Goal: Task Accomplishment & Management: Complete application form

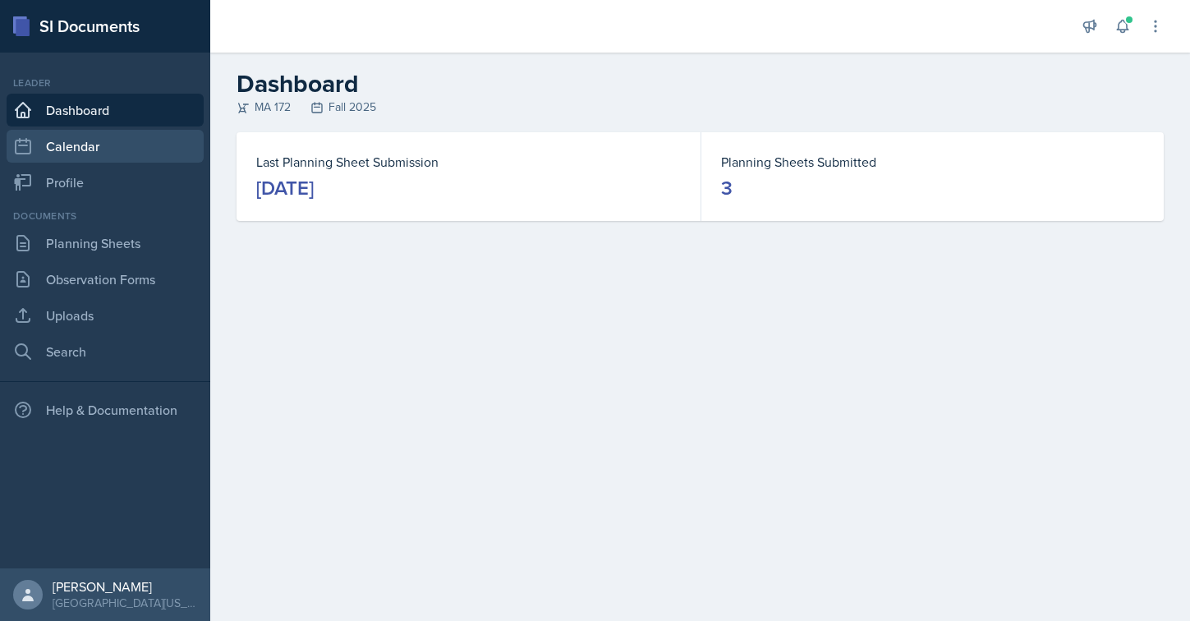
click at [71, 144] on link "Calendar" at bounding box center [105, 146] width 197 height 33
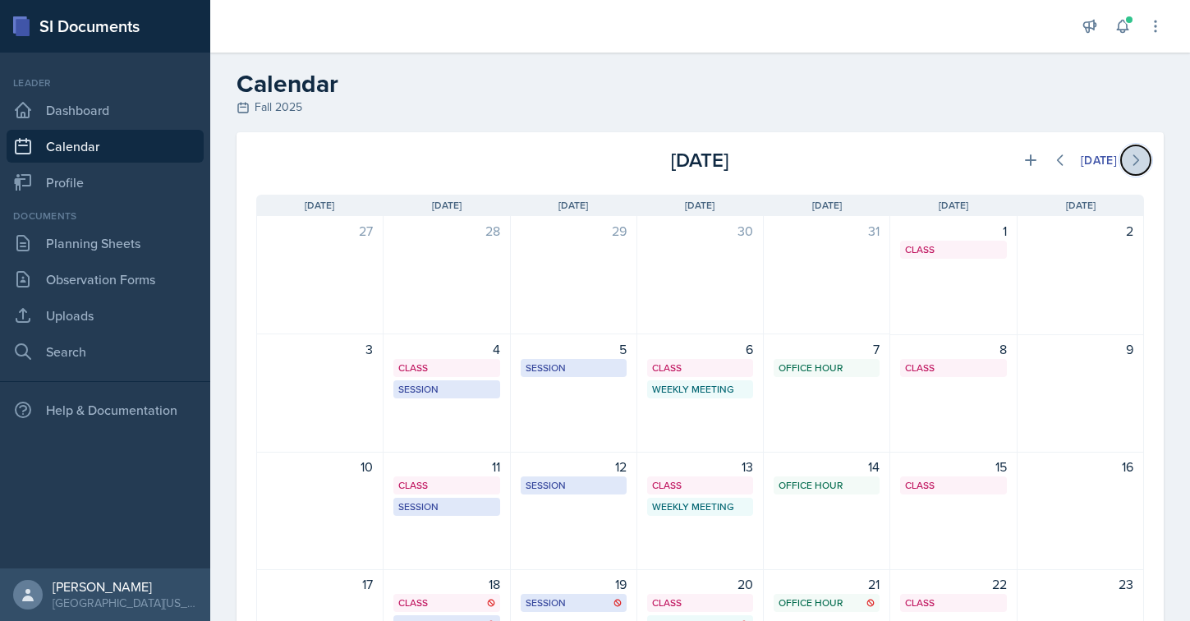
click at [1127, 156] on icon at bounding box center [1135, 160] width 16 height 16
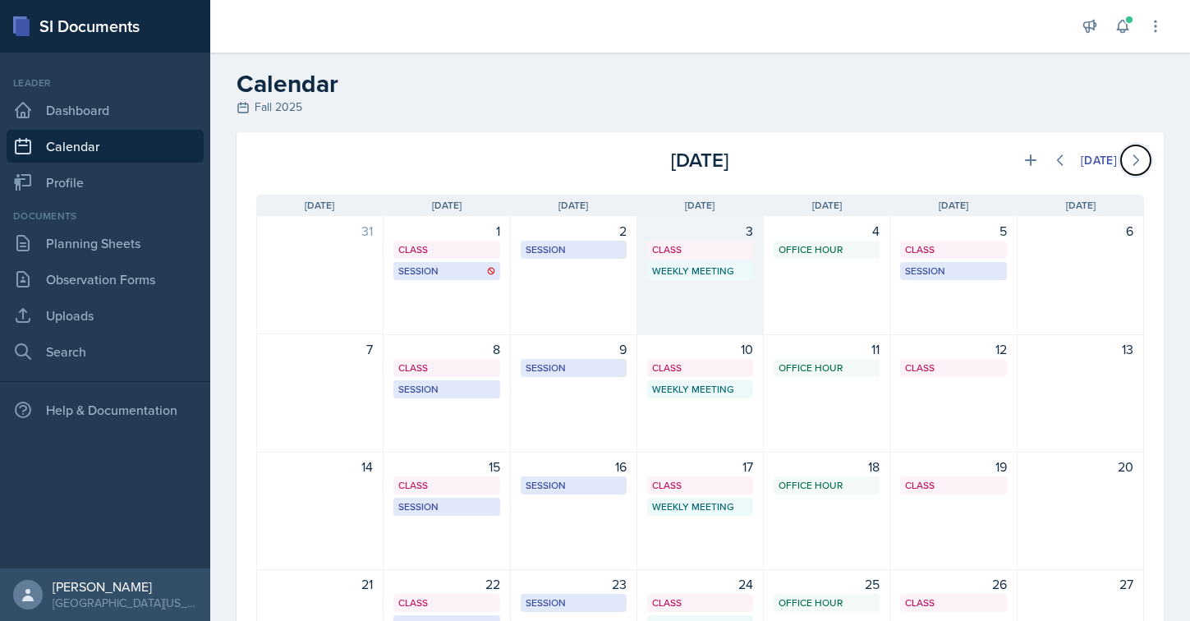
scroll to position [6, 0]
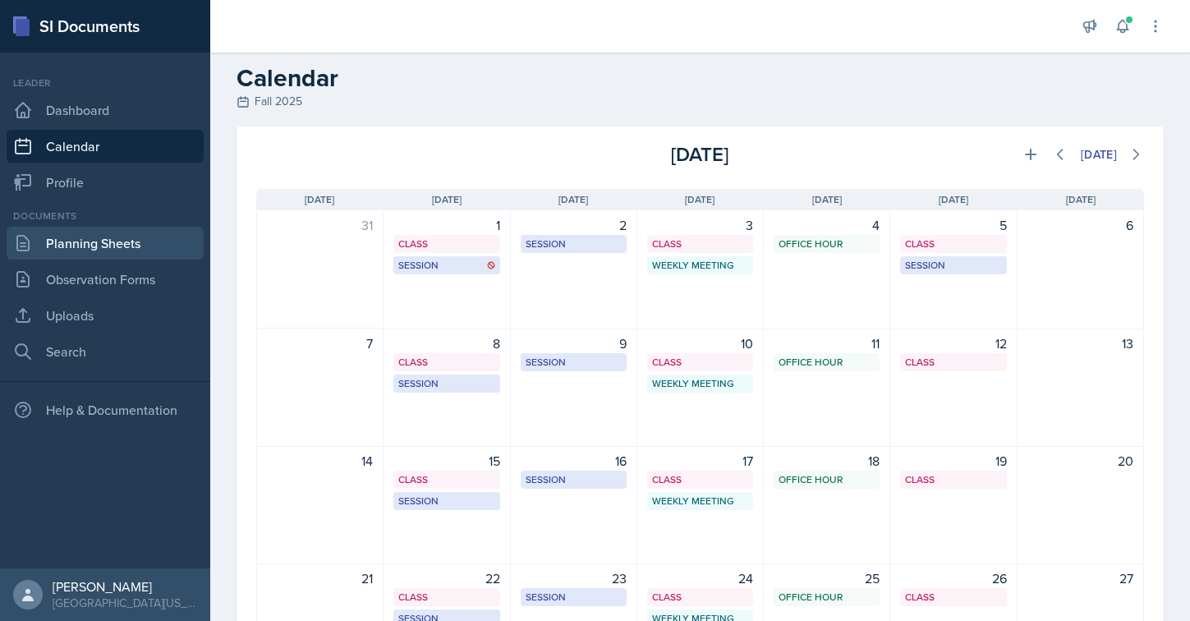
click at [67, 250] on link "Planning Sheets" at bounding box center [105, 243] width 197 height 33
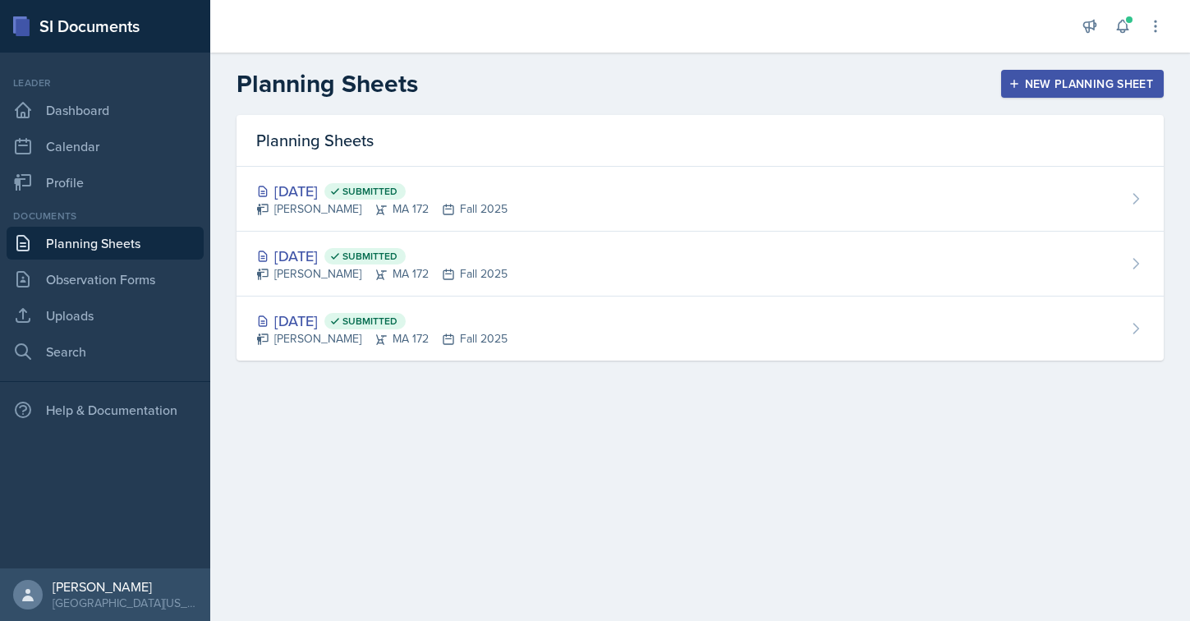
click at [1056, 85] on div "New Planning Sheet" at bounding box center [1082, 83] width 141 height 13
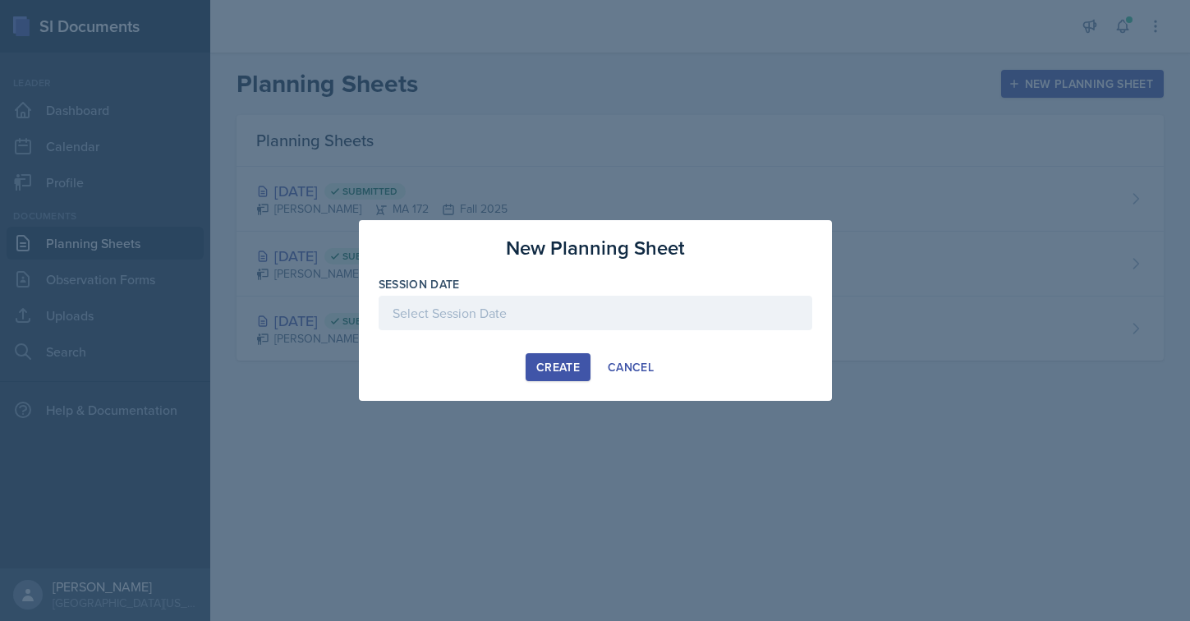
click at [469, 311] on div at bounding box center [596, 313] width 434 height 34
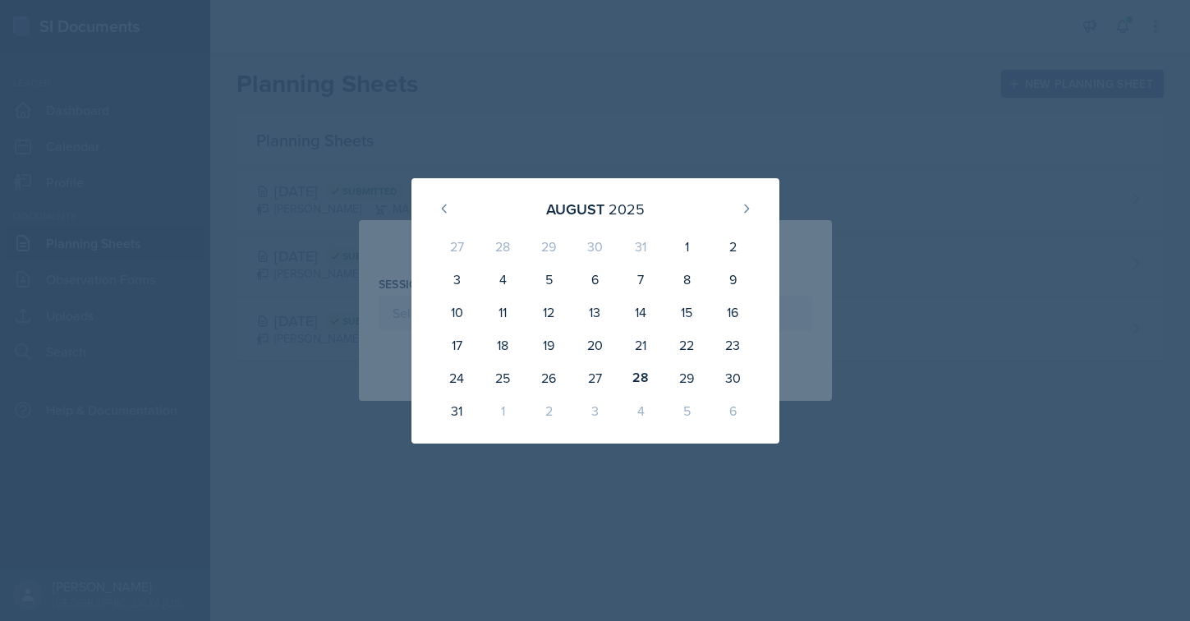
click at [500, 412] on div "1" at bounding box center [503, 410] width 46 height 33
click at [741, 208] on icon at bounding box center [746, 208] width 13 height 13
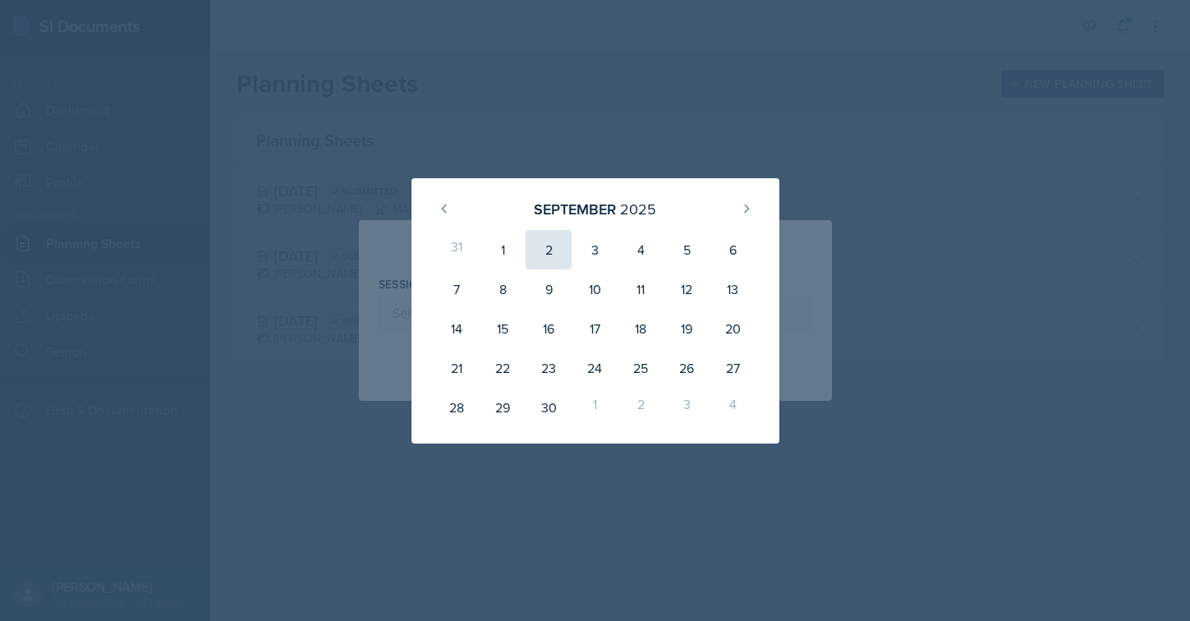
click at [540, 245] on div "2" at bounding box center [549, 249] width 46 height 39
type input "[DATE]"
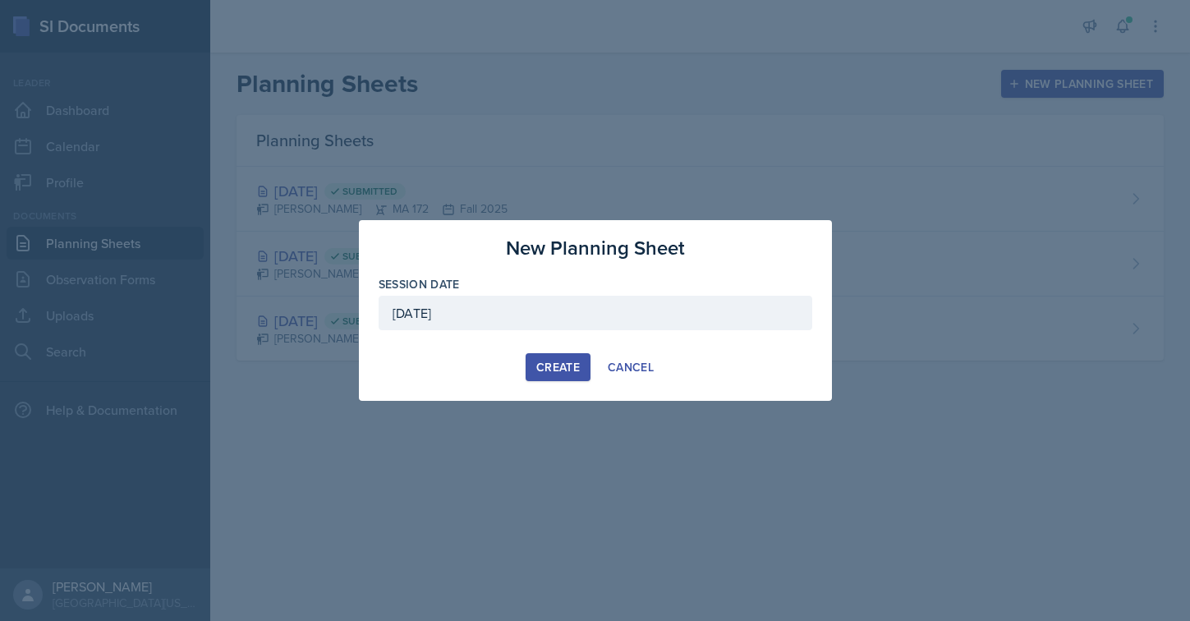
click at [553, 372] on div "Create" at bounding box center [558, 366] width 44 height 13
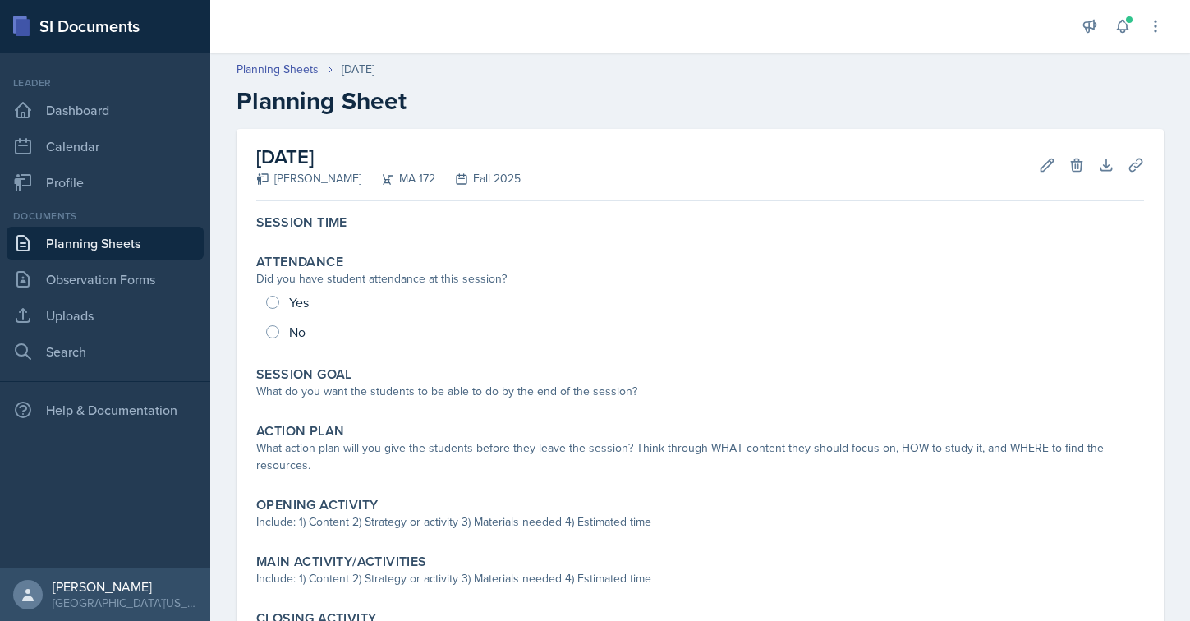
scroll to position [213, 0]
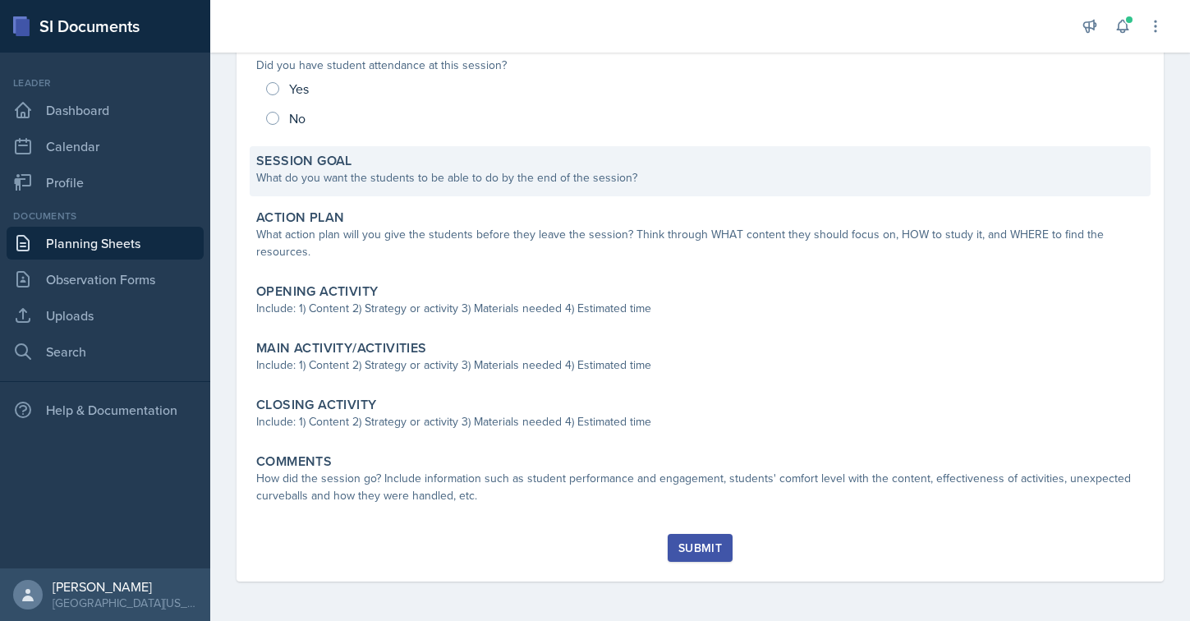
click at [314, 195] on div "Session Goal What do you want the students to be able to do by the end of the s…" at bounding box center [700, 171] width 901 height 50
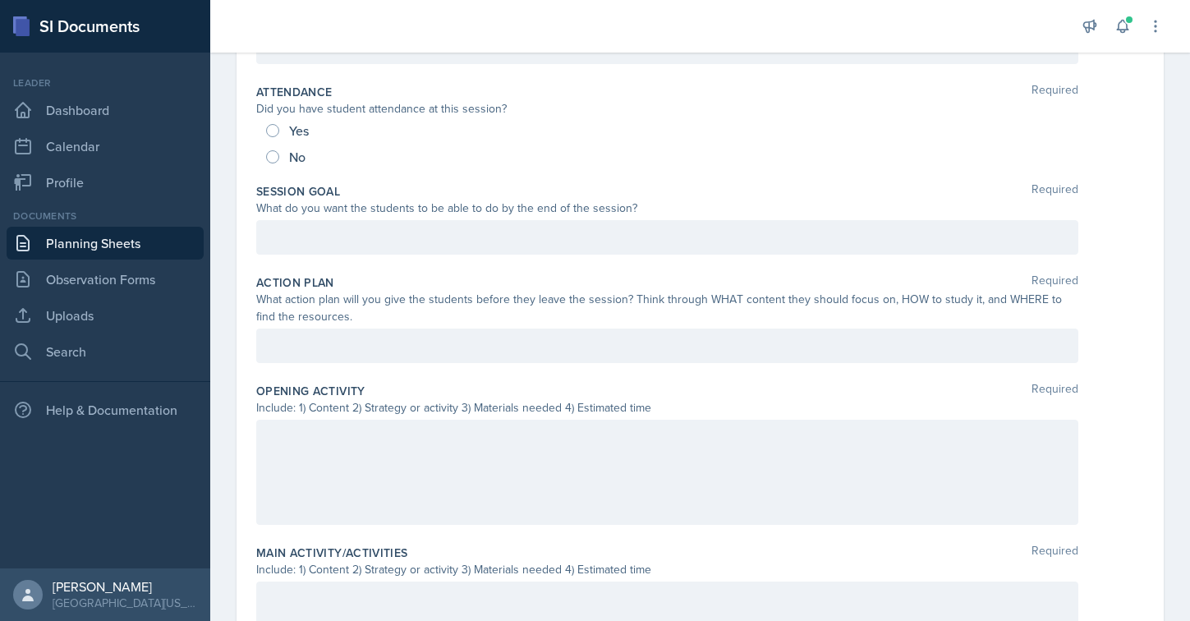
click at [326, 229] on div at bounding box center [667, 237] width 822 height 34
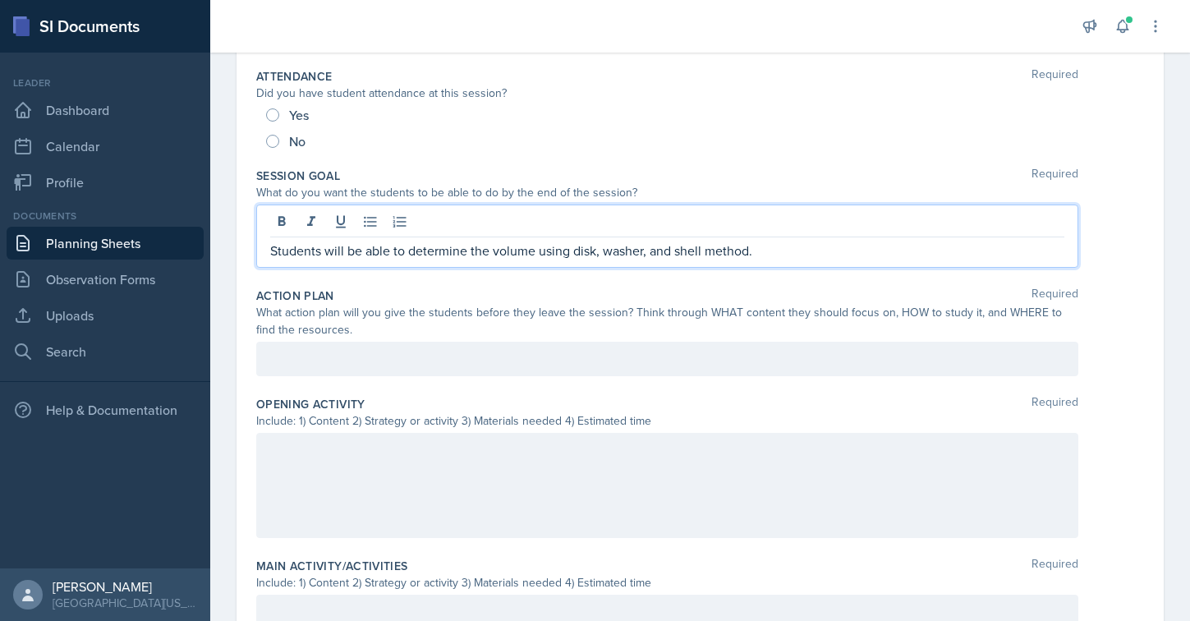
scroll to position [233, 0]
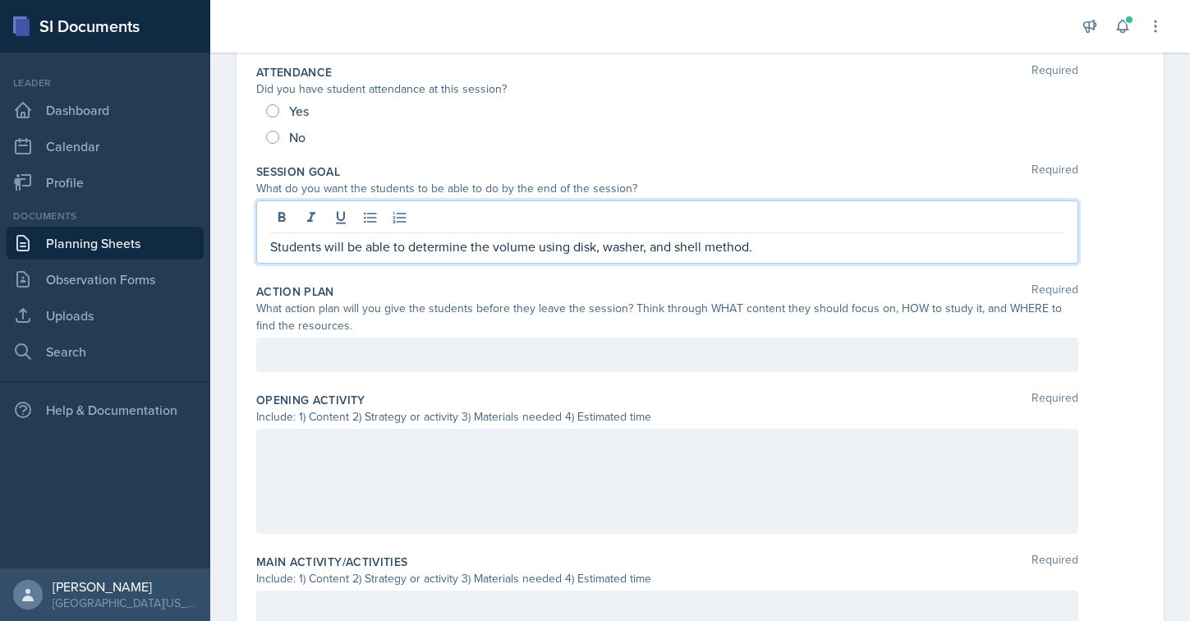
click at [388, 288] on div "Action Plan Required" at bounding box center [700, 291] width 888 height 16
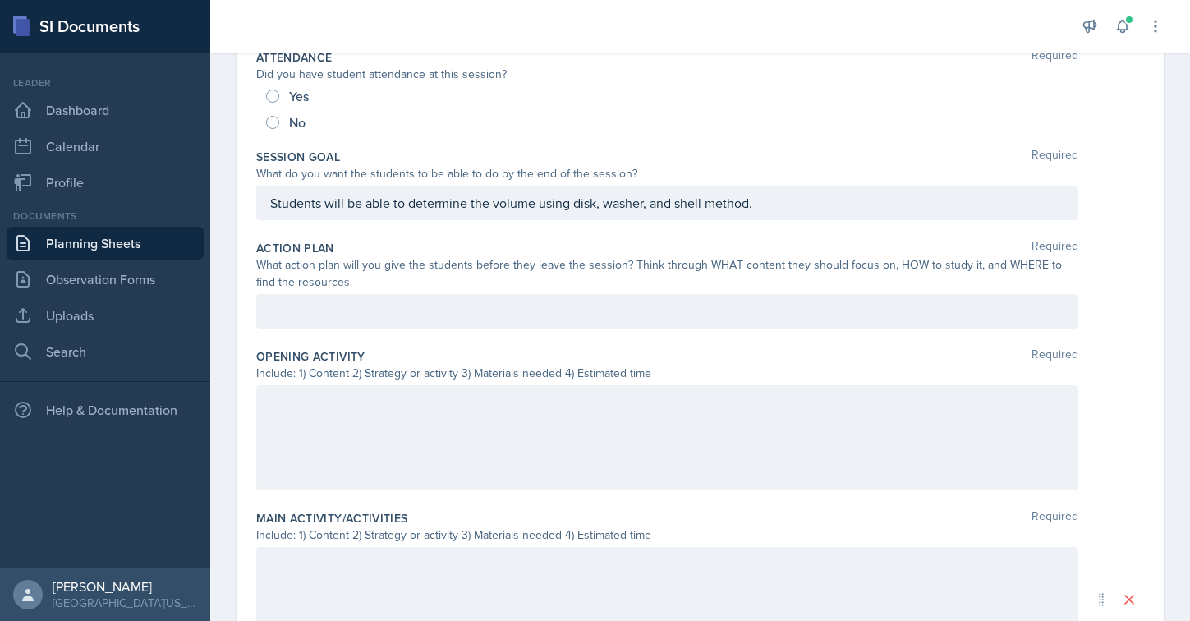
scroll to position [0, 0]
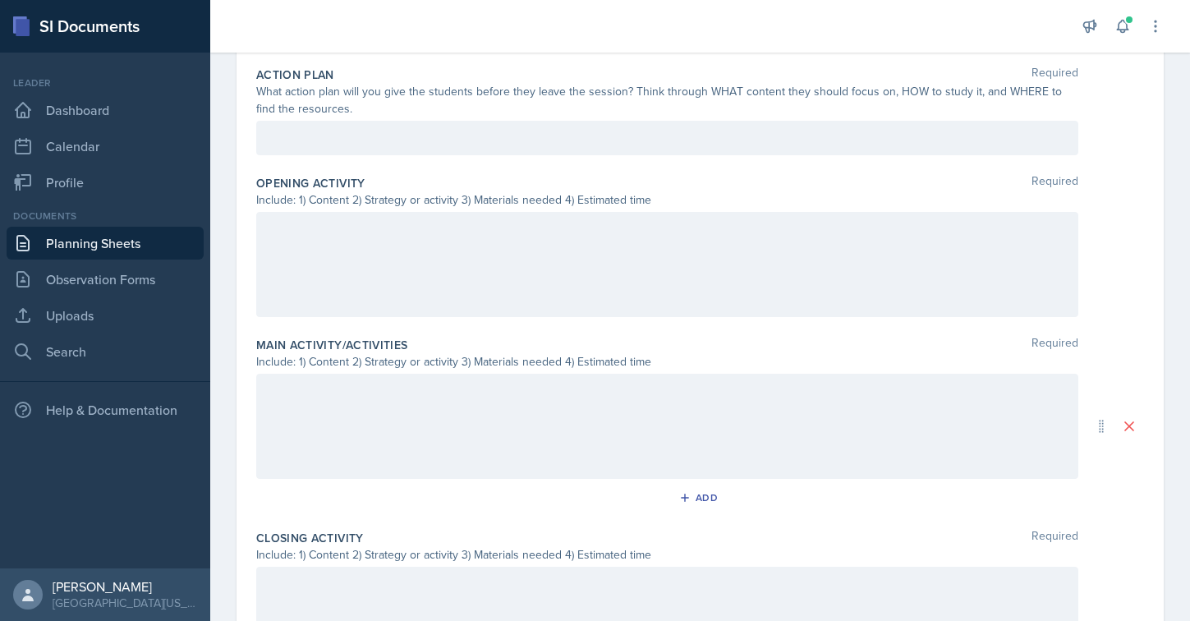
click at [348, 425] on div at bounding box center [667, 426] width 822 height 105
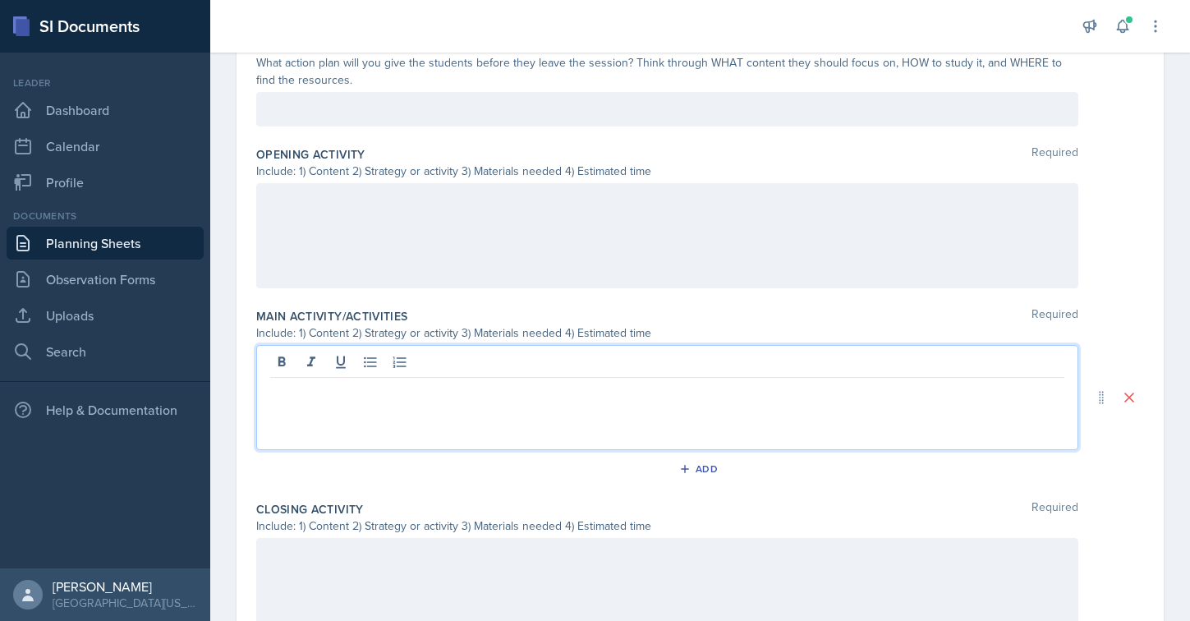
scroll to position [109, 0]
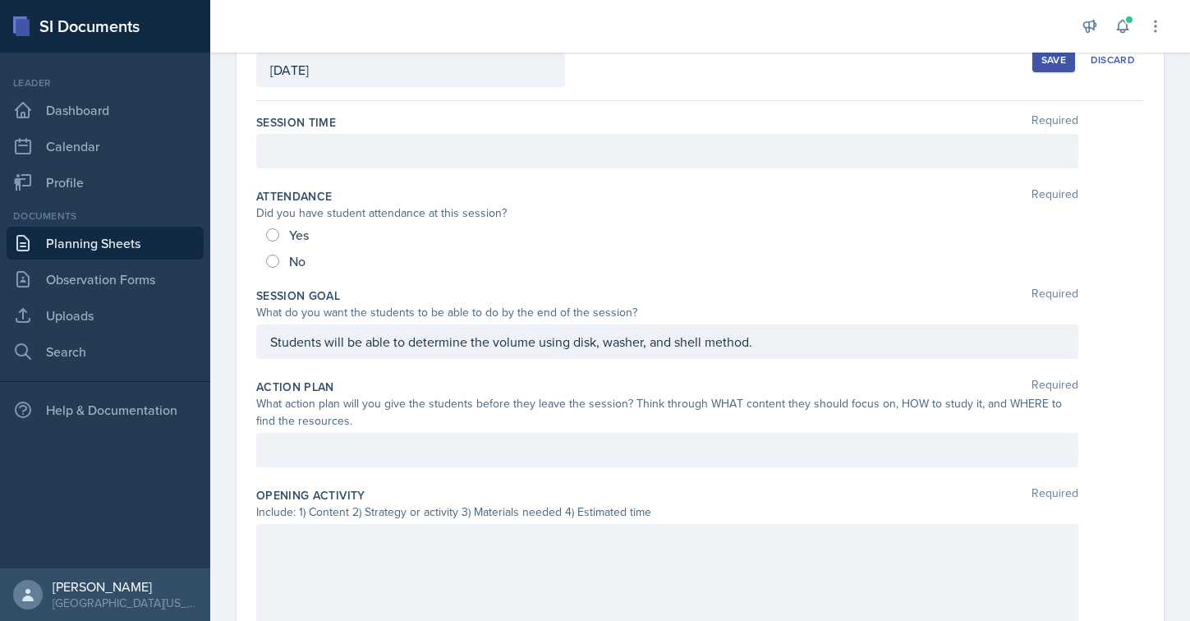
click at [1059, 66] on div "Save" at bounding box center [1053, 59] width 25 height 13
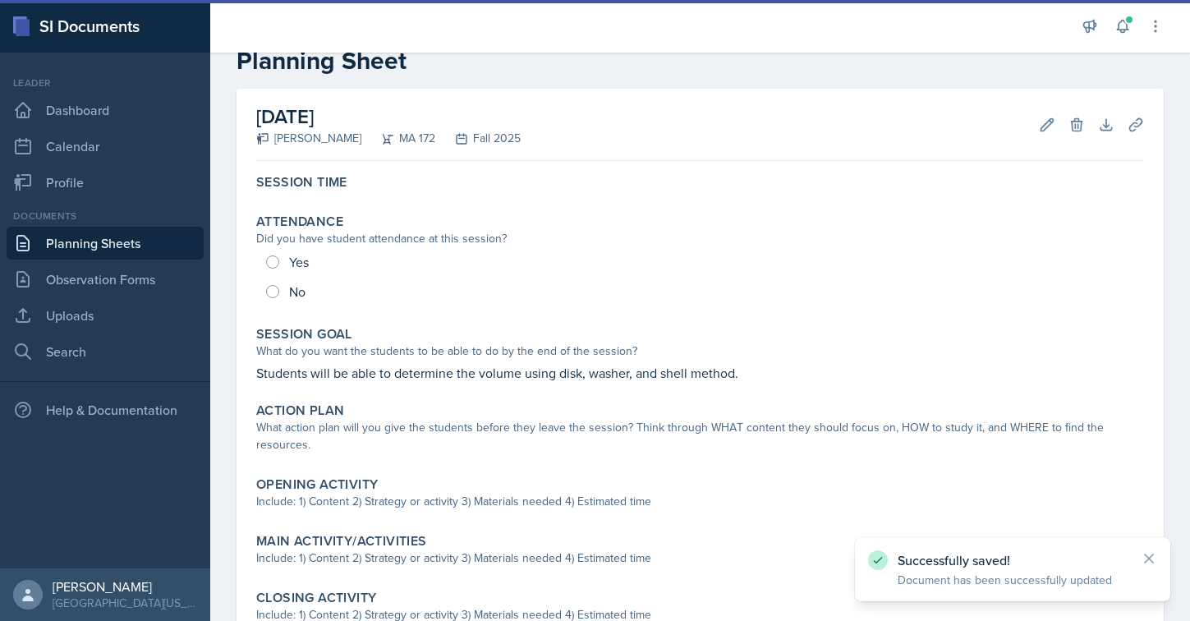
scroll to position [0, 0]
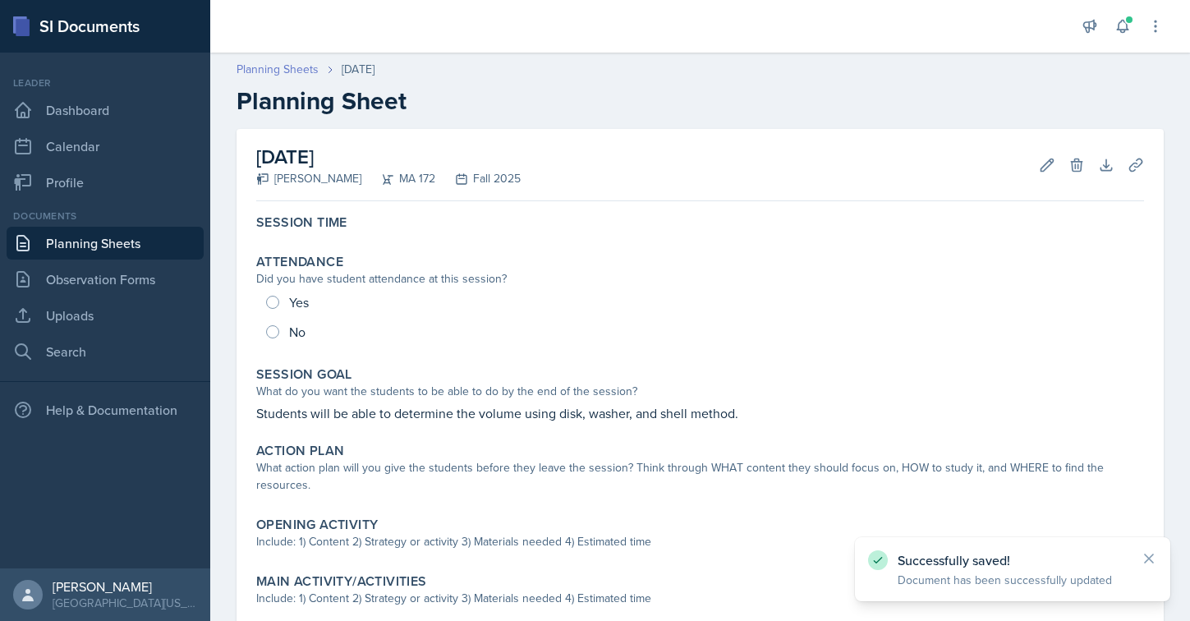
click at [261, 65] on link "Planning Sheets" at bounding box center [277, 69] width 82 height 17
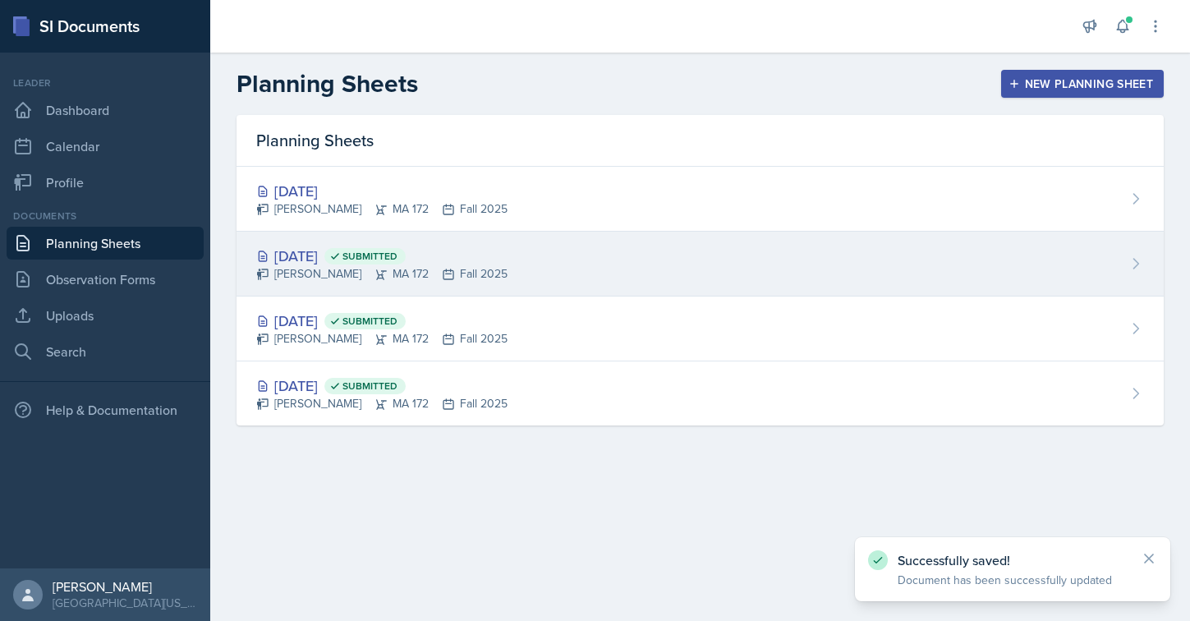
click at [335, 253] on div "[DATE] Submitted" at bounding box center [381, 256] width 251 height 22
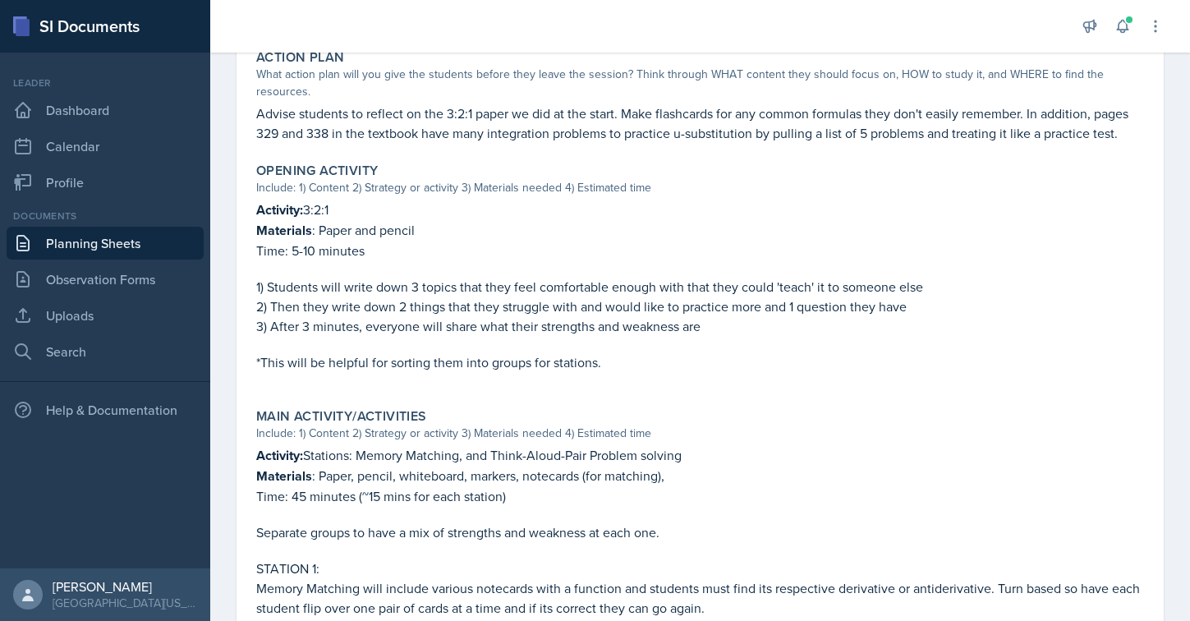
scroll to position [443, 0]
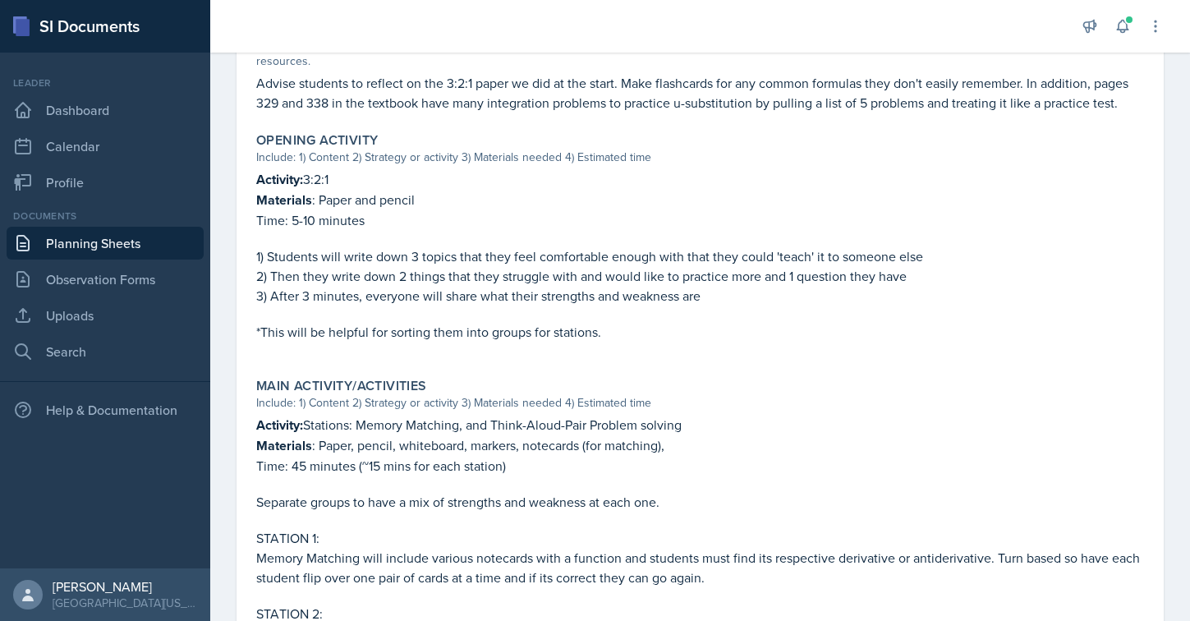
click at [377, 303] on p "3) After 3 minutes, everyone will share what their strengths and weakness are" at bounding box center [700, 296] width 888 height 20
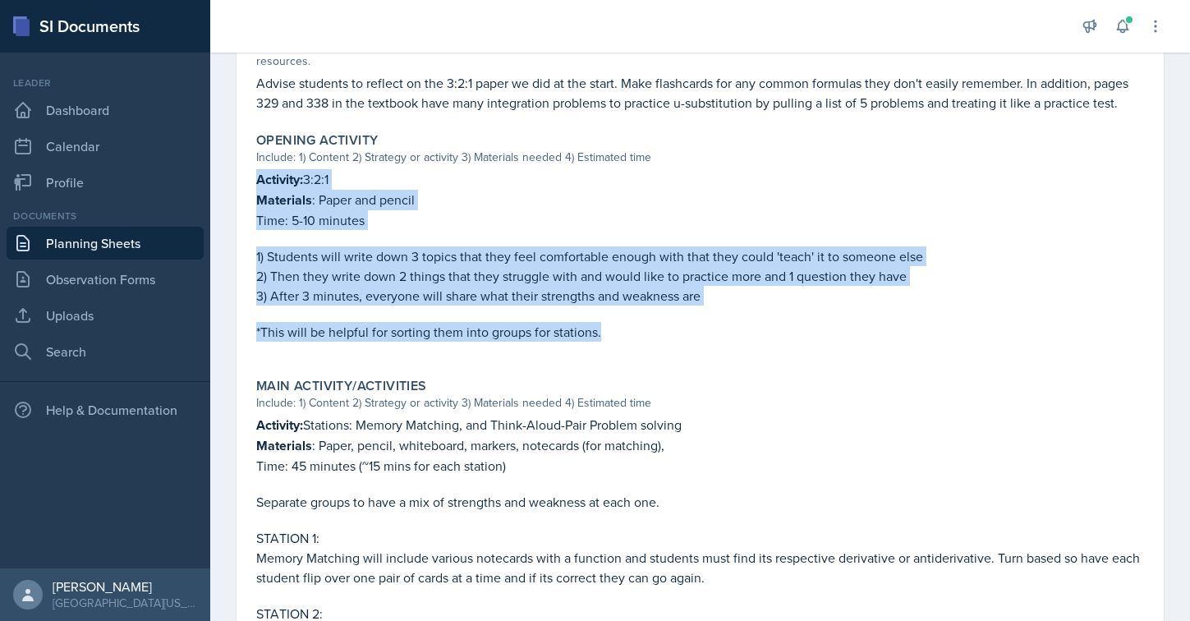
drag, startPoint x: 255, startPoint y: 184, endPoint x: 617, endPoint y: 341, distance: 393.9
click at [617, 342] on div "Opening Activity Include: 1) Content 2) Strategy or activity 3) Materials neede…" at bounding box center [700, 245] width 901 height 239
copy div "Activity: 3:2:1 Materials : Paper and pencil Time: 5-10 minutes 1) Students wil…"
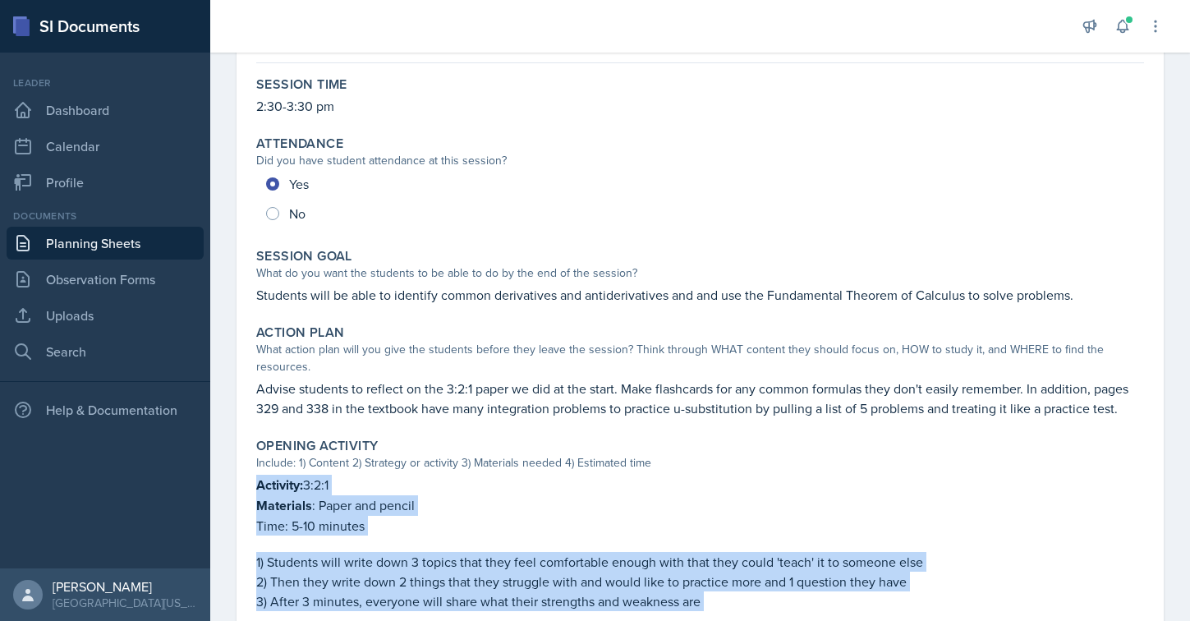
scroll to position [0, 0]
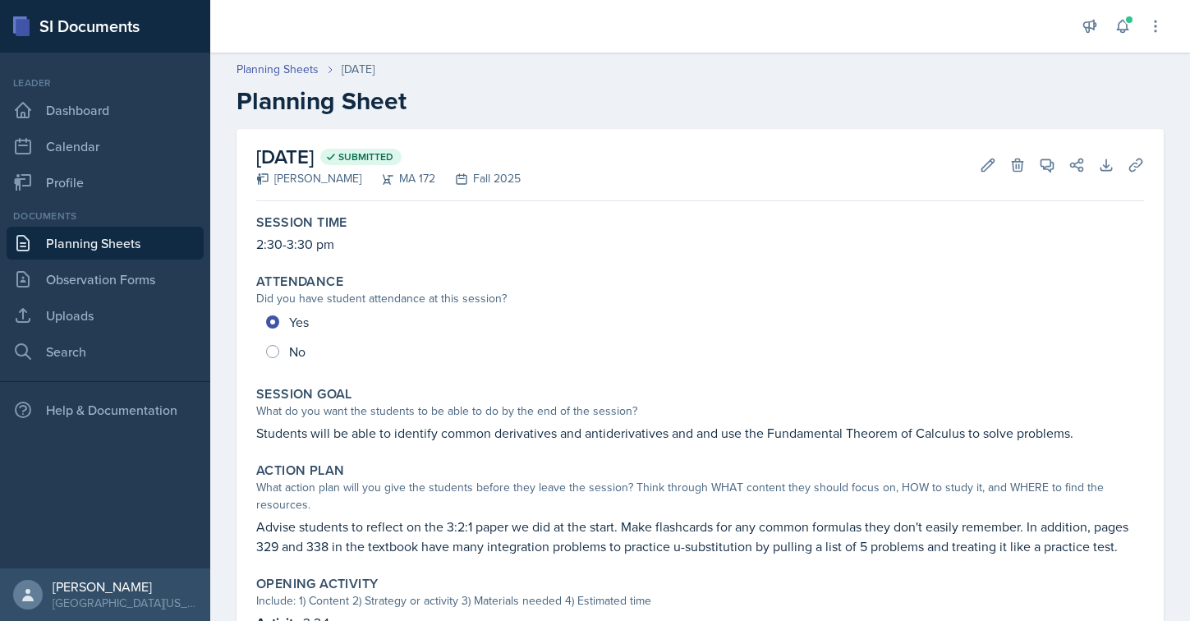
click at [295, 81] on div "Planning Sheets [DATE] Planning Sheet" at bounding box center [700, 88] width 980 height 55
click at [294, 72] on link "Planning Sheets" at bounding box center [277, 69] width 82 height 17
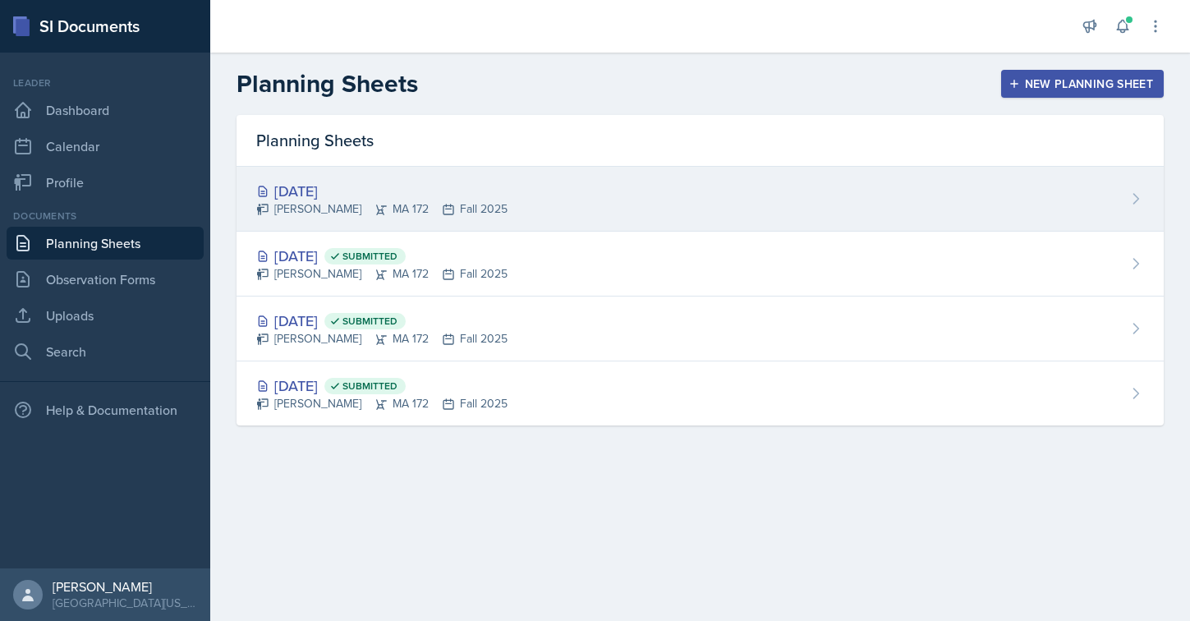
click at [444, 191] on div "[DATE]" at bounding box center [381, 191] width 251 height 22
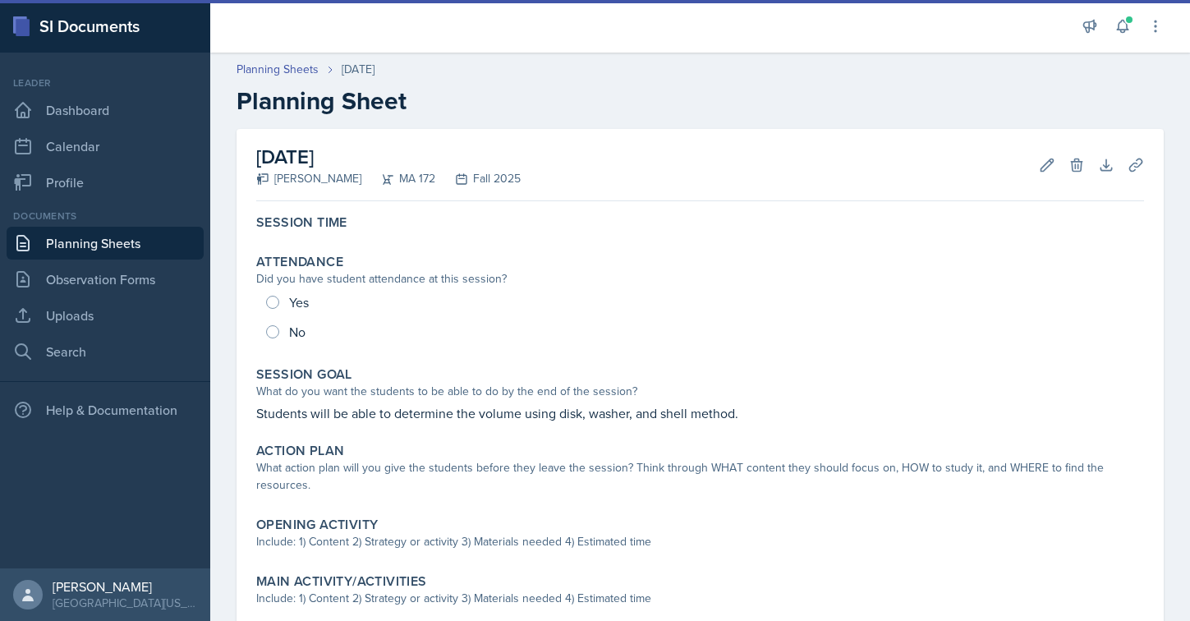
scroll to position [233, 0]
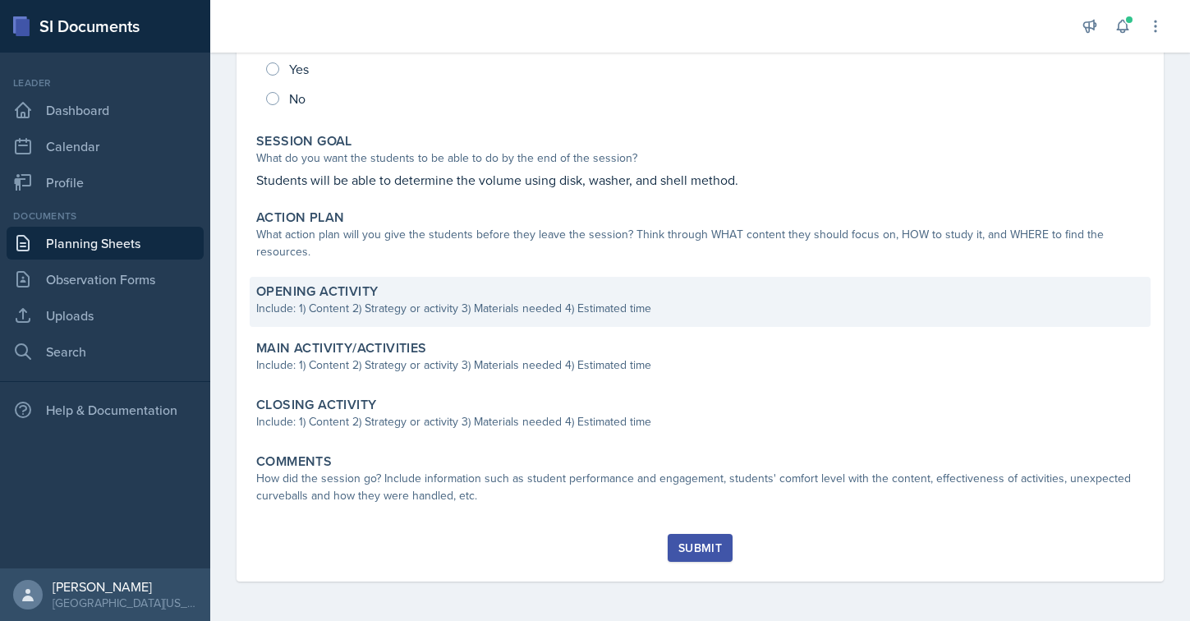
click at [337, 319] on div "Opening Activity Include: 1) Content 2) Strategy or activity 3) Materials neede…" at bounding box center [700, 302] width 901 height 50
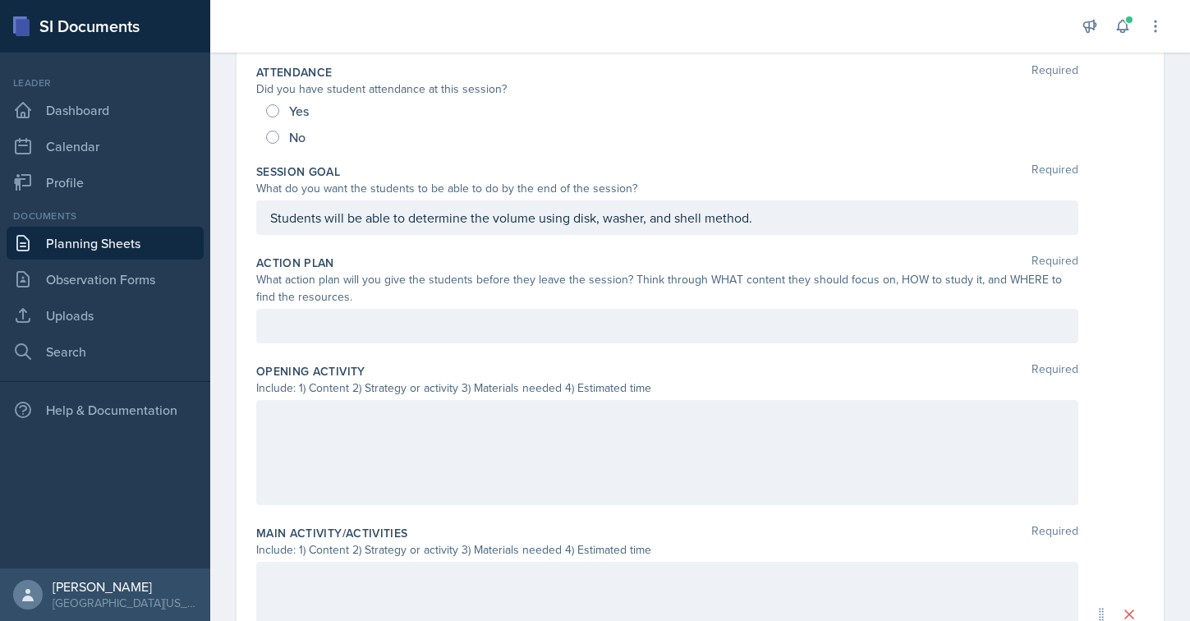
click at [335, 335] on div at bounding box center [667, 326] width 822 height 34
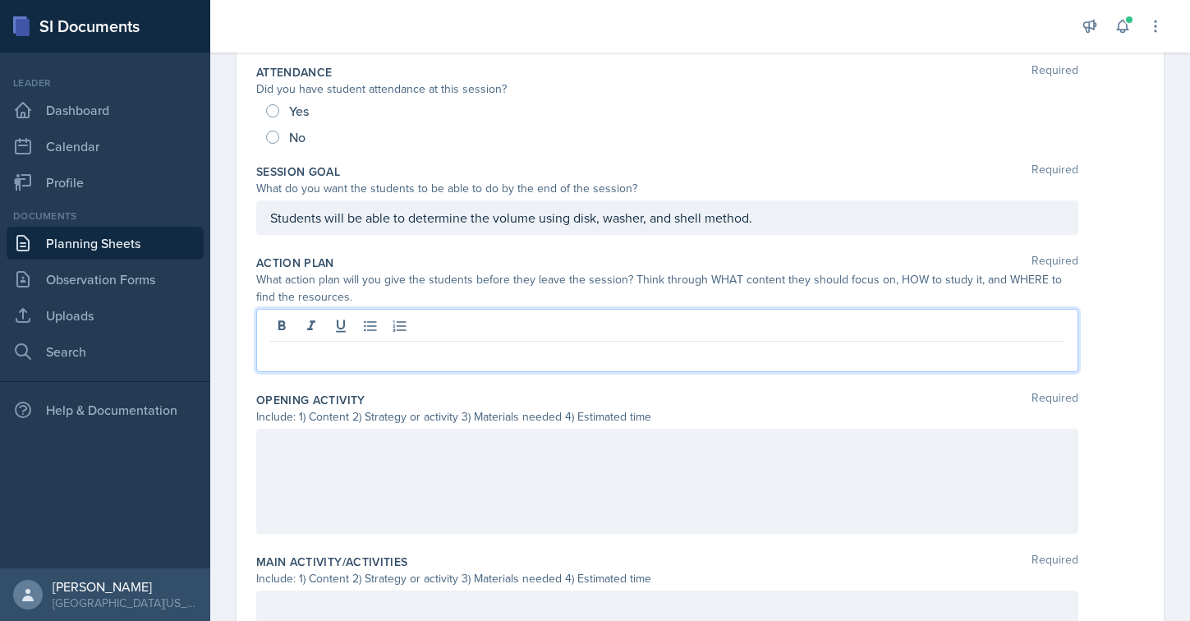
click at [319, 440] on p at bounding box center [667, 446] width 794 height 20
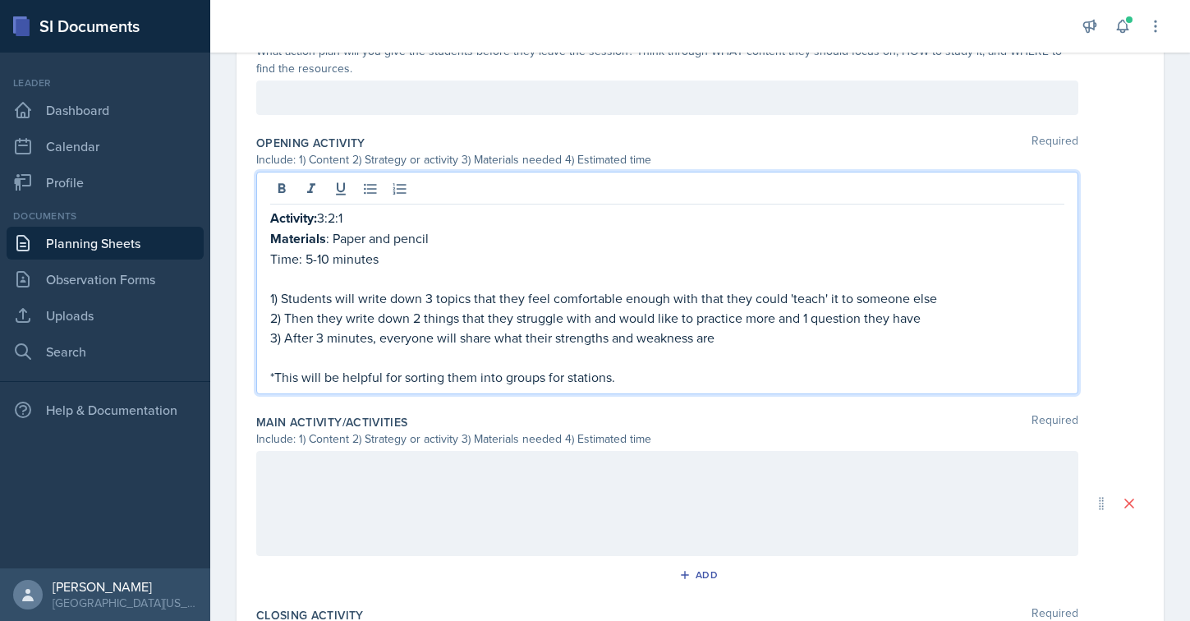
scroll to position [457, 0]
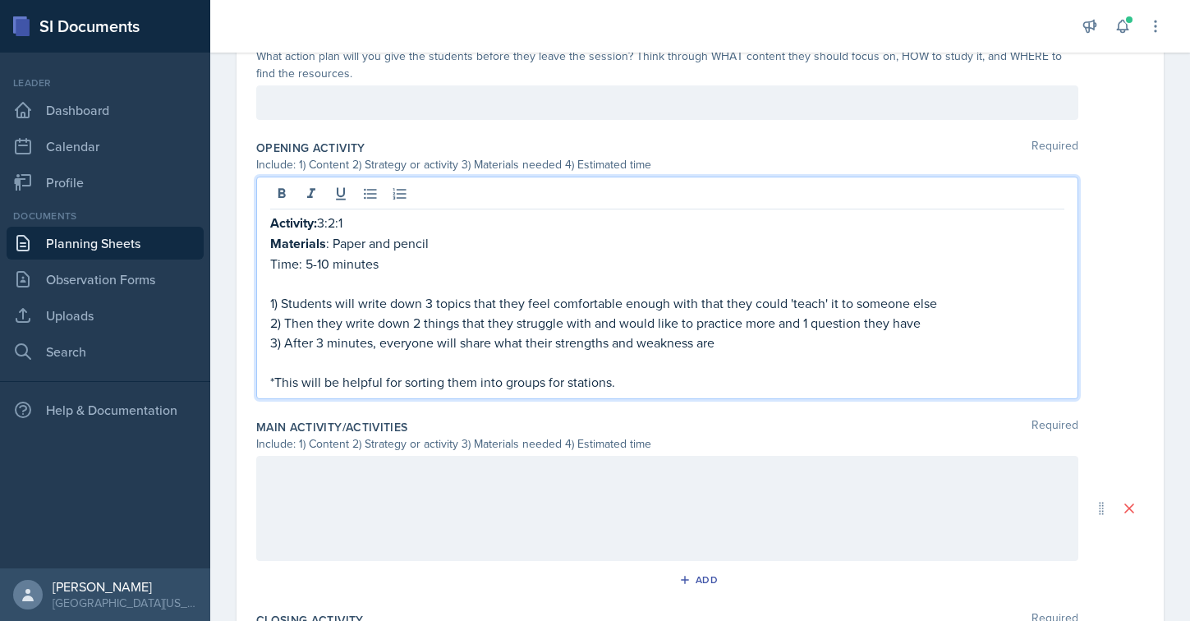
drag, startPoint x: 354, startPoint y: 229, endPoint x: 323, endPoint y: 229, distance: 31.2
click at [323, 229] on p "Activity: 3:2:1" at bounding box center [667, 223] width 794 height 21
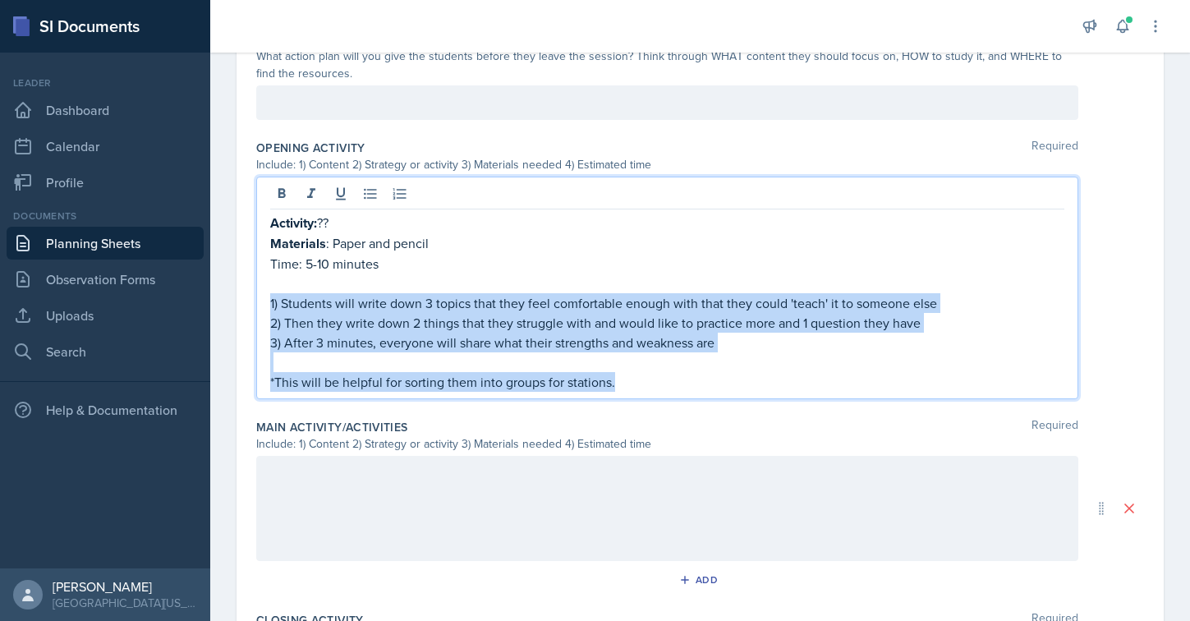
drag, startPoint x: 621, startPoint y: 373, endPoint x: 256, endPoint y: 292, distance: 373.4
click at [256, 292] on div "Activity: ?? Materials : Paper and pencil Time: 5-10 minutes 1) Students will w…" at bounding box center [667, 288] width 822 height 223
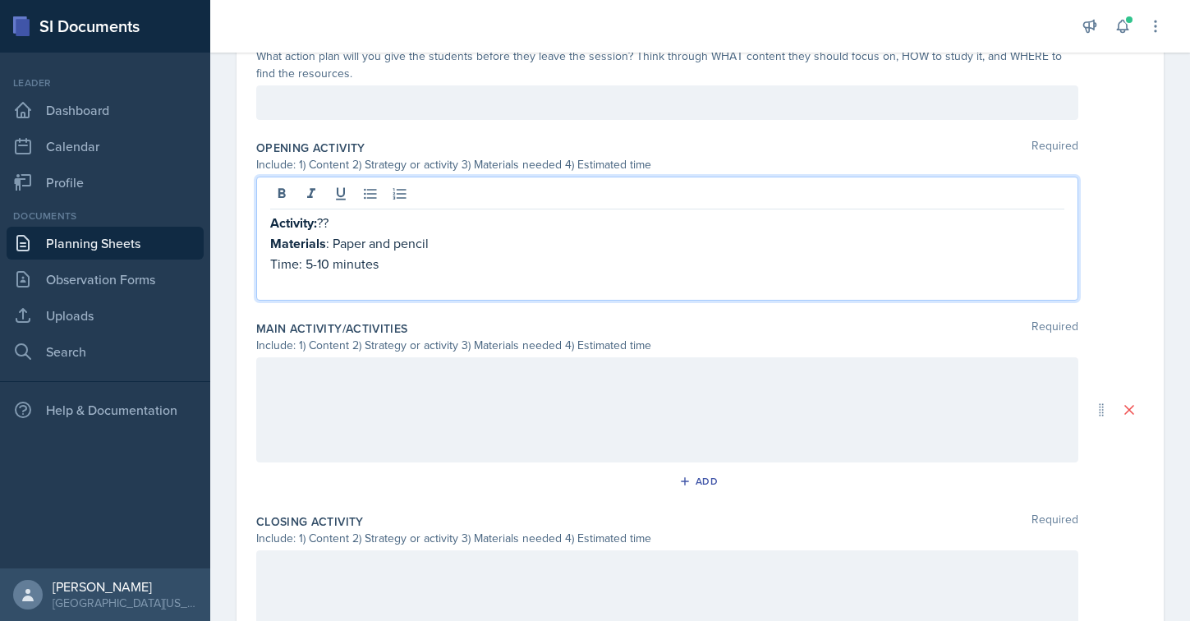
scroll to position [16, 0]
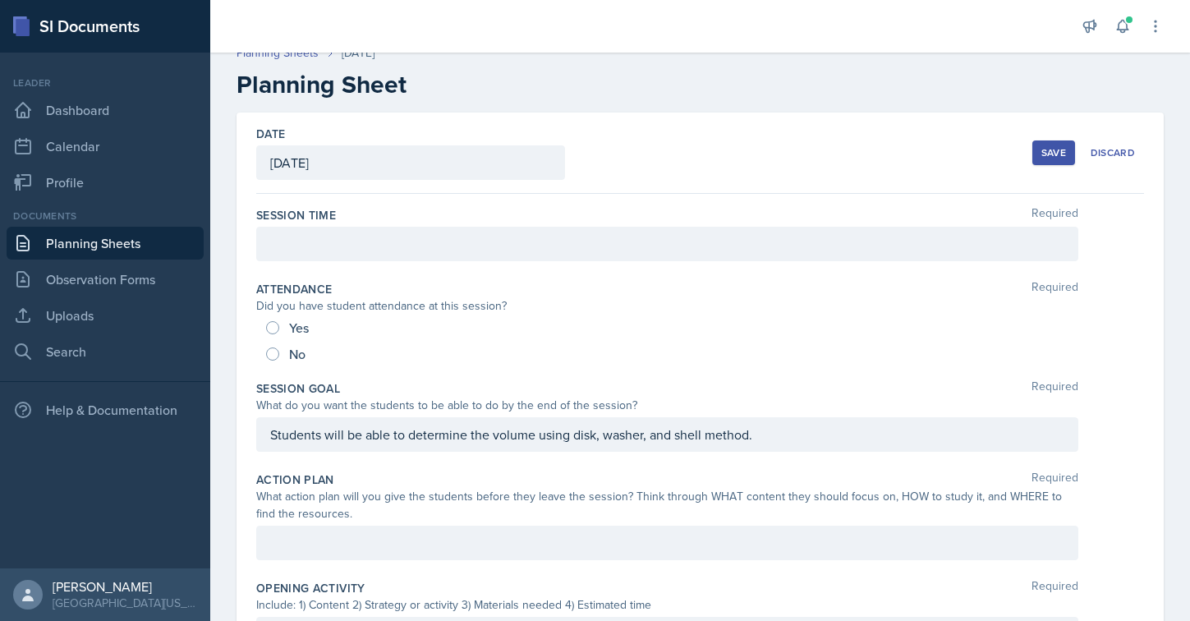
click at [1042, 147] on div "Save" at bounding box center [1053, 152] width 25 height 13
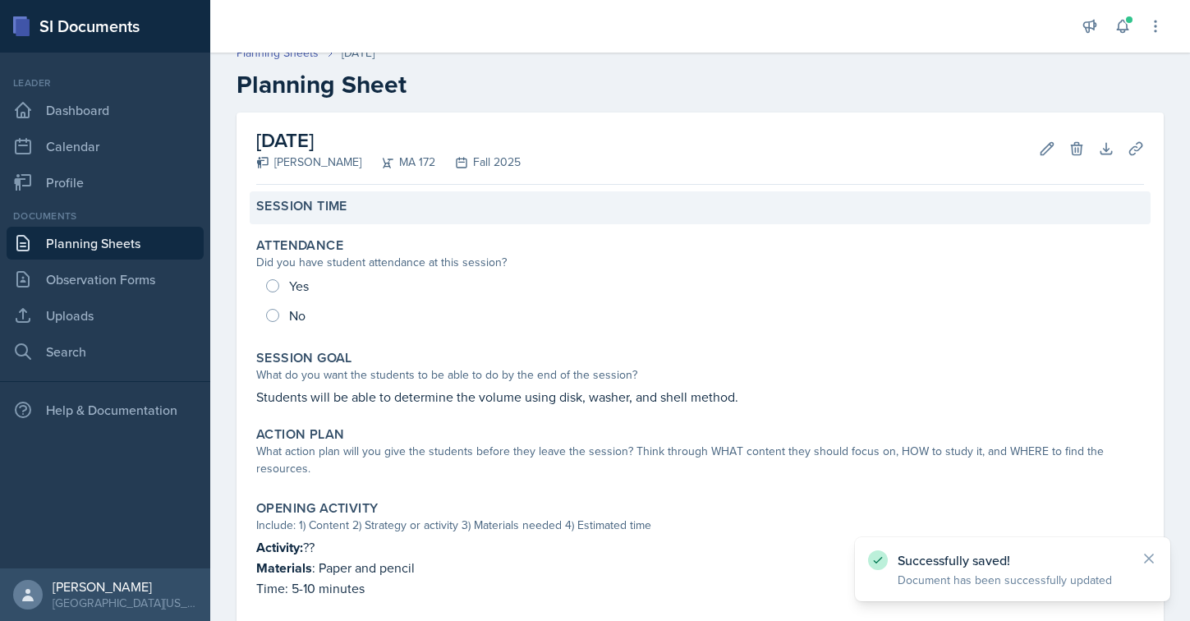
click at [376, 222] on div "Session Time" at bounding box center [700, 207] width 901 height 33
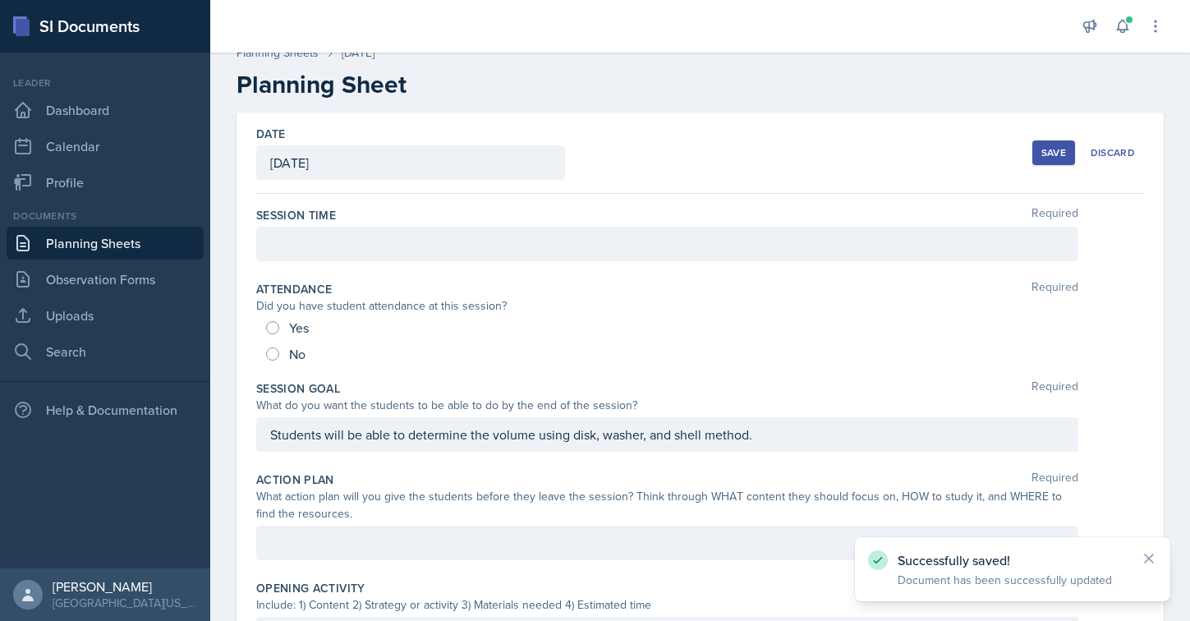
click at [326, 241] on div at bounding box center [667, 244] width 822 height 34
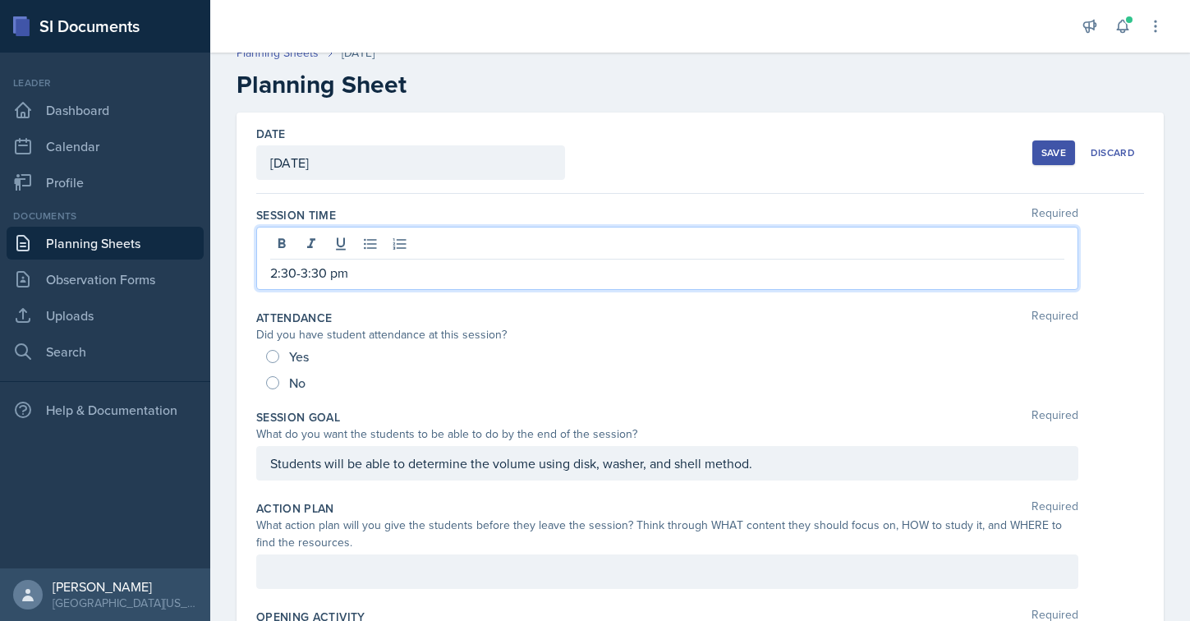
click at [1057, 146] on div "Save" at bounding box center [1053, 152] width 25 height 13
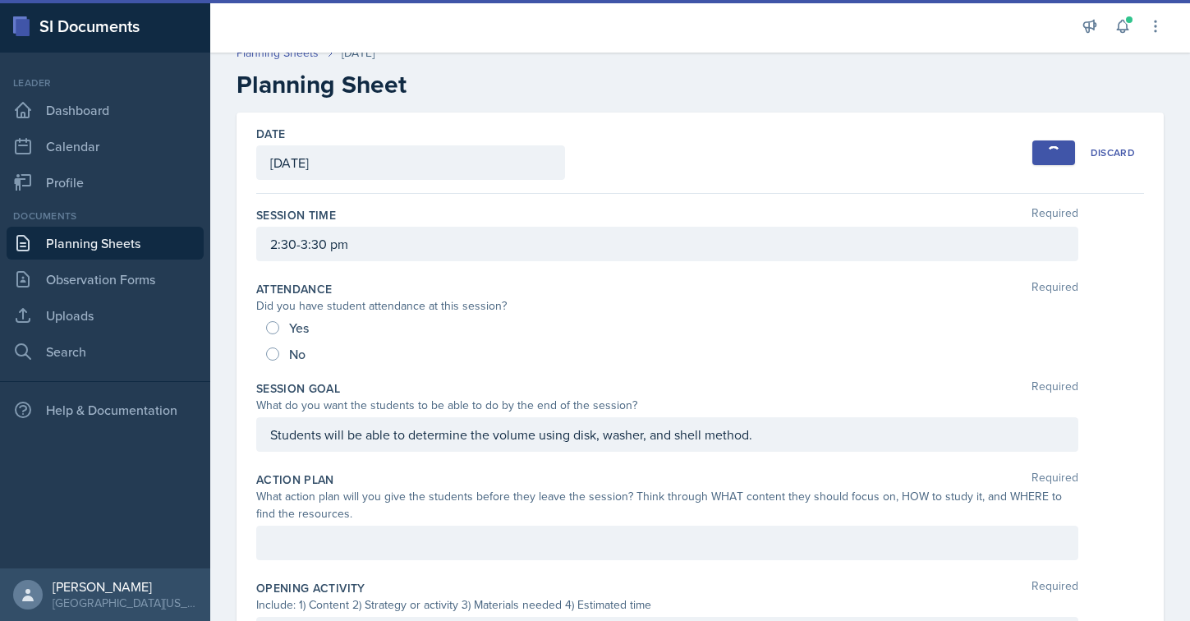
scroll to position [0, 0]
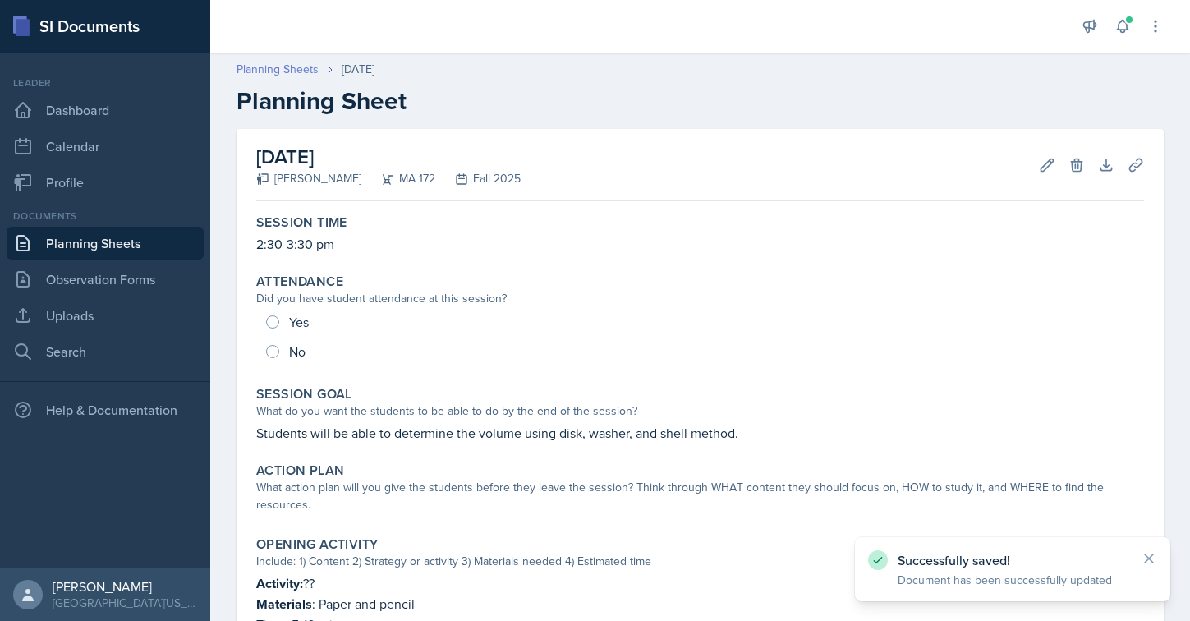
click at [264, 66] on link "Planning Sheets" at bounding box center [277, 69] width 82 height 17
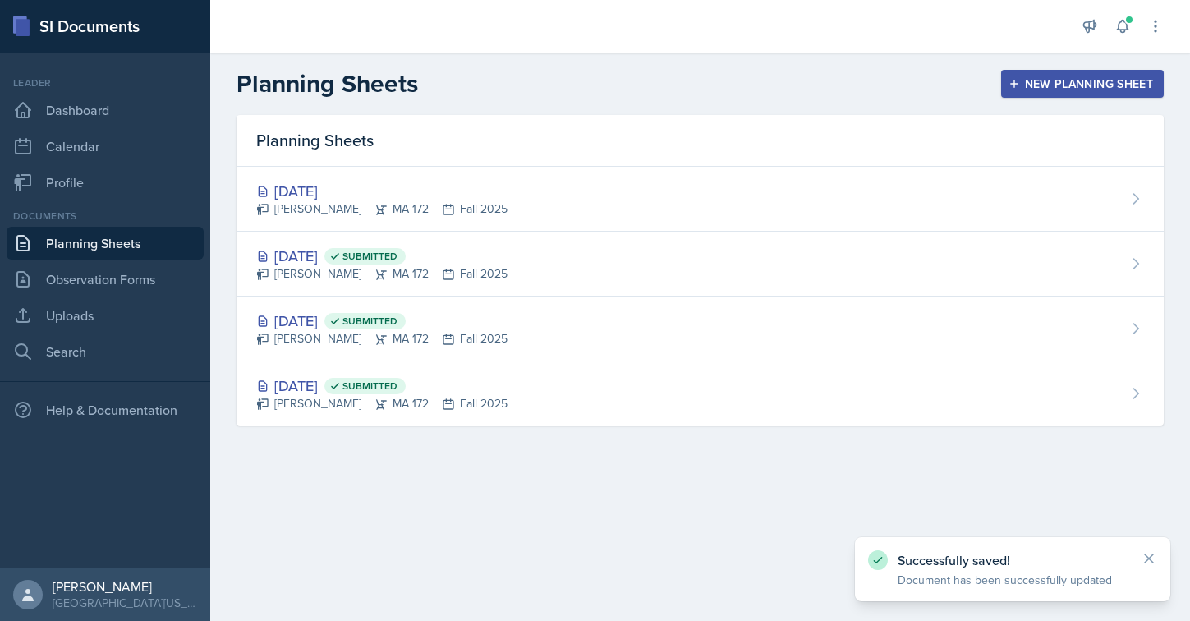
click at [1024, 79] on div "New Planning Sheet" at bounding box center [1082, 83] width 141 height 13
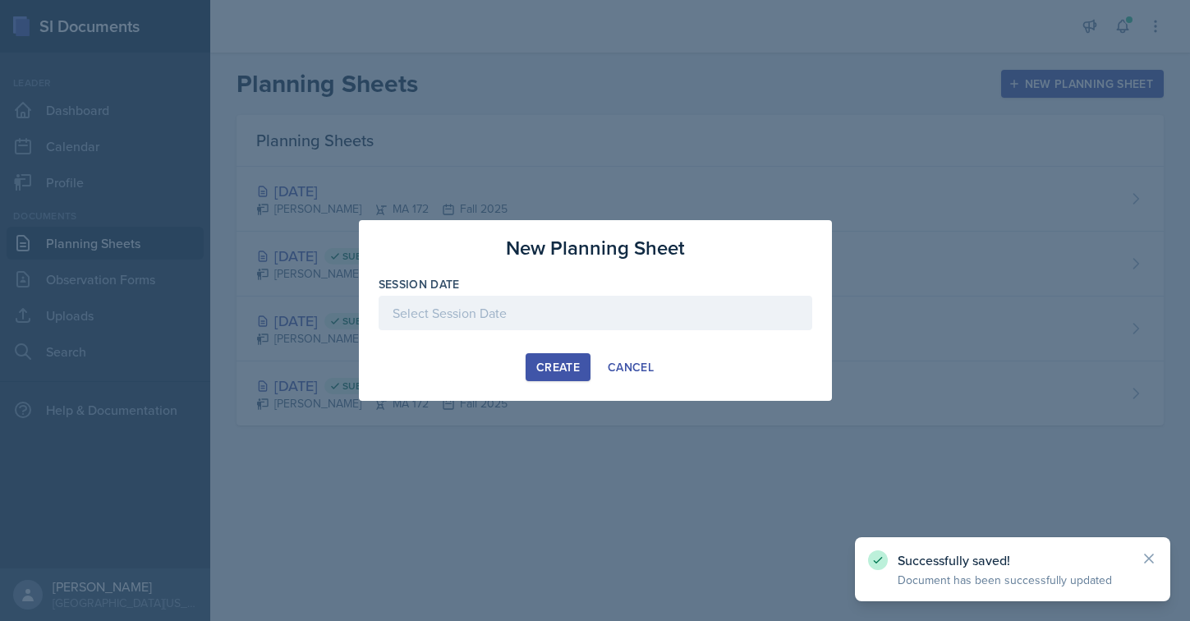
click at [548, 314] on div at bounding box center [596, 313] width 434 height 34
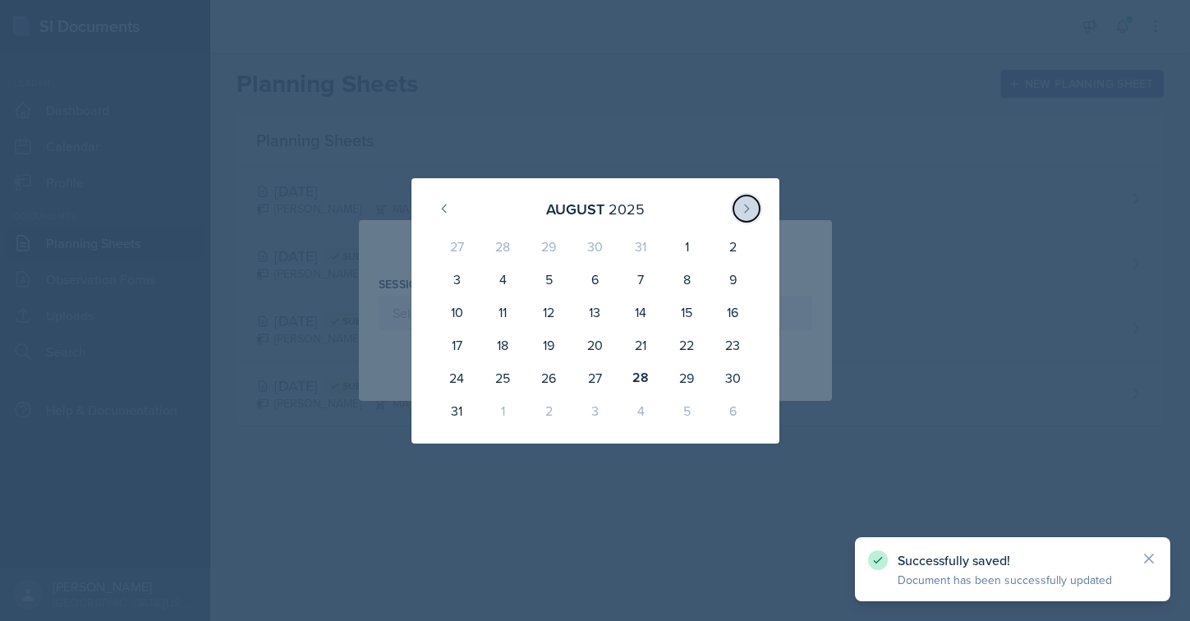
click at [737, 212] on button at bounding box center [746, 208] width 26 height 26
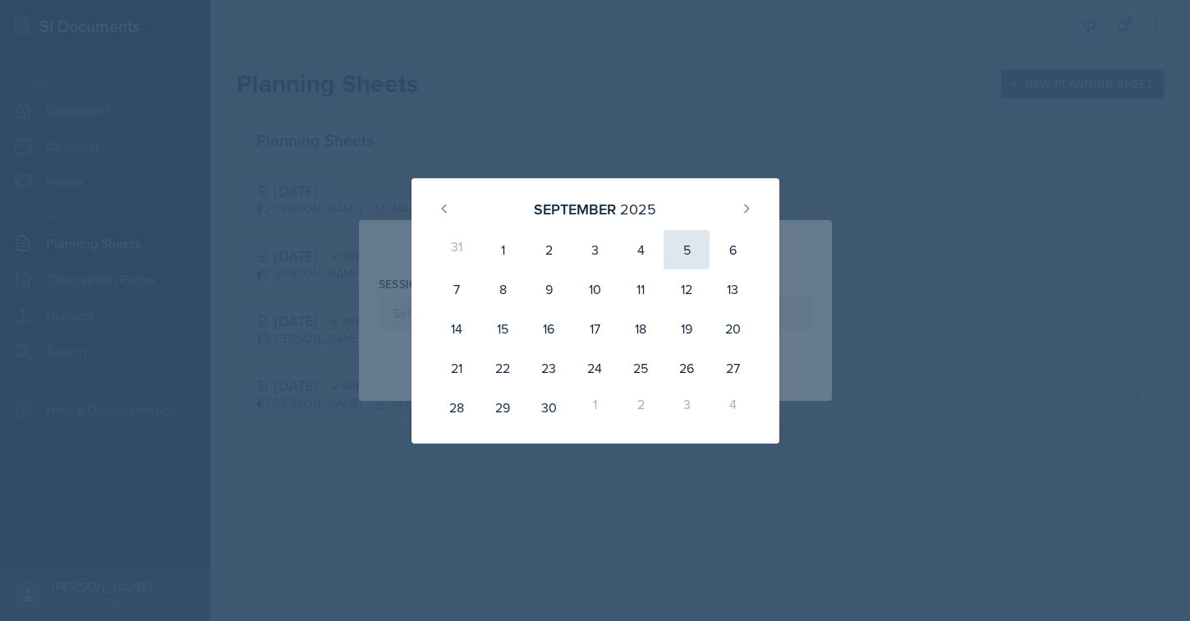
click at [687, 251] on div "5" at bounding box center [686, 249] width 46 height 39
type input "[DATE]"
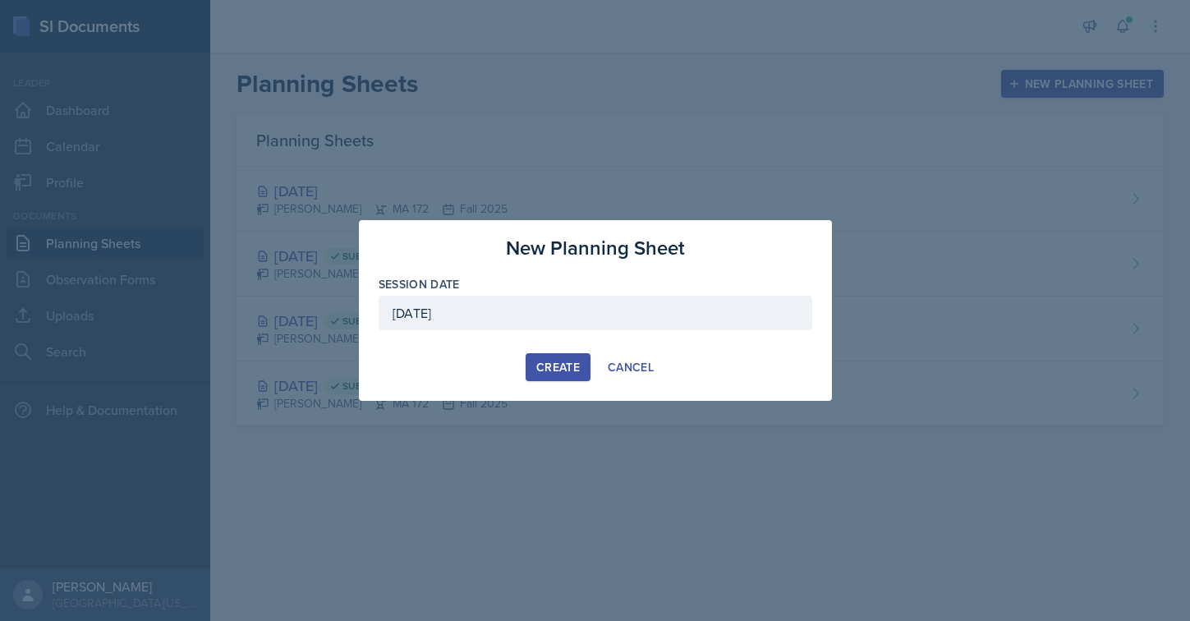
click at [548, 350] on div "New Planning Sheet Session Date [DATE] [DATE] 31 1 2 3 4 5 6 7 8 9 10 11 12 13 …" at bounding box center [595, 310] width 473 height 181
click at [542, 368] on div "Create" at bounding box center [558, 366] width 44 height 13
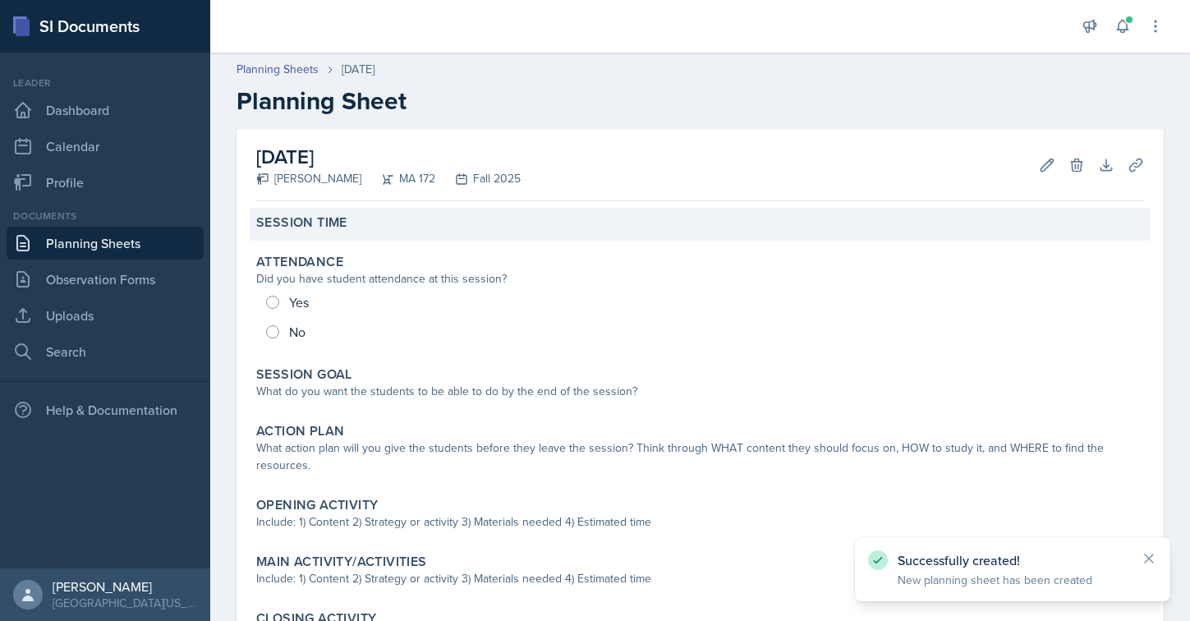
click at [328, 235] on div "Session Time" at bounding box center [700, 224] width 901 height 33
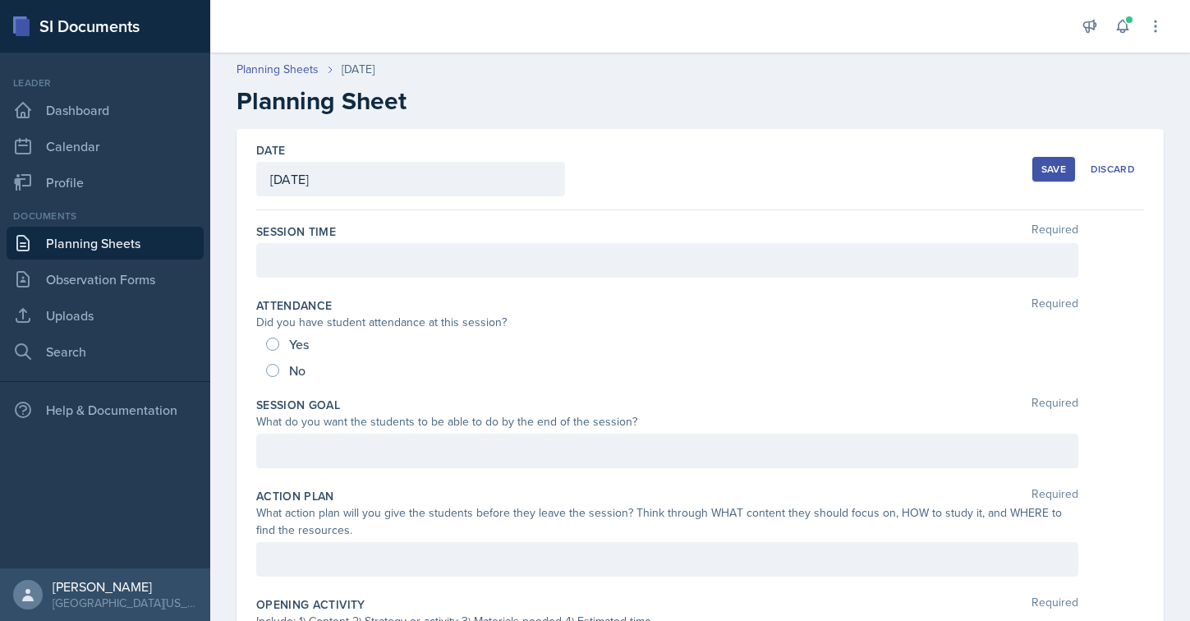
click at [314, 254] on div at bounding box center [667, 260] width 822 height 34
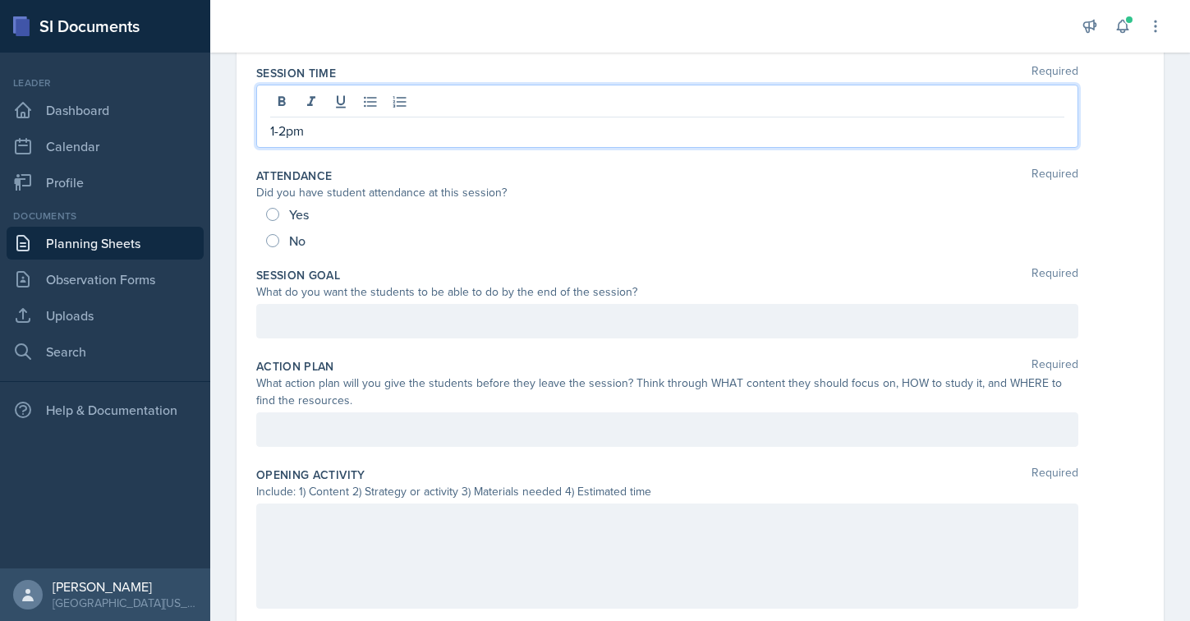
scroll to position [231, 0]
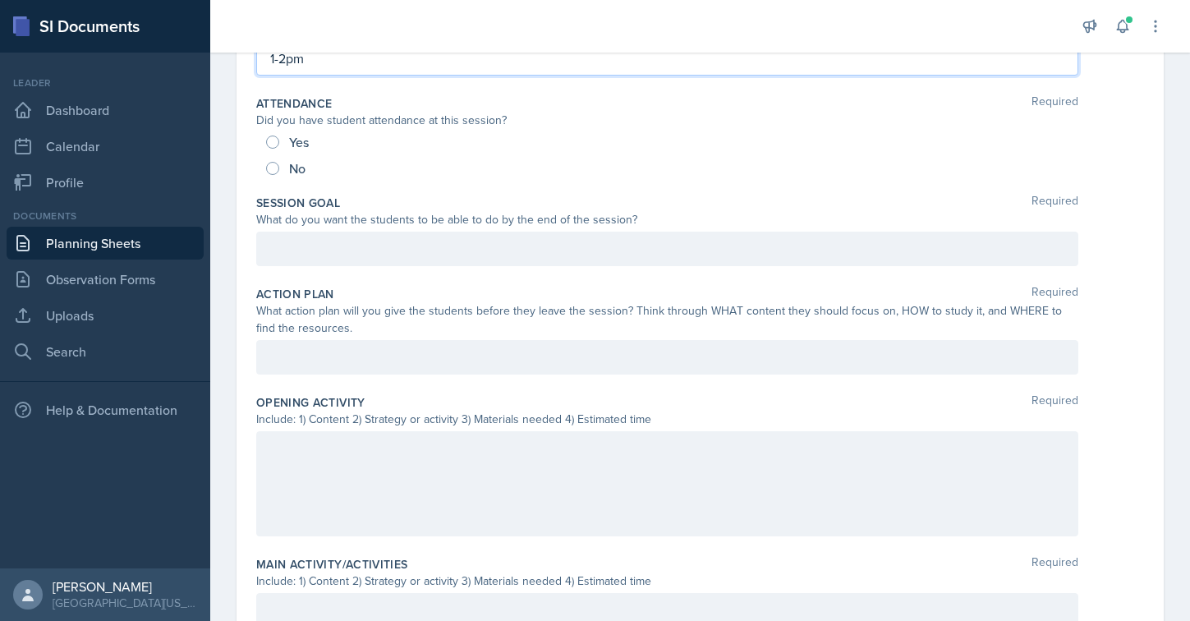
click at [305, 459] on div at bounding box center [667, 483] width 822 height 105
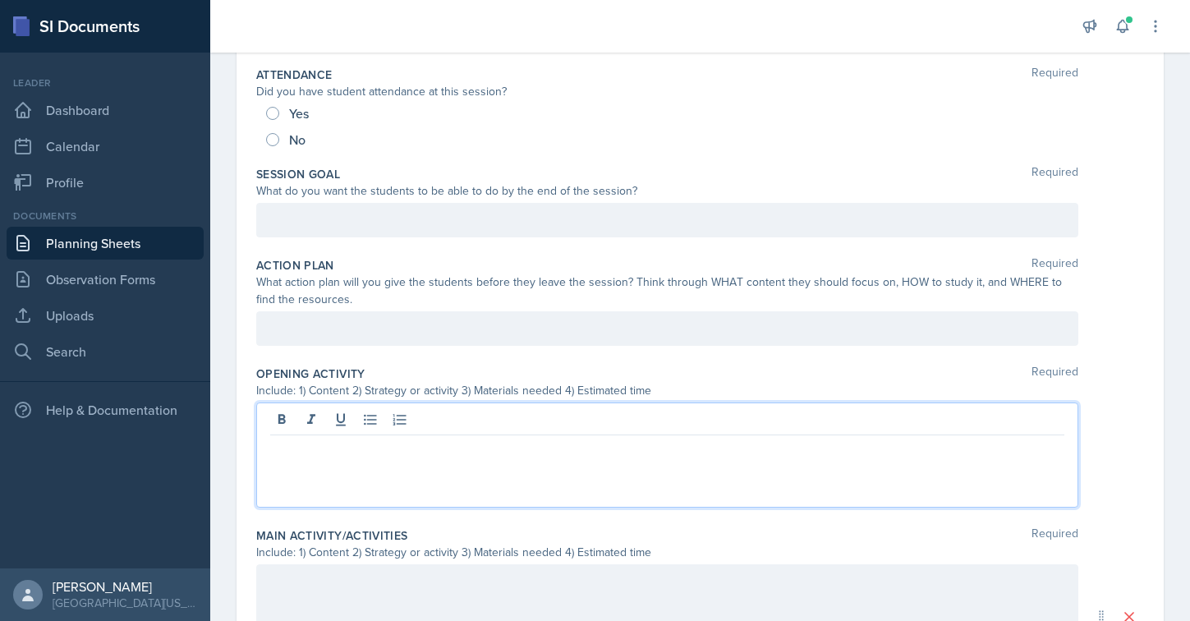
paste div
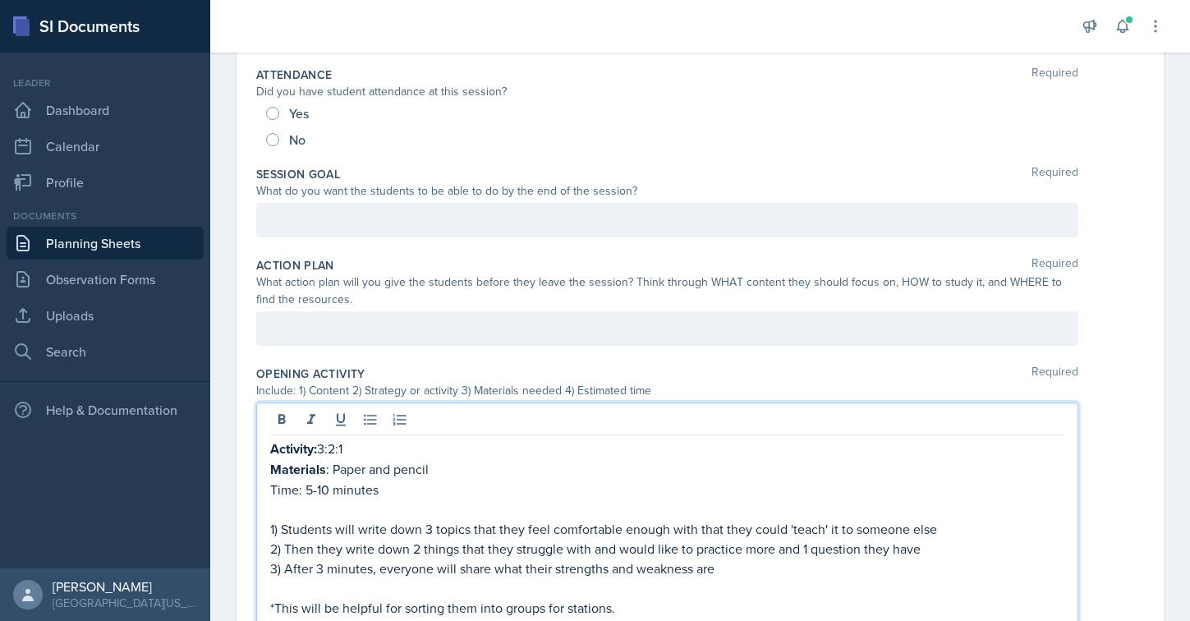
scroll to position [330, 0]
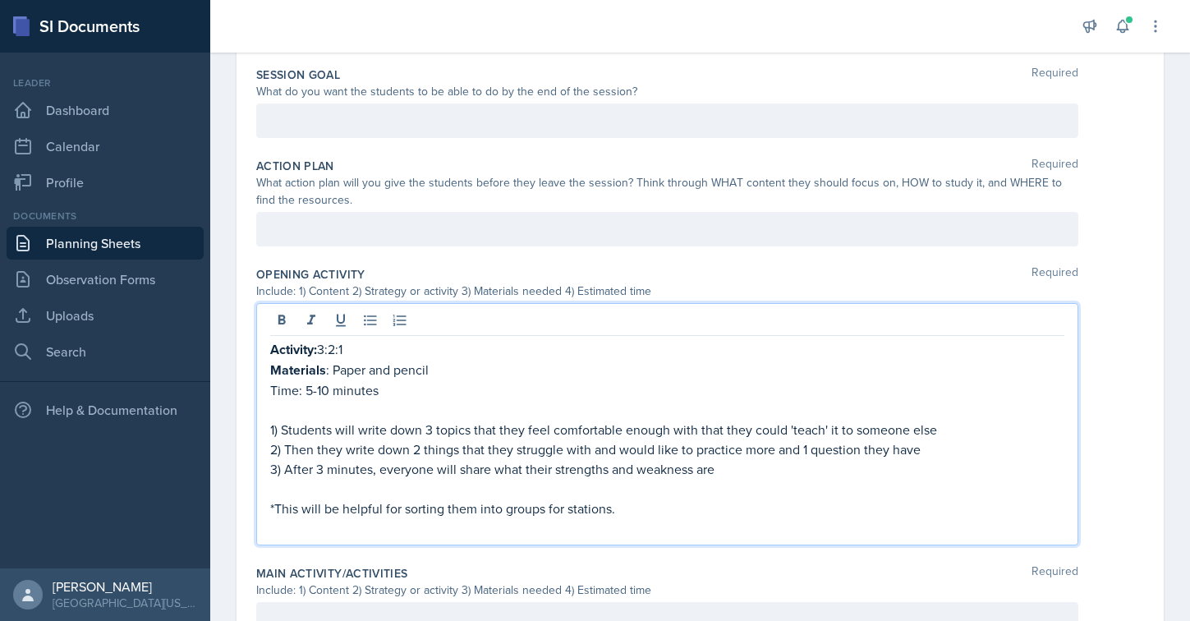
drag, startPoint x: 345, startPoint y: 352, endPoint x: 323, endPoint y: 352, distance: 22.2
click at [323, 352] on p "Activity: 3:2:1" at bounding box center [667, 349] width 794 height 21
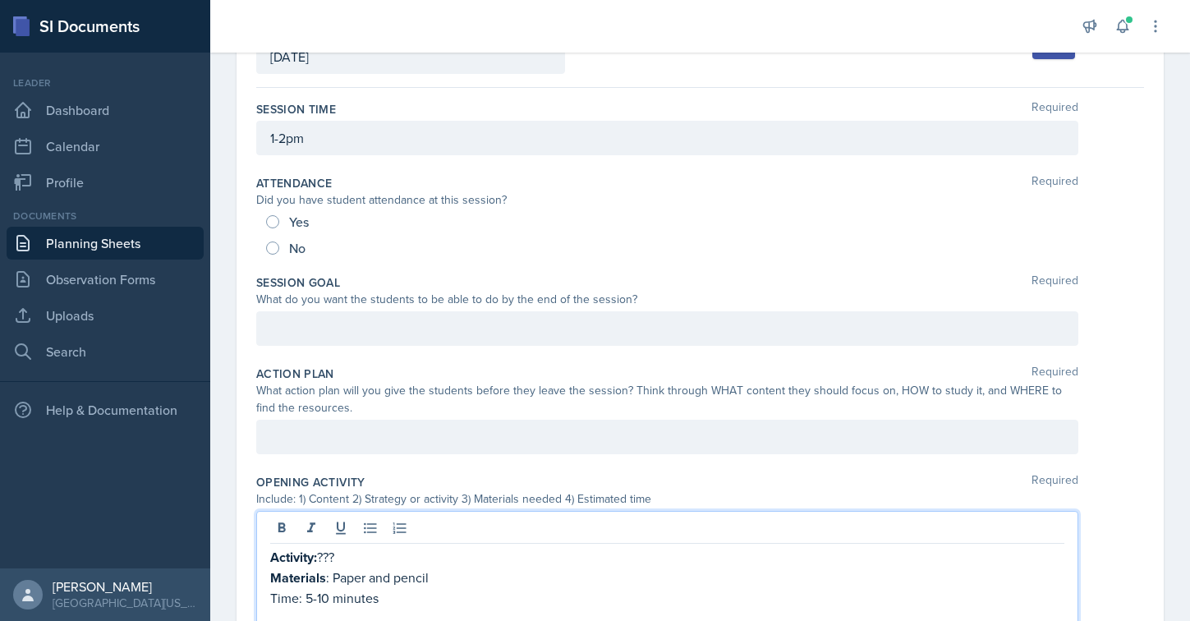
scroll to position [0, 0]
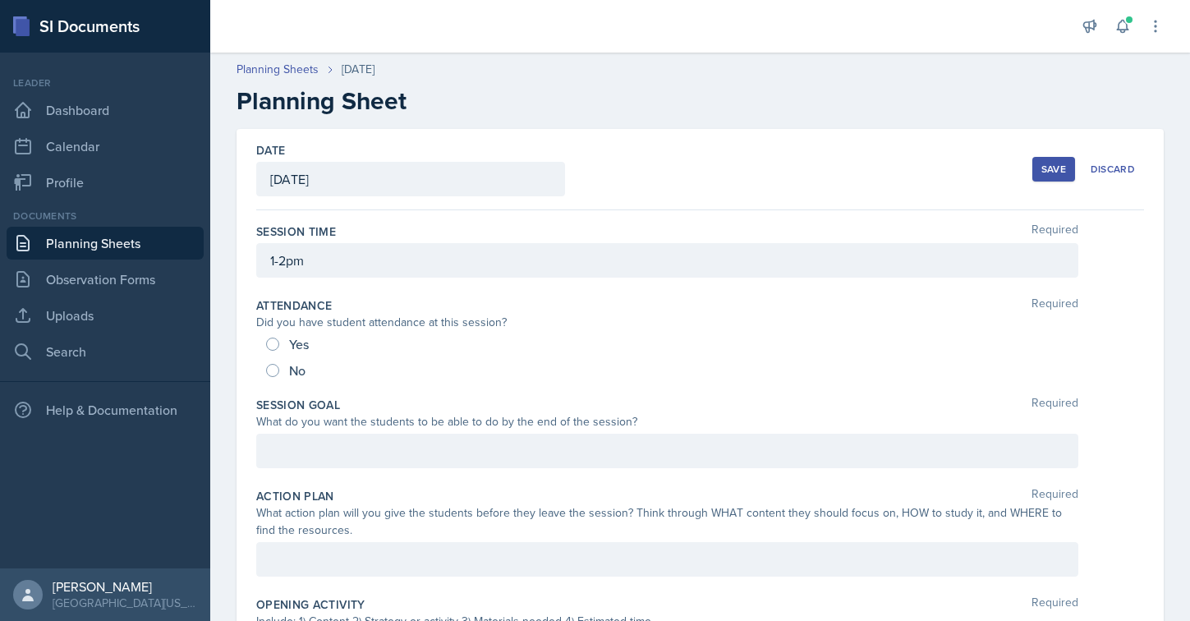
click at [1067, 159] on button "Save" at bounding box center [1053, 169] width 43 height 25
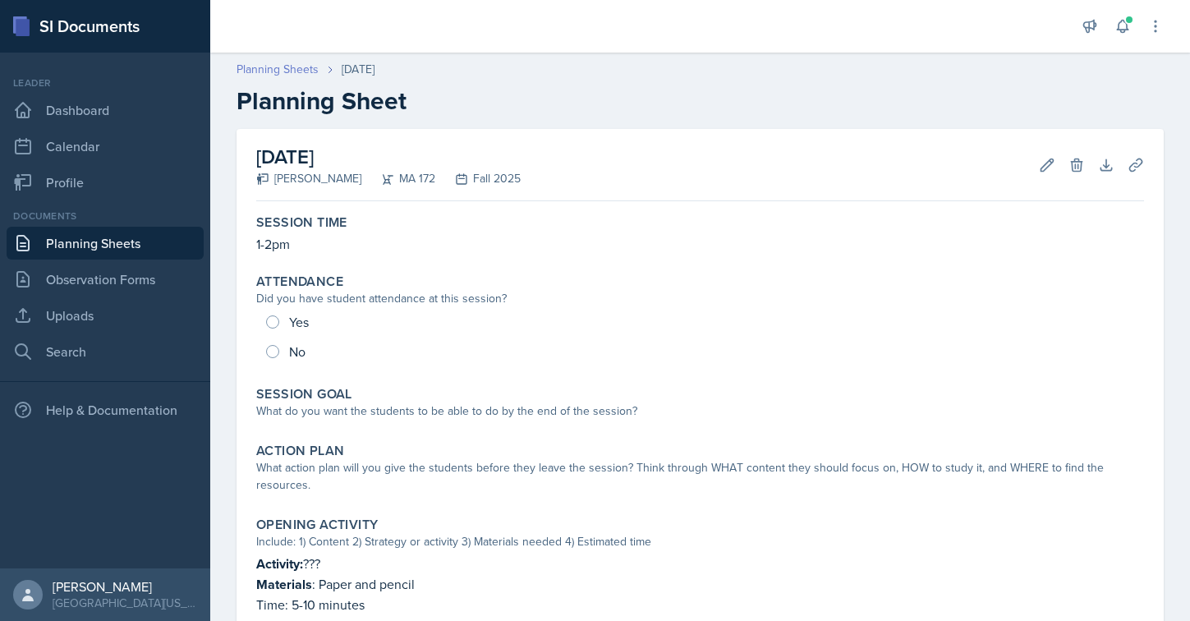
click at [265, 68] on link "Planning Sheets" at bounding box center [277, 69] width 82 height 17
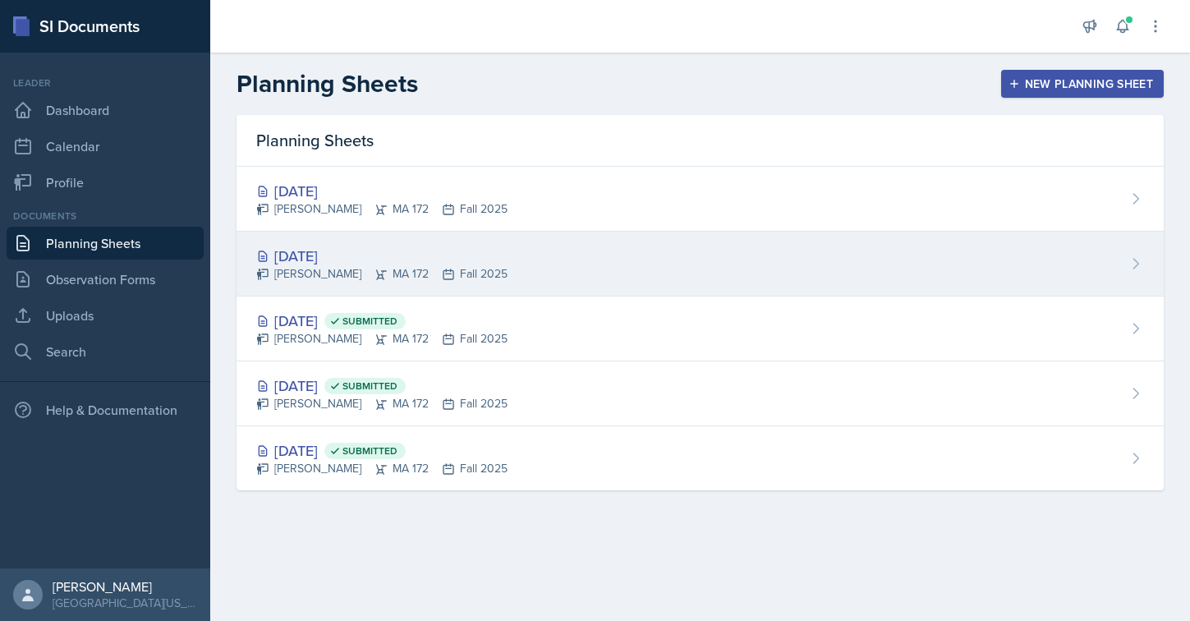
click at [361, 259] on div "[DATE]" at bounding box center [381, 256] width 251 height 22
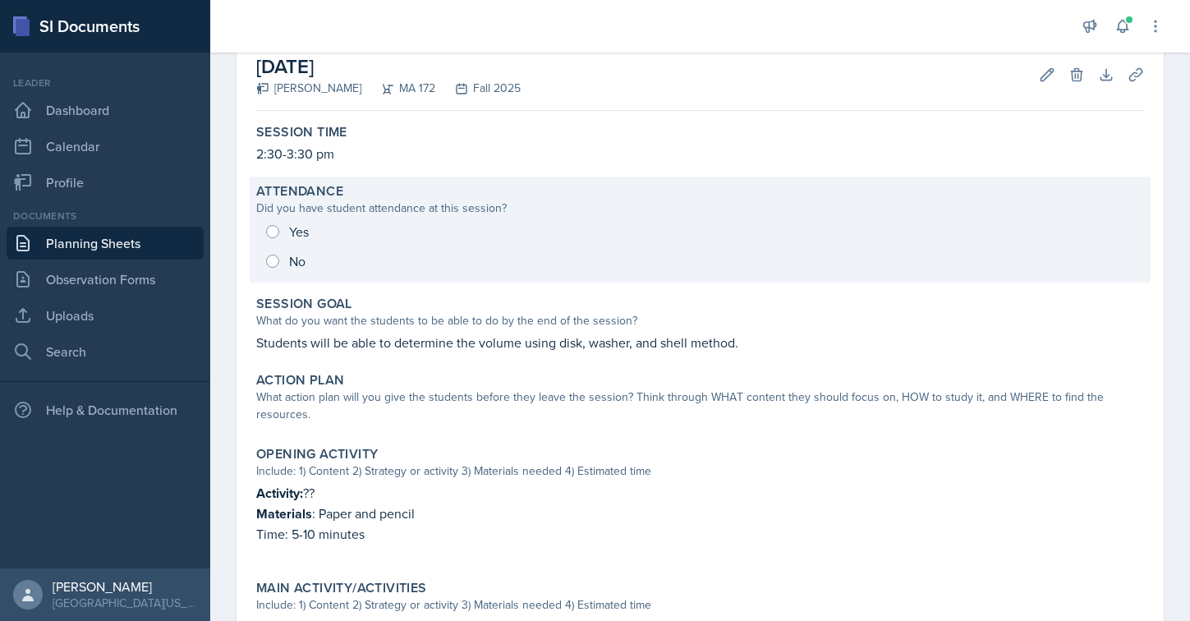
scroll to position [125, 0]
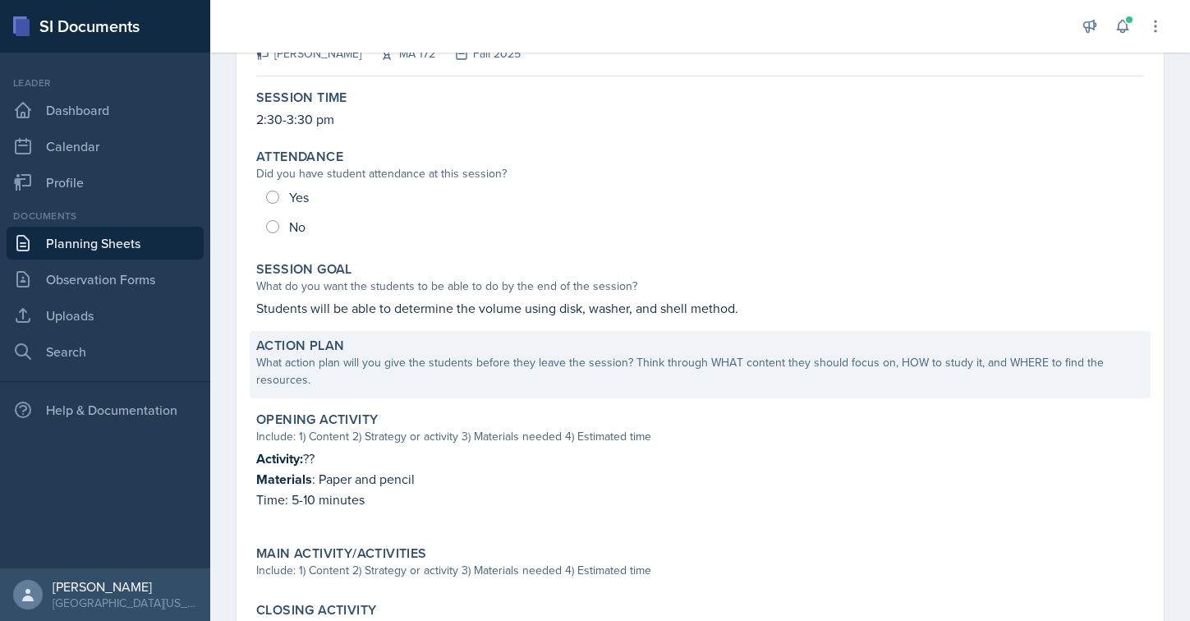
click at [382, 378] on div "What action plan will you give the students before they leave the session? Thin…" at bounding box center [700, 371] width 888 height 34
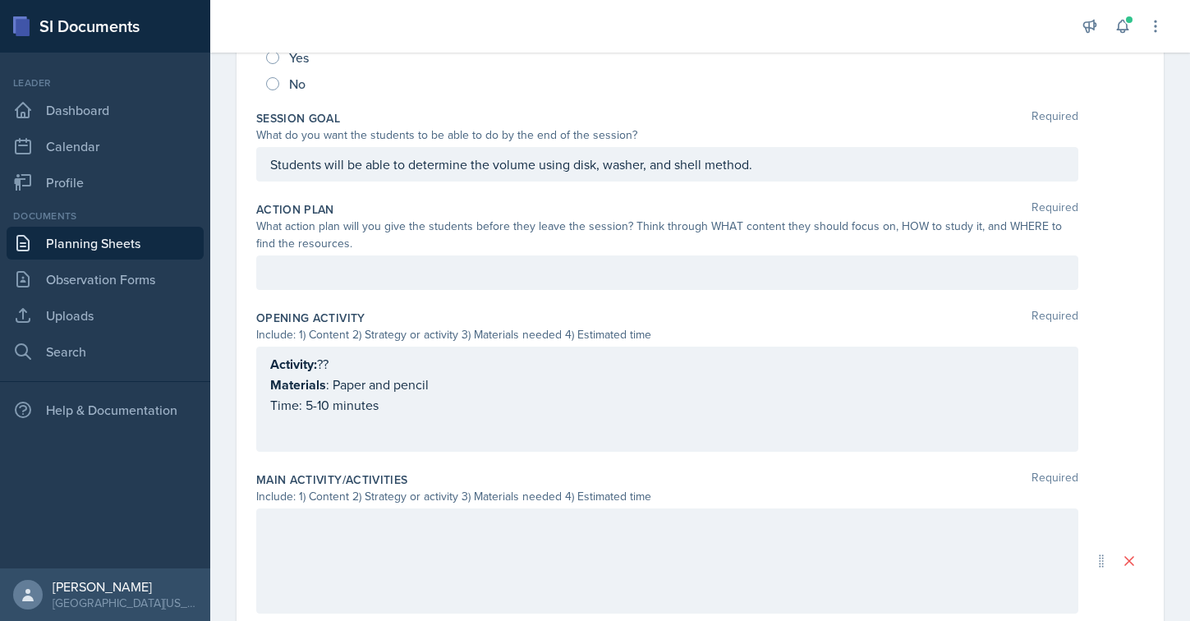
click at [343, 383] on p "Materials : Paper and pencil" at bounding box center [667, 384] width 794 height 21
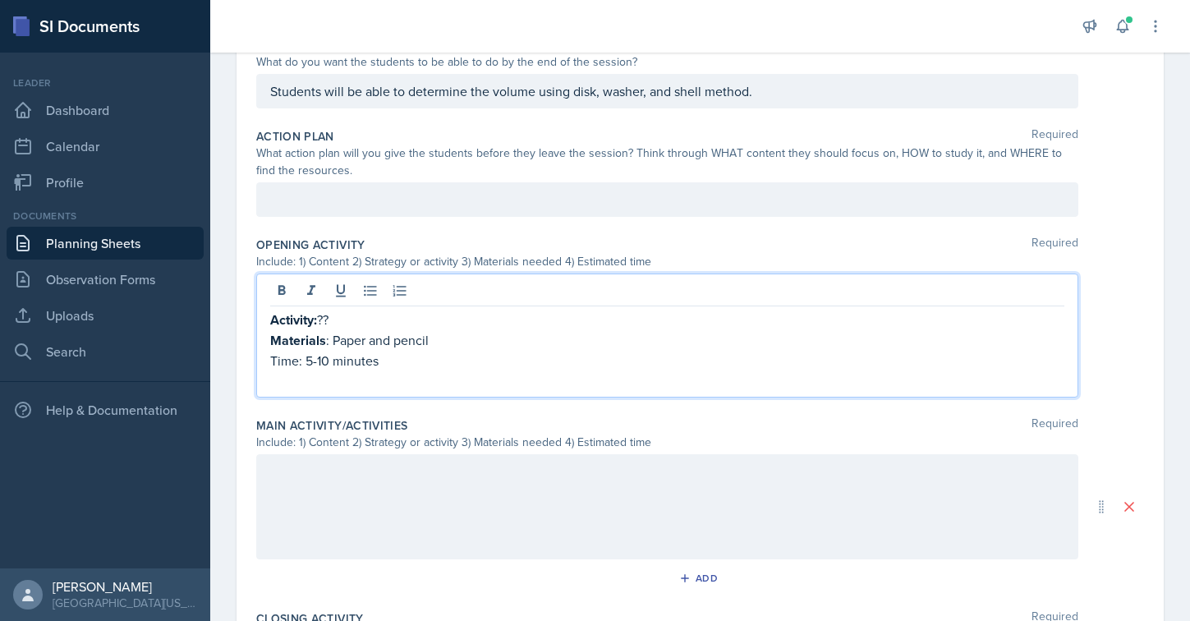
scroll to position [384, 0]
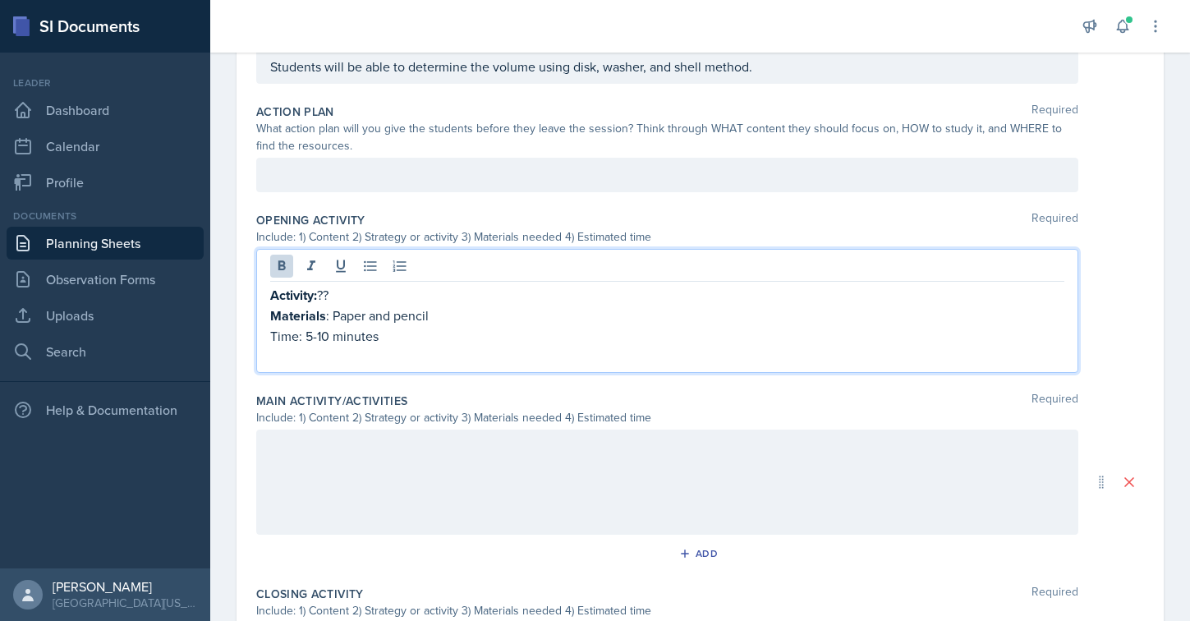
drag, startPoint x: 385, startPoint y: 344, endPoint x: 242, endPoint y: 309, distance: 147.2
click at [242, 309] on div "Date [DATE] [DATE] 27 28 29 30 31 1 2 3 4 5 6 7 8 9 10 11 12 13 14 15 16 17 18 …" at bounding box center [699, 304] width 927 height 1118
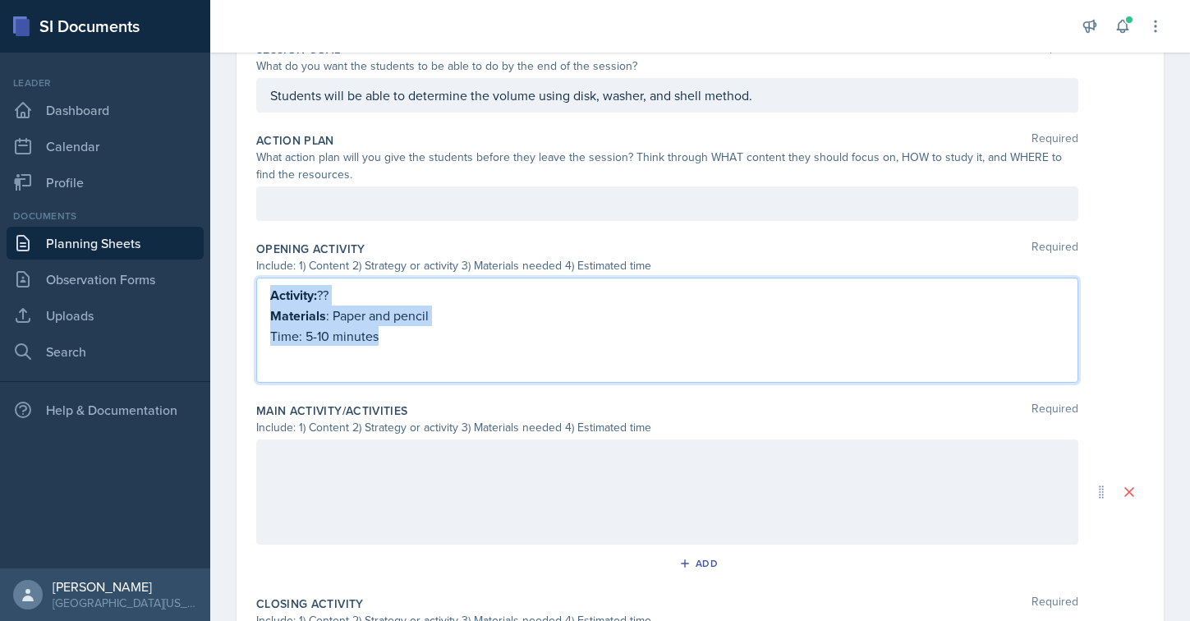
drag, startPoint x: 400, startPoint y: 341, endPoint x: 225, endPoint y: 294, distance: 181.1
click at [225, 294] on div "Date [DATE] [DATE] 27 28 29 30 31 1 2 3 4 5 6 7 8 9 10 11 12 13 14 15 16 17 18 …" at bounding box center [700, 342] width 980 height 1138
copy div "Activity: ?? Materials : Paper and pencil Time: 5-10 minutes"
click at [332, 484] on div at bounding box center [667, 491] width 822 height 105
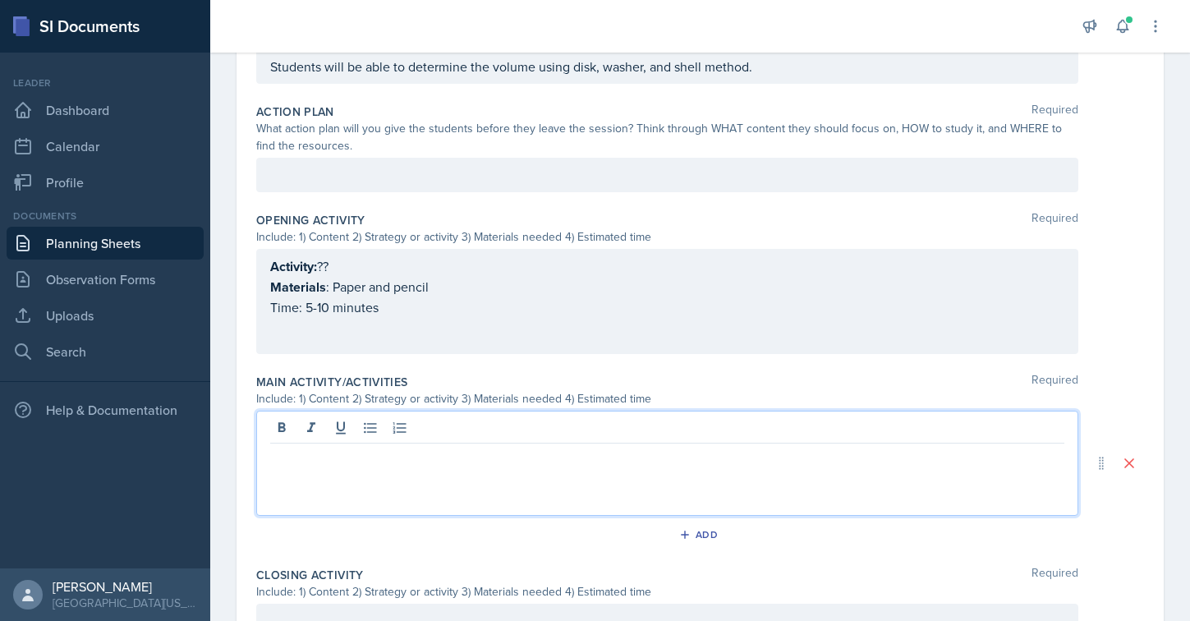
paste div
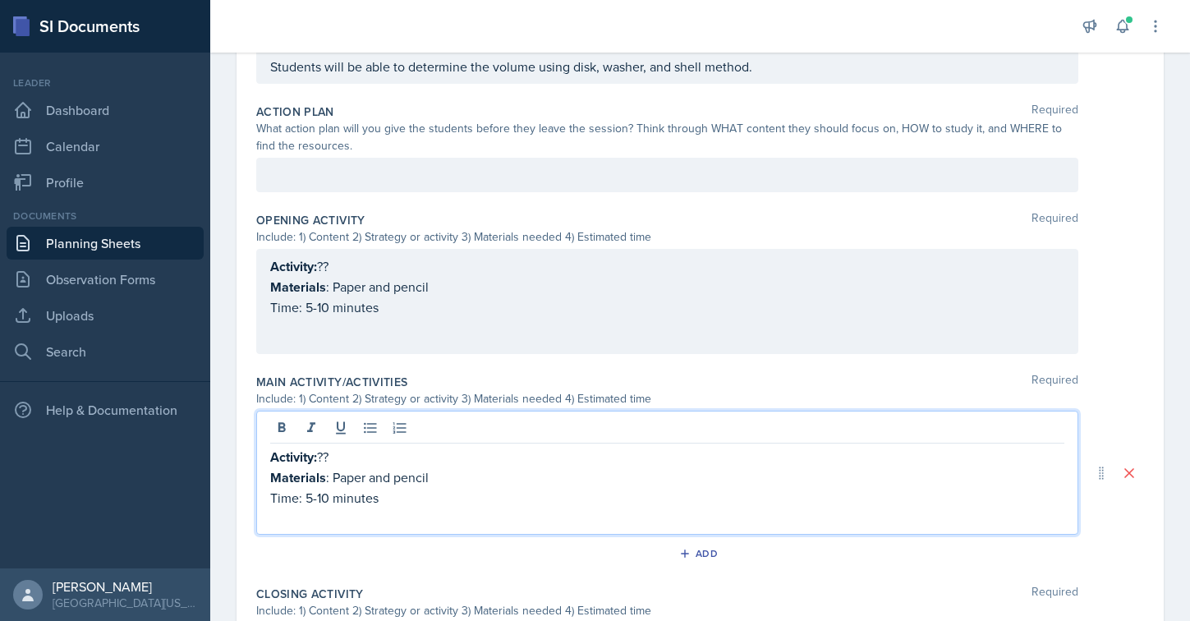
click at [331, 457] on p "Activity: ??" at bounding box center [667, 457] width 794 height 21
click at [369, 451] on p "Activity: Boardwork Model" at bounding box center [667, 457] width 794 height 21
click at [359, 453] on p "Activity: Boardwork Model" at bounding box center [667, 457] width 794 height 21
click at [356, 456] on p "Activity: Boardwork Model" at bounding box center [667, 457] width 794 height 21
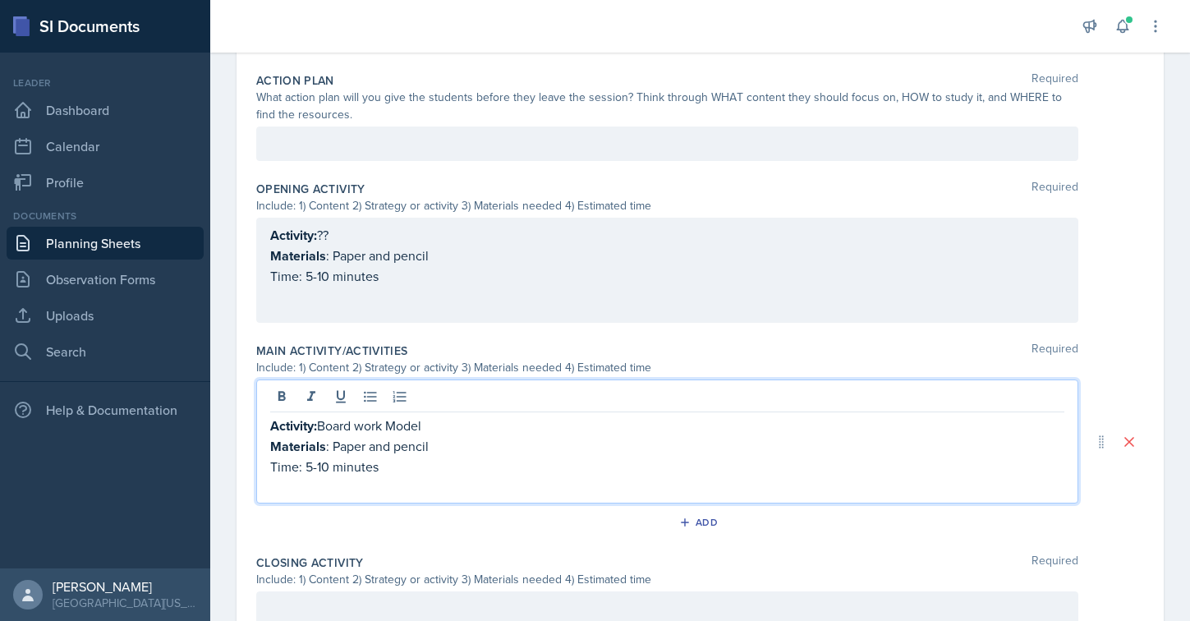
drag, startPoint x: 335, startPoint y: 445, endPoint x: 437, endPoint y: 445, distance: 101.8
click at [437, 445] on p "Materials : Paper and pencil" at bounding box center [667, 446] width 794 height 21
drag, startPoint x: 435, startPoint y: 445, endPoint x: 333, endPoint y: 445, distance: 102.6
click at [333, 445] on p "Materials : Paper and pencil" at bounding box center [667, 446] width 794 height 21
click at [337, 438] on p "Materials : Dry" at bounding box center [667, 446] width 794 height 21
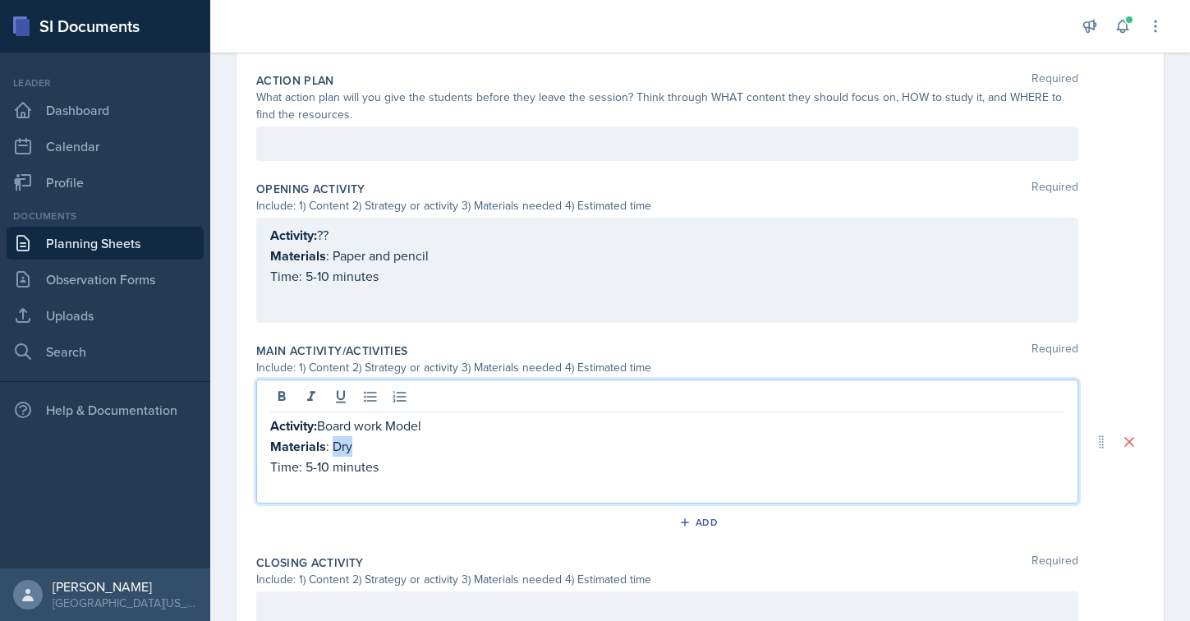
click at [337, 438] on p "Materials : Dry" at bounding box center [667, 446] width 794 height 21
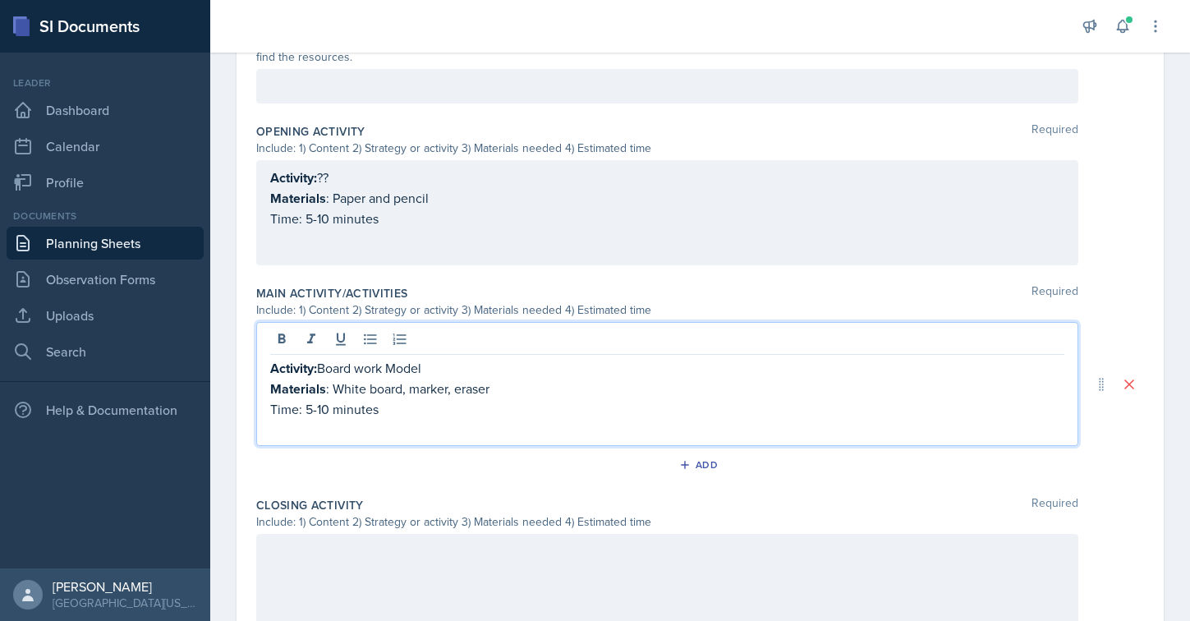
scroll to position [529, 0]
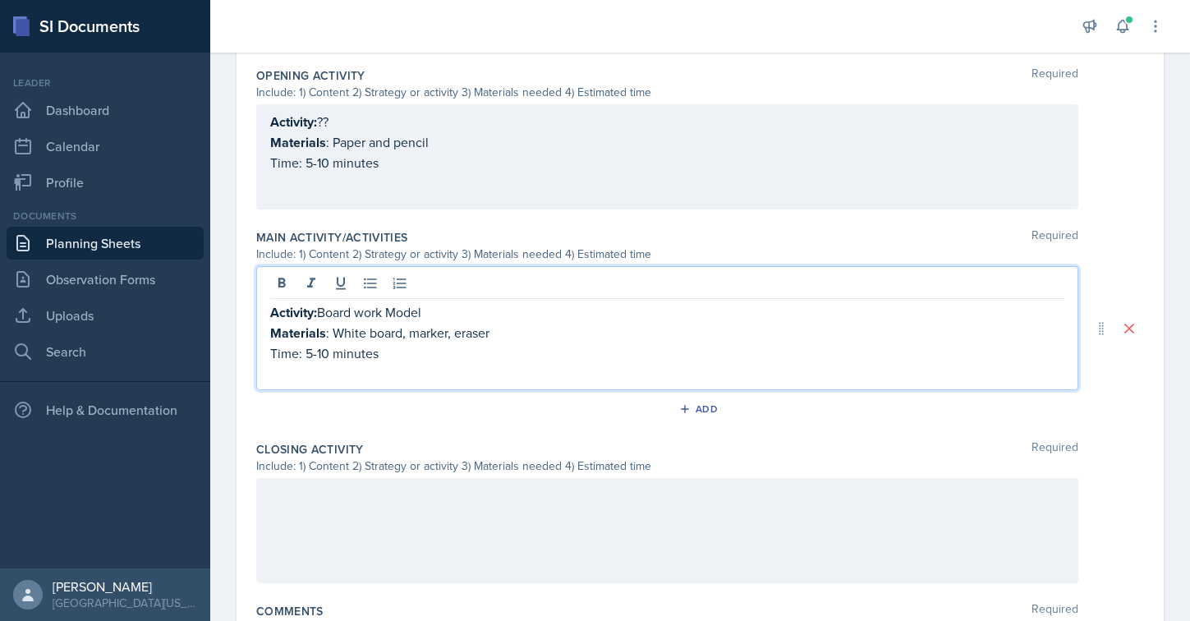
click at [321, 351] on p "Time: 5-10 minutes" at bounding box center [667, 353] width 794 height 20
drag, startPoint x: 329, startPoint y: 352, endPoint x: 306, endPoint y: 352, distance: 23.0
click at [306, 352] on p "Time: 5-10 minutes" at bounding box center [667, 353] width 794 height 20
click at [388, 353] on p "Time: 45 minutes" at bounding box center [667, 353] width 794 height 20
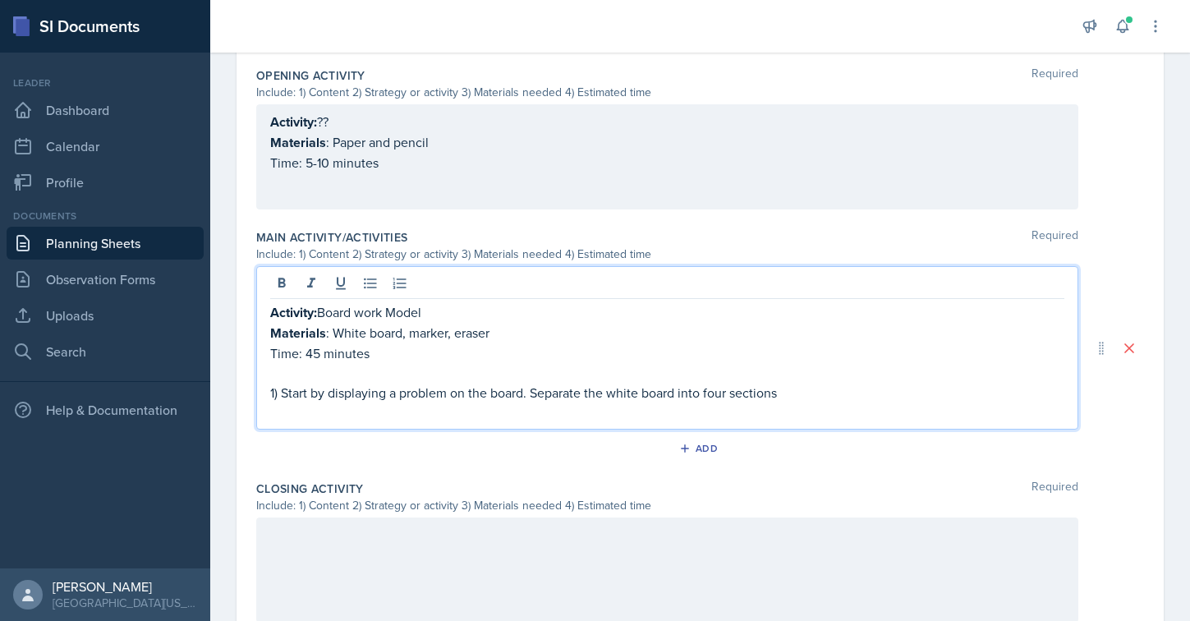
click at [794, 395] on p "1) Start by displaying a problem on the board. Separate the white board into fo…" at bounding box center [667, 393] width 794 height 20
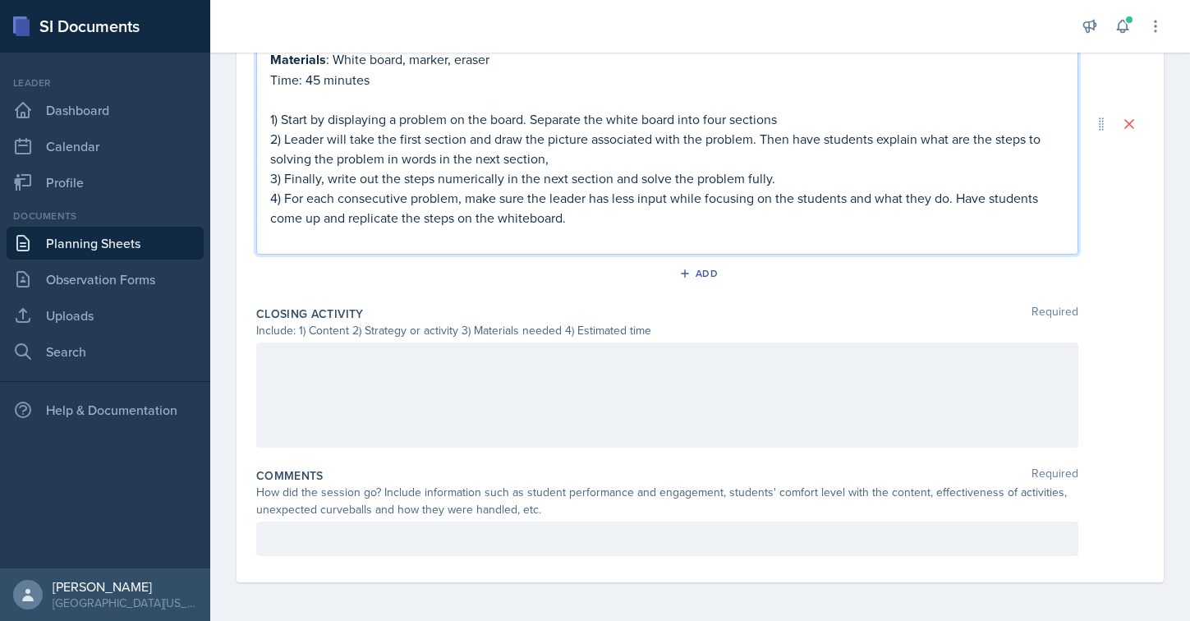
click at [383, 370] on div at bounding box center [667, 394] width 822 height 105
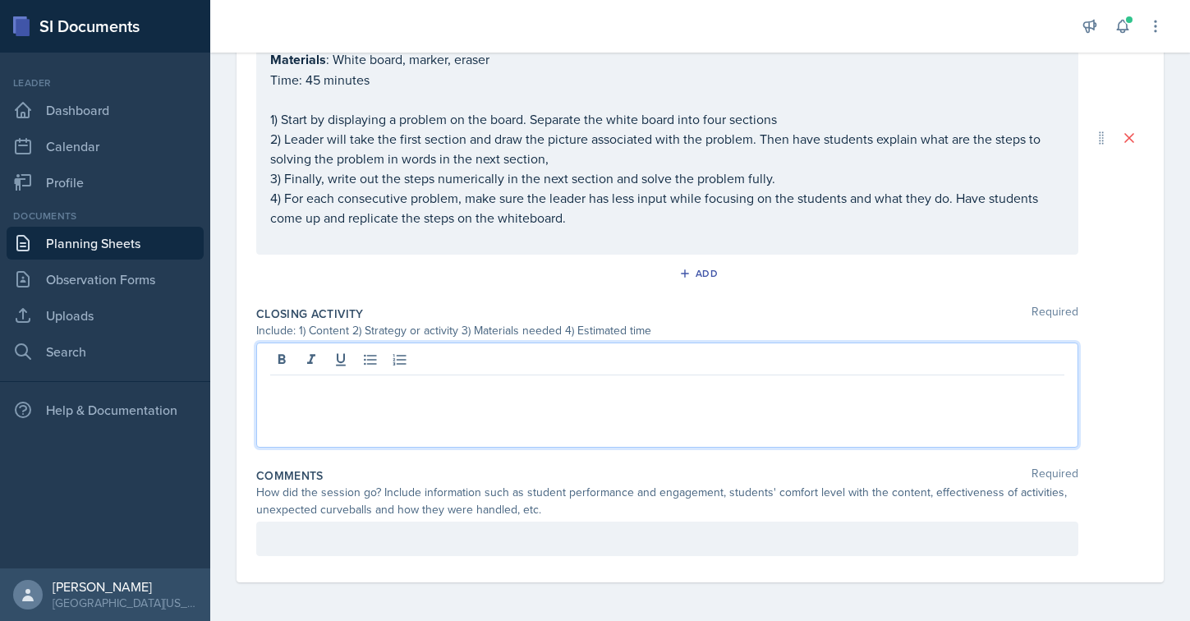
paste div
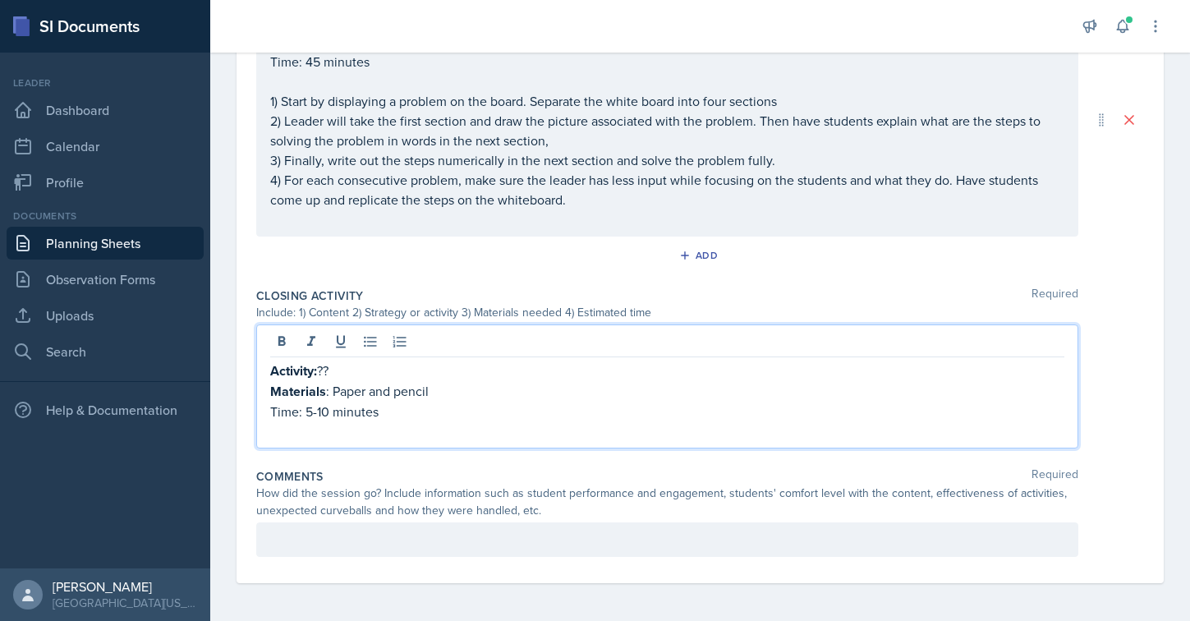
click at [333, 373] on p "Activity: ??" at bounding box center [667, 370] width 794 height 21
click at [408, 410] on p "Time: 5-10 minutes" at bounding box center [667, 412] width 794 height 20
click at [319, 411] on p "Time: 5-10 minutes" at bounding box center [667, 412] width 794 height 20
click at [375, 409] on p "Time: 10 minutes" at bounding box center [667, 412] width 794 height 20
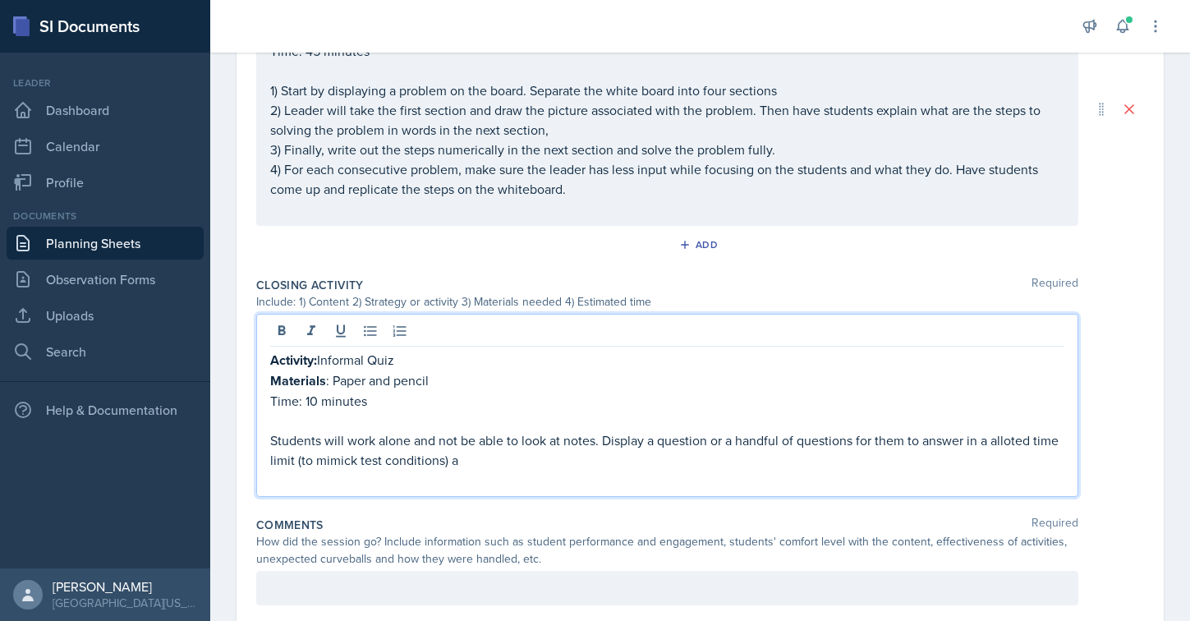
click at [351, 456] on p "Students will work alone and not be able to look at notes. Display a question o…" at bounding box center [667, 449] width 794 height 39
click at [513, 520] on div "Comments Required" at bounding box center [700, 524] width 888 height 16
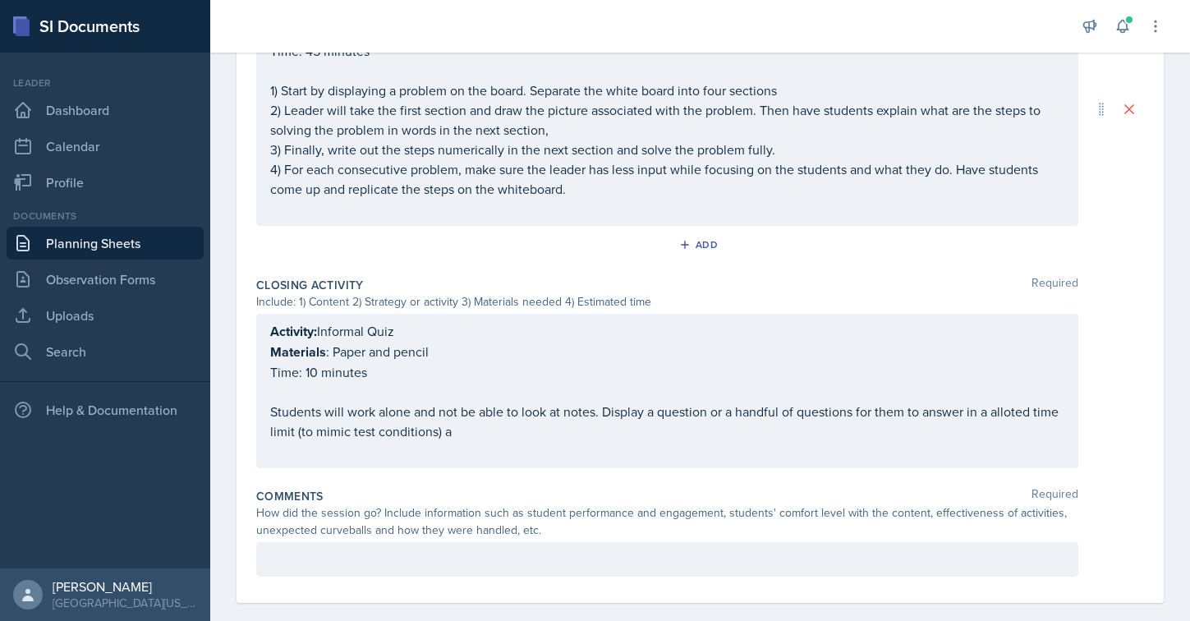
click at [467, 424] on div "Activity: Informal Quiz Materials : Paper and pencil Time: 10 minutes Students …" at bounding box center [667, 391] width 794 height 140
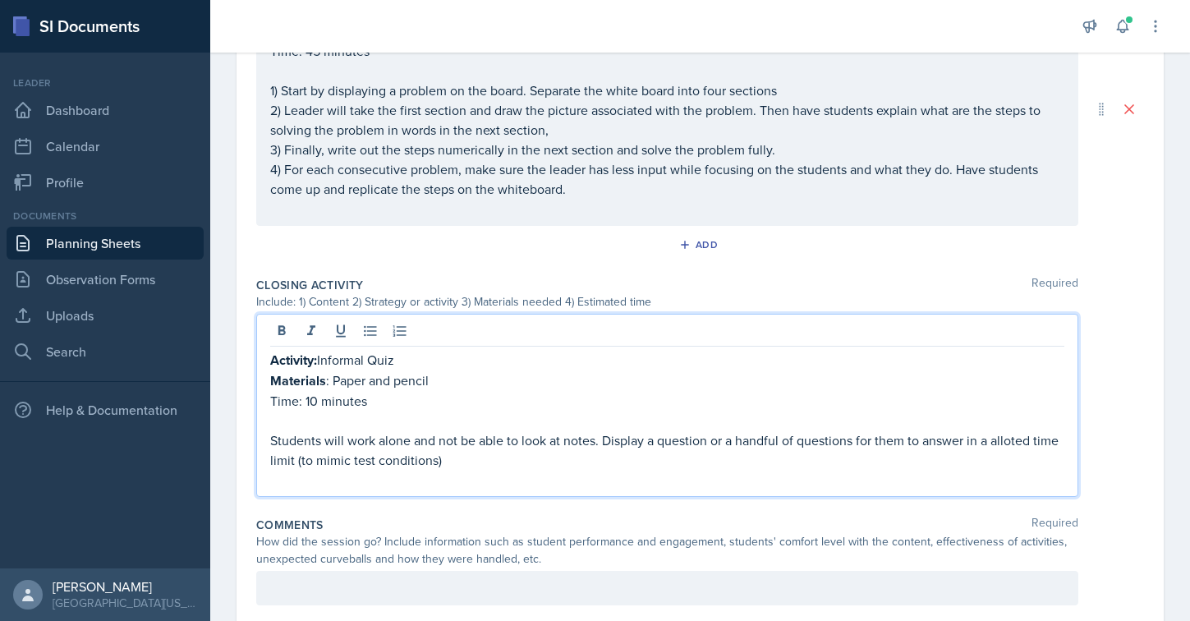
click at [997, 433] on p "Students will work alone and not be able to look at notes. Display a question o…" at bounding box center [667, 449] width 794 height 39
click at [986, 445] on p "Students will work alone and not be able to look at notes. Display a question o…" at bounding box center [667, 449] width 794 height 39
click at [842, 465] on p "Students will work alone and not be able to look at notes. Display a question o…" at bounding box center [667, 449] width 794 height 39
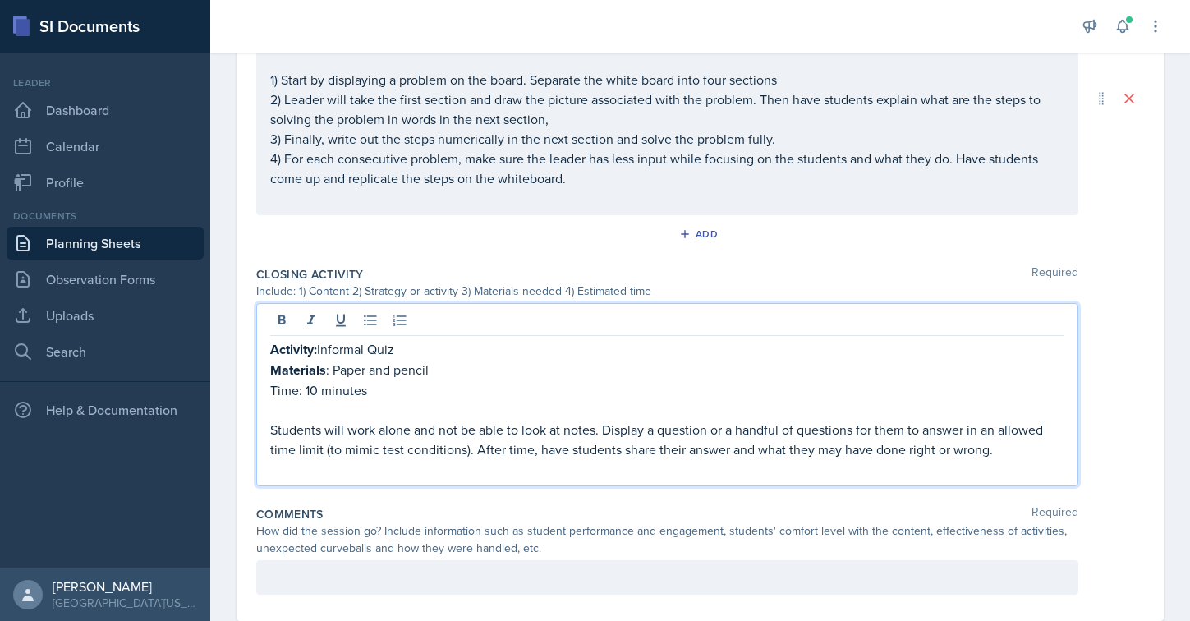
scroll to position [814, 0]
click at [438, 388] on p "Time: 10 minutes" at bounding box center [667, 389] width 794 height 20
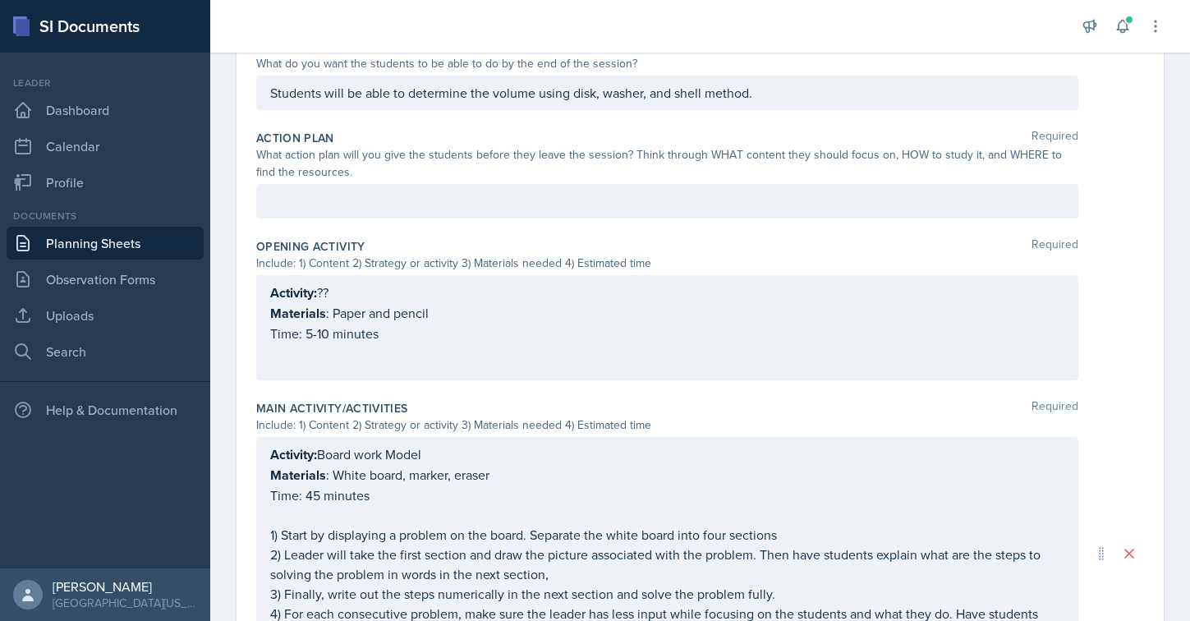
scroll to position [338, 0]
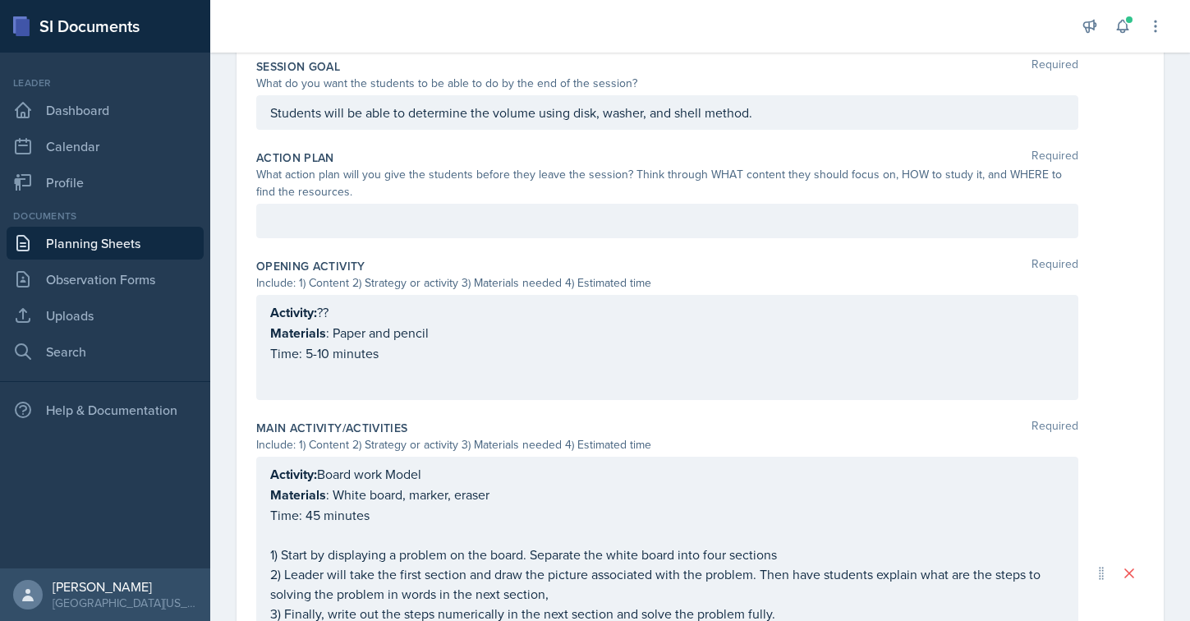
click at [381, 240] on div "Action Plan Required What action plan will you give the students before they le…" at bounding box center [700, 197] width 888 height 108
click at [370, 218] on div at bounding box center [667, 221] width 822 height 34
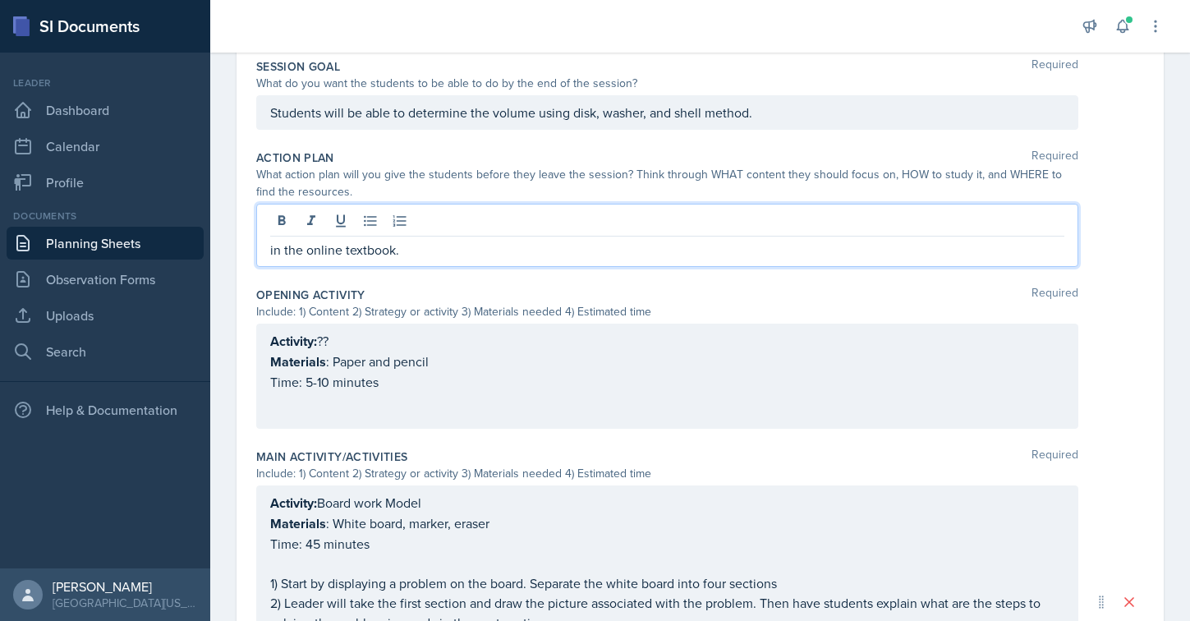
click at [376, 251] on p "in the online textbook." at bounding box center [667, 250] width 794 height 20
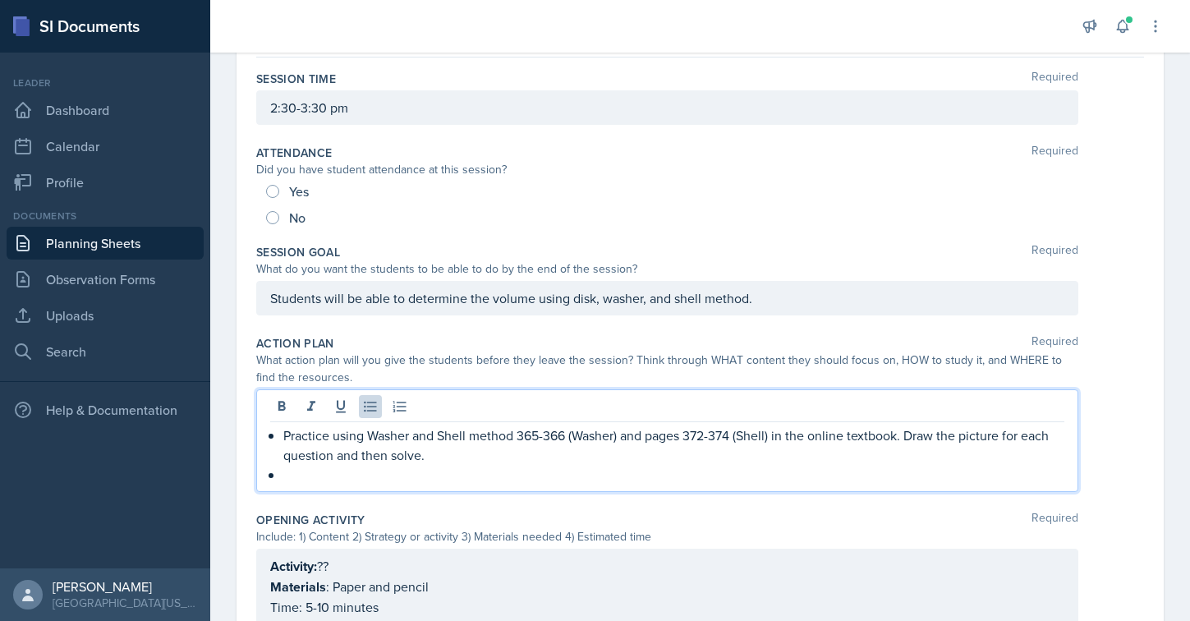
scroll to position [177, 0]
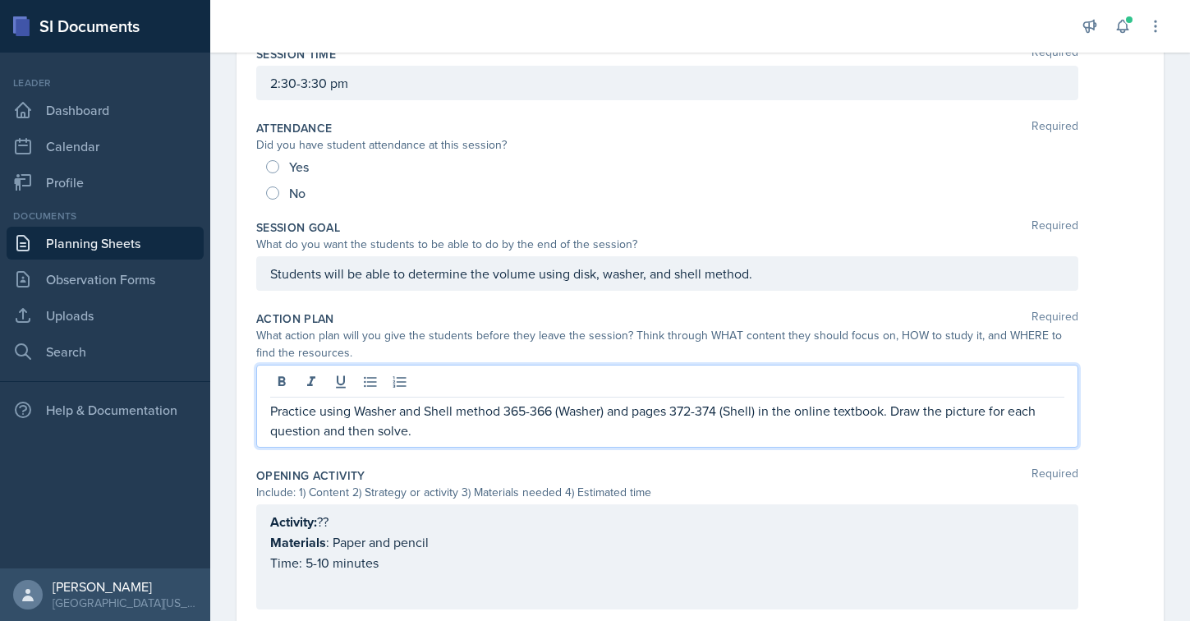
click at [363, 408] on p "Practice using Washer and Shell method 365-366 (Washer) and pages 372-374 (Shel…" at bounding box center [667, 420] width 794 height 39
click at [431, 406] on p "Practice using washer and Shell method 365-366 (Washer) and pages 372-374 (Shel…" at bounding box center [667, 420] width 794 height 39
click at [601, 415] on p "Practice using washer and hhell method 365-366 (Washer) and pages 372-374 (Shel…" at bounding box center [667, 420] width 794 height 39
click at [430, 406] on p "Practice using washer and hhell method 365-366 (Washer) and pages 372-374 (Shel…" at bounding box center [667, 420] width 794 height 39
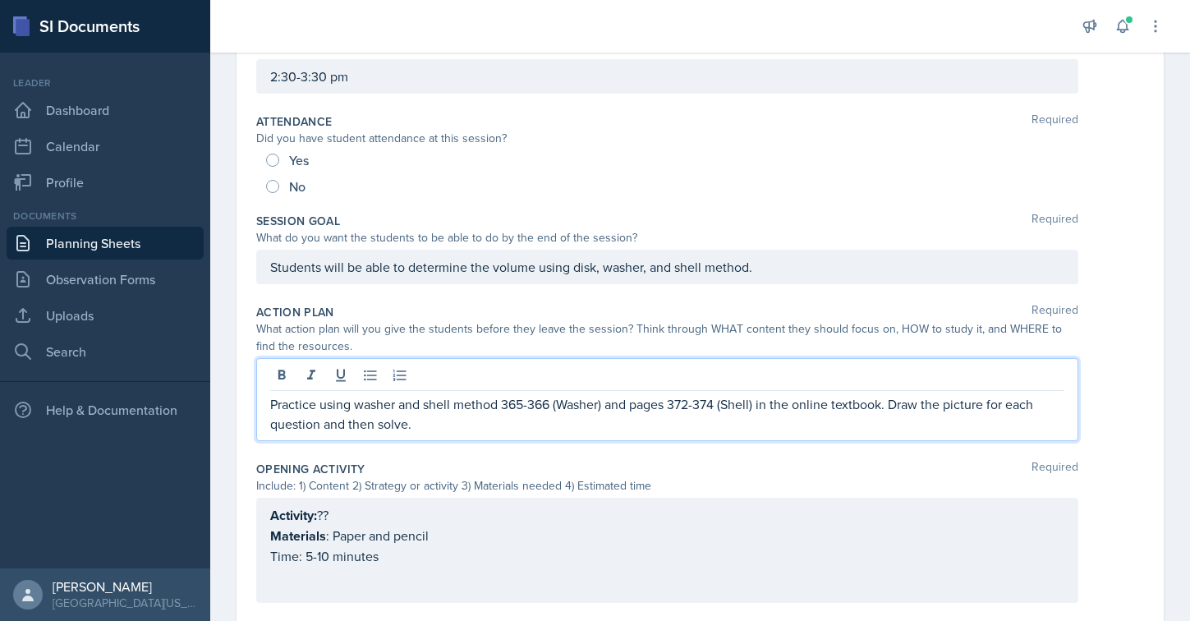
scroll to position [187, 0]
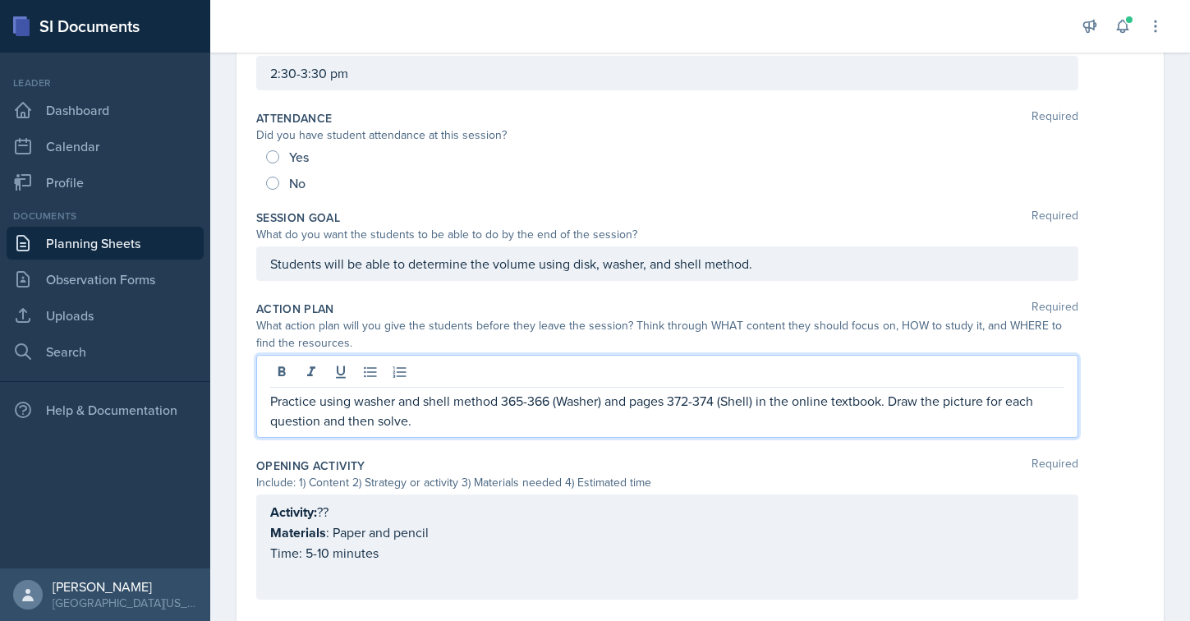
click at [273, 406] on p "Practice using washer and shell method 365-366 (Washer) and pages 372-374 (Shel…" at bounding box center [667, 410] width 794 height 39
click at [392, 408] on p "Practice using washer and shell method 365-366 (Washer) and pages 372-374 (Shel…" at bounding box center [667, 410] width 794 height 39
click at [396, 406] on p "Practice using washer and shell method 365-366 (Washer) and pages 372-374 (Shel…" at bounding box center [667, 410] width 794 height 39
click at [503, 403] on p "Practice using washer and shell method 365-366 (Washer) and pages 372-374 (Shel…" at bounding box center [667, 410] width 794 height 39
click at [806, 407] on p "Practice using washer and shell method by taking problems from pages 365-366 (W…" at bounding box center [667, 410] width 794 height 39
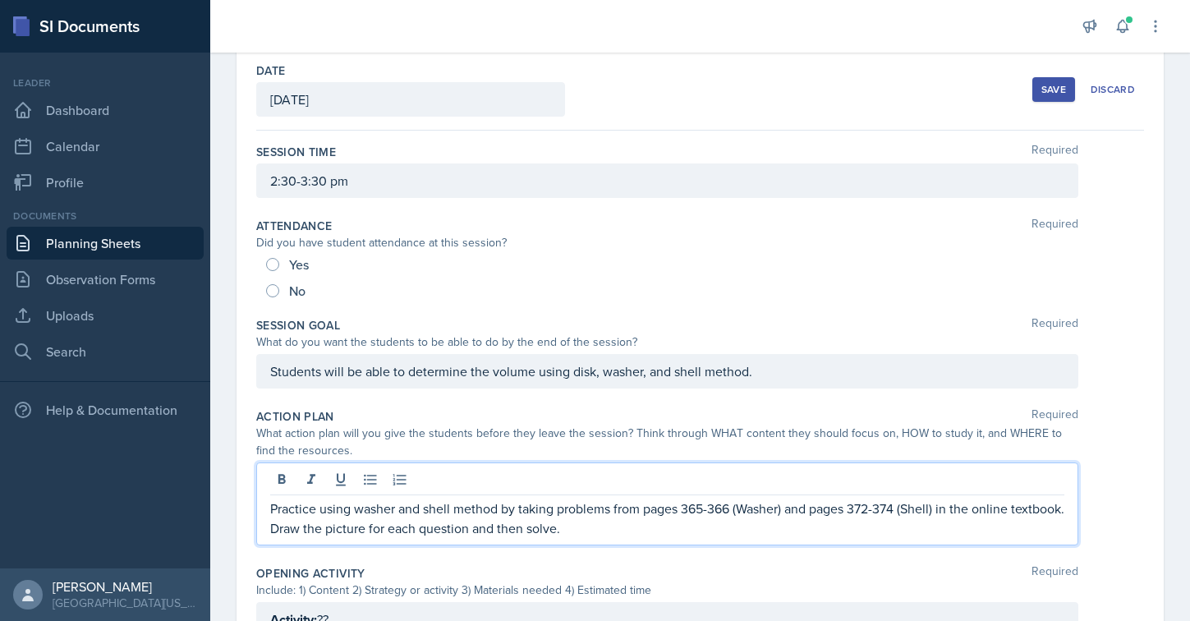
scroll to position [0, 0]
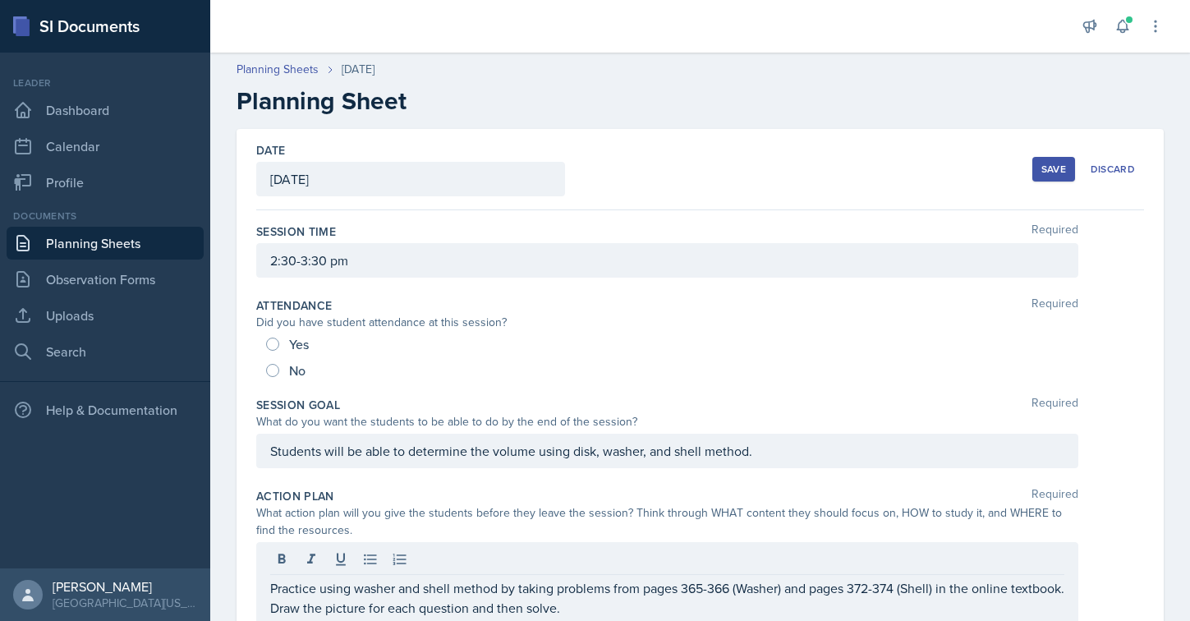
click at [1046, 163] on div "Save" at bounding box center [1053, 169] width 25 height 13
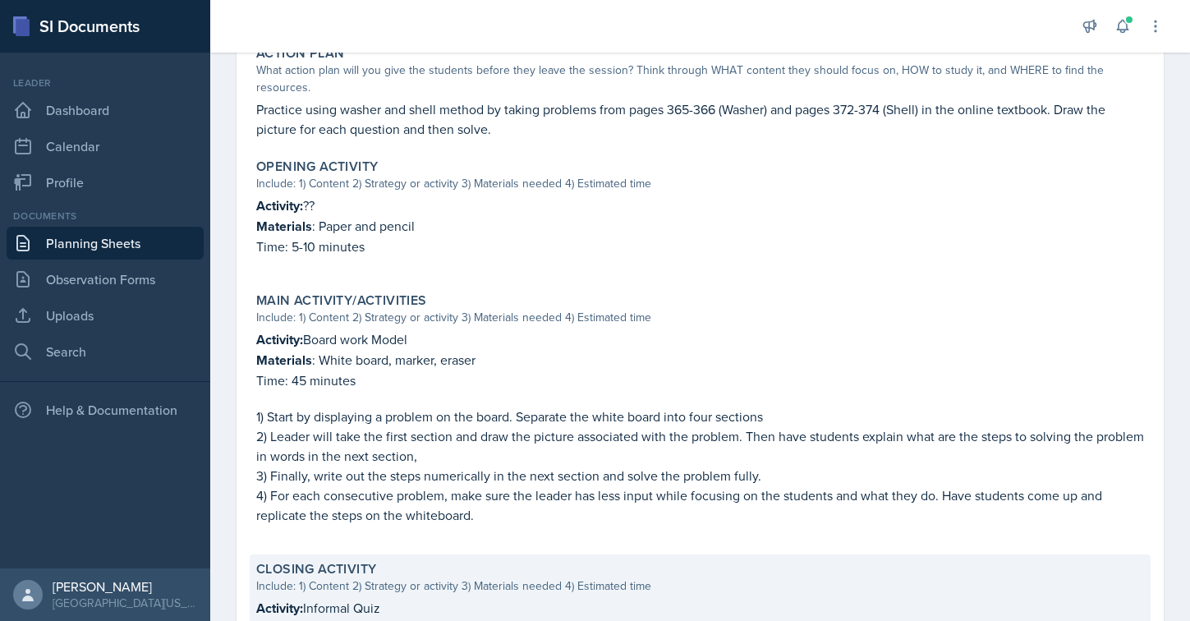
scroll to position [331, 0]
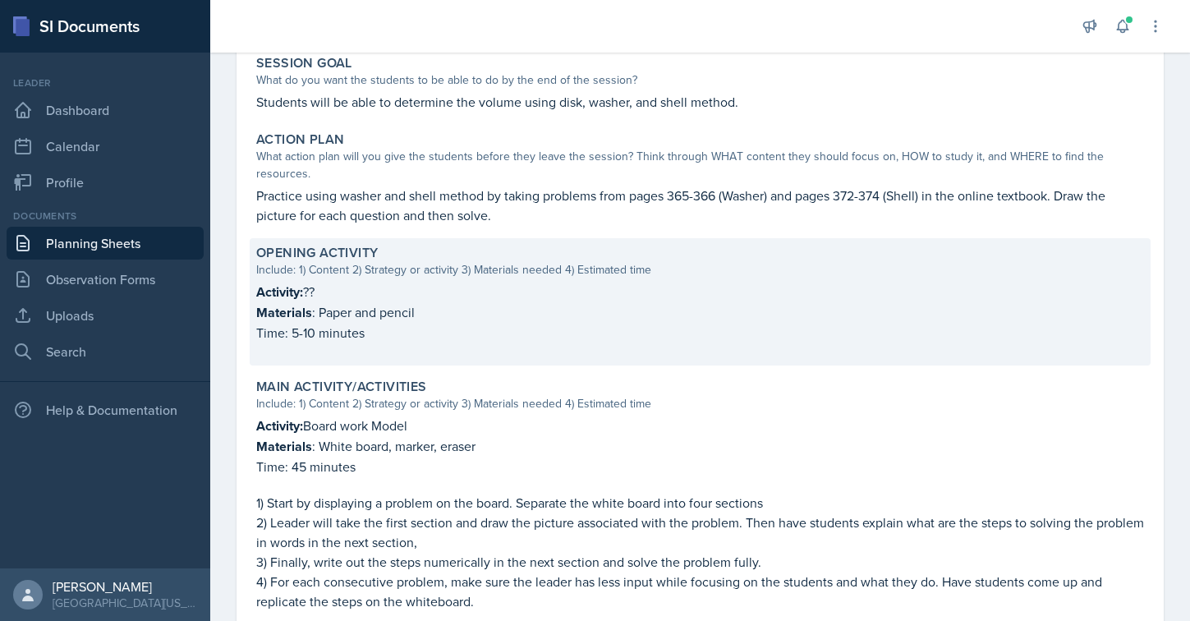
click at [337, 297] on p "Activity: ??" at bounding box center [700, 292] width 888 height 21
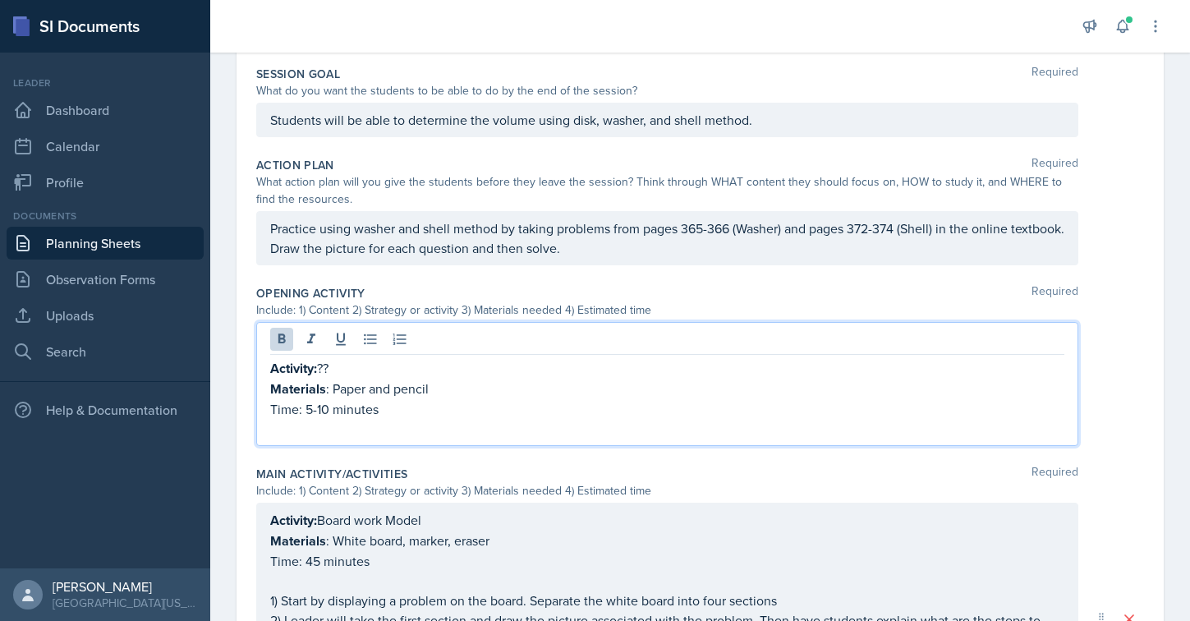
drag, startPoint x: 329, startPoint y: 354, endPoint x: 443, endPoint y: 352, distance: 113.3
click at [443, 352] on div "Activity: ?? Materials : Paper and pencil Time: 5-10 minutes" at bounding box center [667, 384] width 822 height 124
drag, startPoint x: 436, startPoint y: 393, endPoint x: 331, endPoint y: 390, distance: 105.2
click at [331, 390] on p "Materials : Paper and pencil" at bounding box center [667, 389] width 794 height 21
drag, startPoint x: 388, startPoint y: 410, endPoint x: 320, endPoint y: 414, distance: 68.3
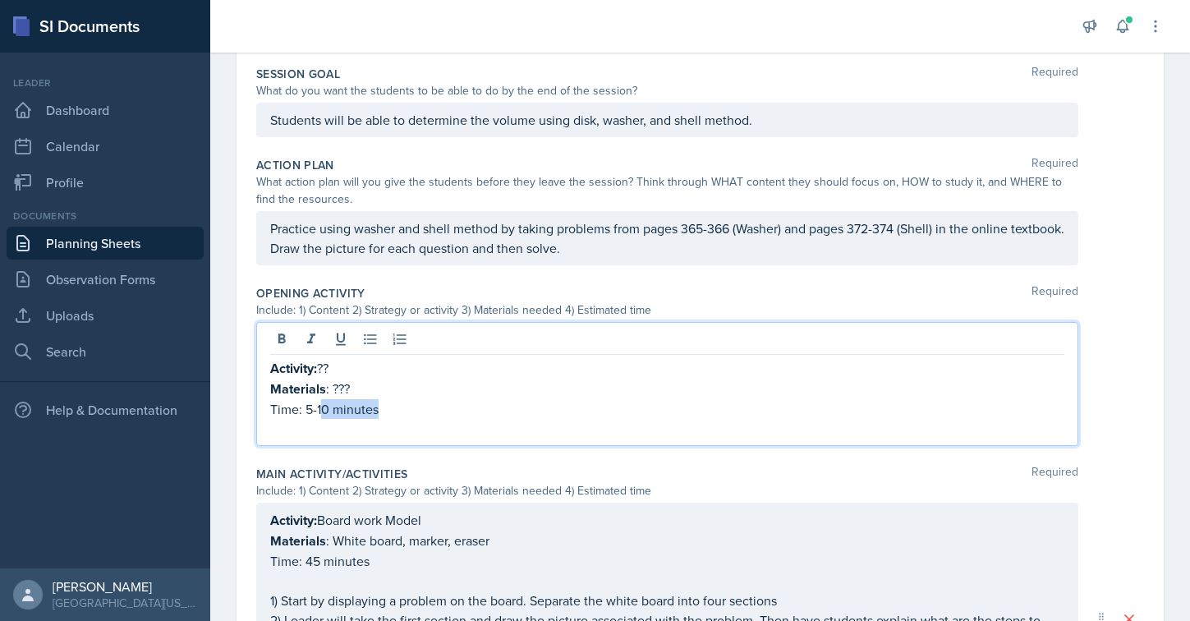
click at [320, 414] on p "Time: 5-10 minutes" at bounding box center [667, 409] width 794 height 20
click at [334, 405] on p "Time: 5-10 minutes" at bounding box center [667, 409] width 794 height 20
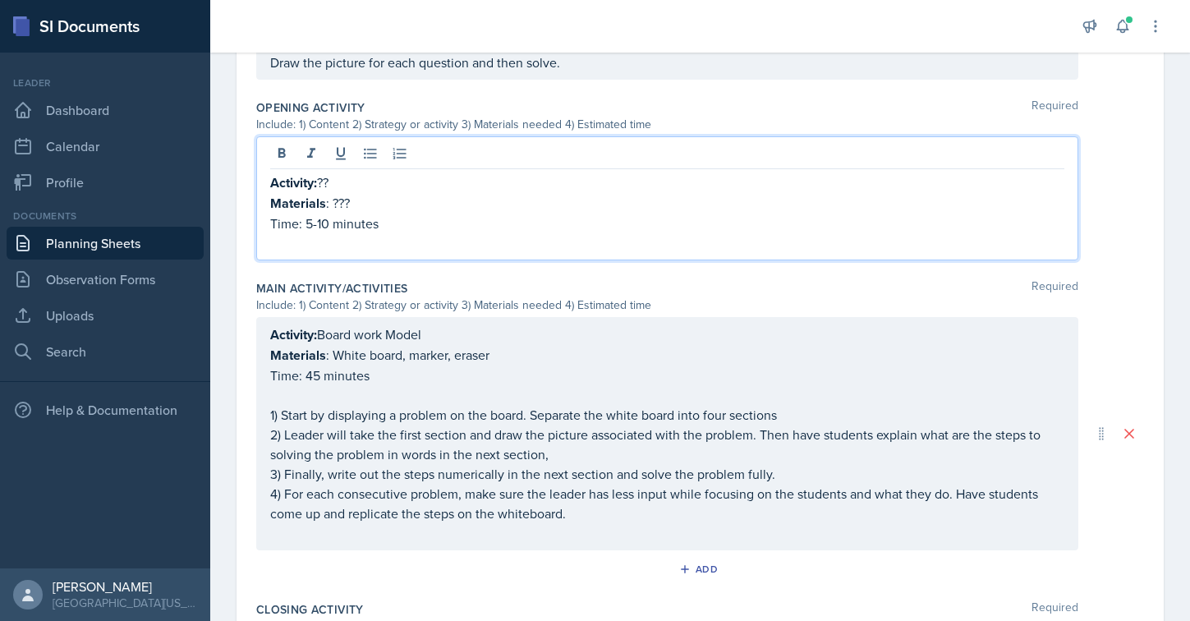
scroll to position [519, 0]
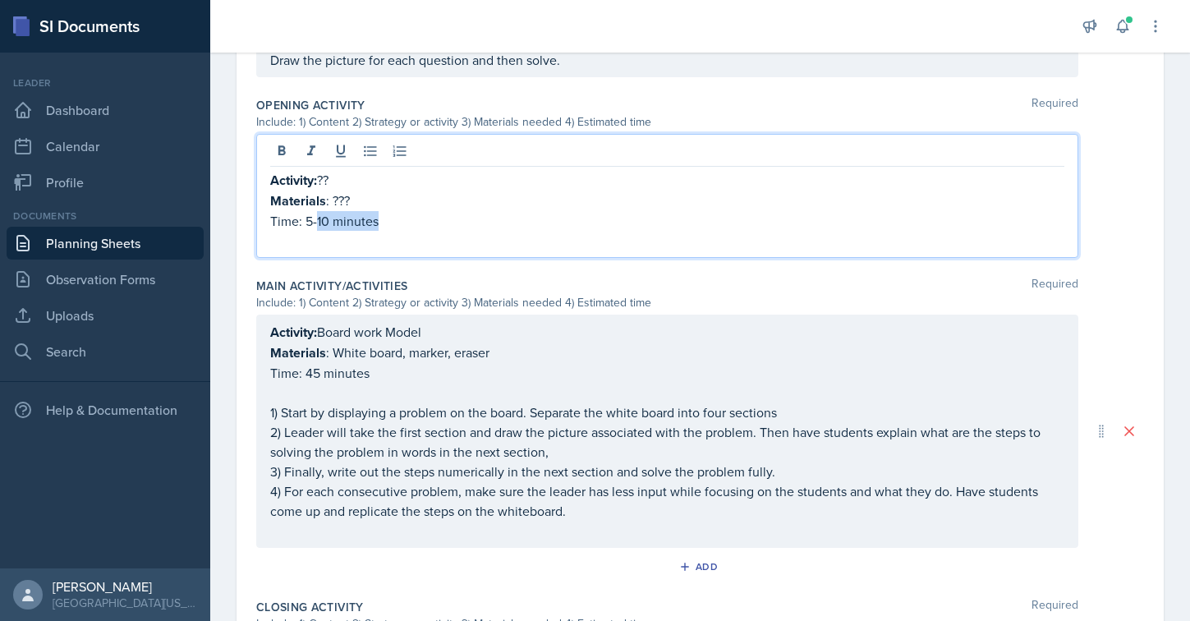
drag, startPoint x: 388, startPoint y: 218, endPoint x: 314, endPoint y: 218, distance: 73.1
click at [314, 218] on p "Time: 5-10 minutes" at bounding box center [667, 221] width 794 height 20
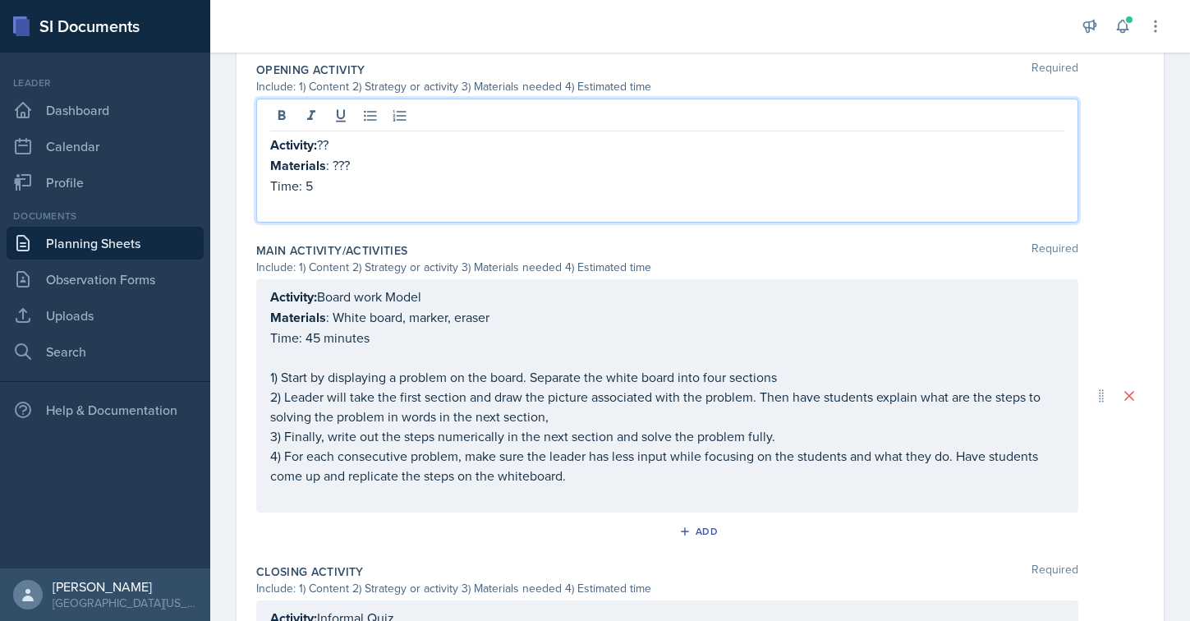
scroll to position [482, 0]
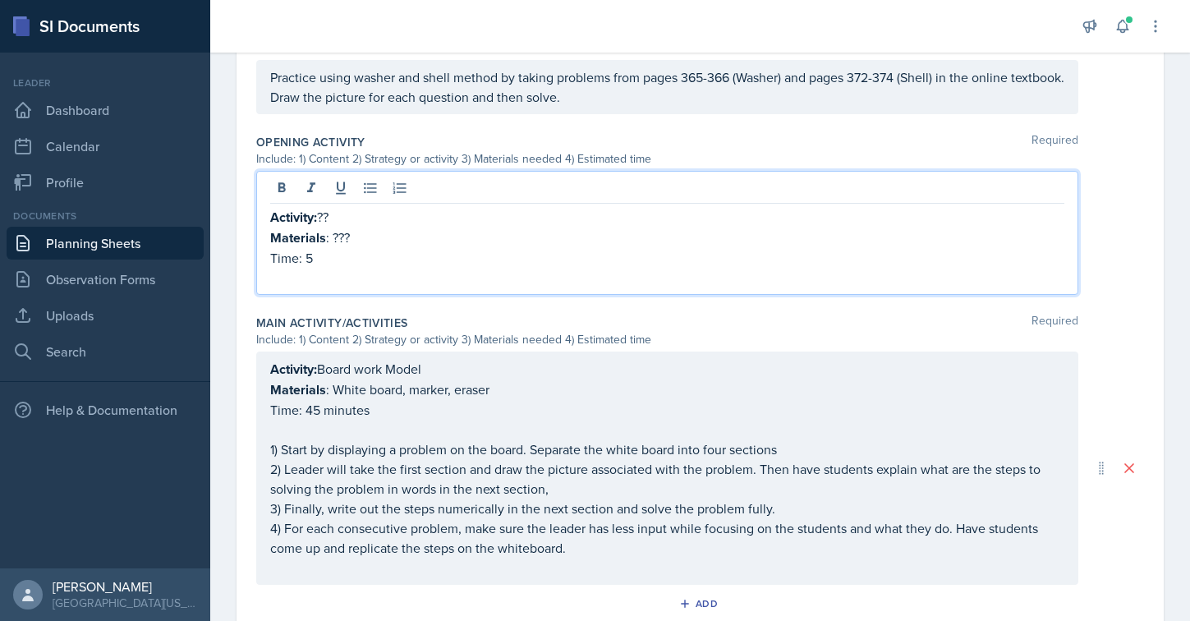
click at [333, 216] on p "Activity: ??" at bounding box center [667, 217] width 794 height 21
click at [338, 237] on p "Materials : ???" at bounding box center [667, 237] width 794 height 21
drag, startPoint x: 350, startPoint y: 240, endPoint x: 333, endPoint y: 240, distance: 17.2
click at [333, 240] on p "Materials : ???" at bounding box center [667, 237] width 794 height 21
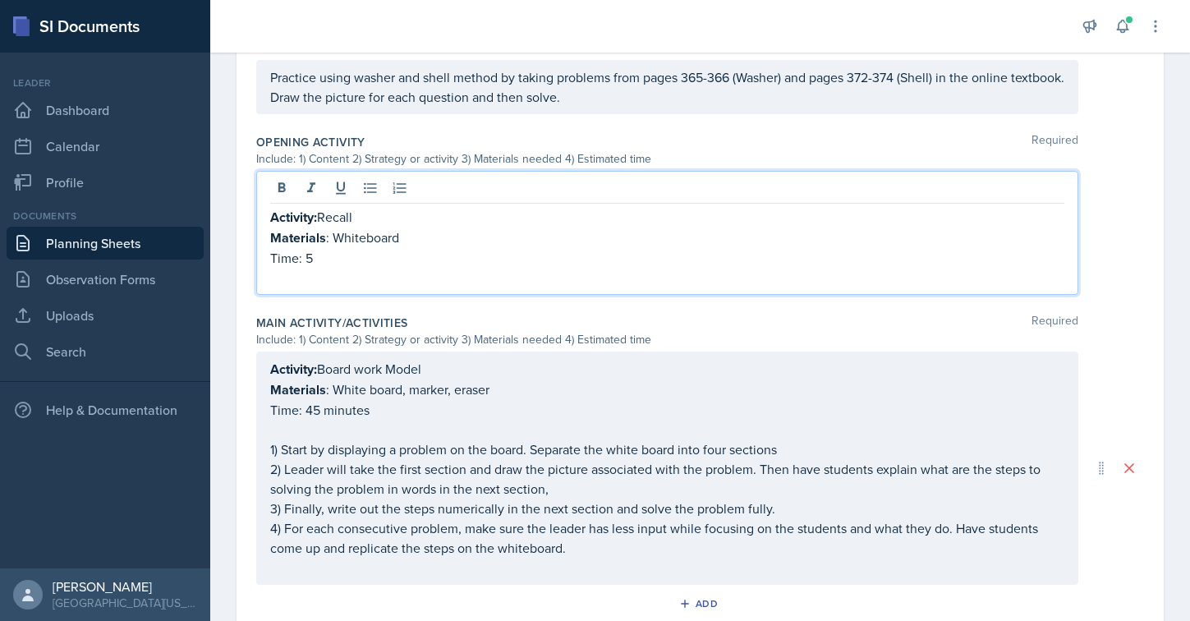
click at [337, 253] on p "Time: 5" at bounding box center [667, 258] width 794 height 20
click at [410, 236] on p "Materials : Whiteboard" at bounding box center [667, 237] width 794 height 21
click at [368, 257] on p "Time: 5" at bounding box center [667, 258] width 794 height 20
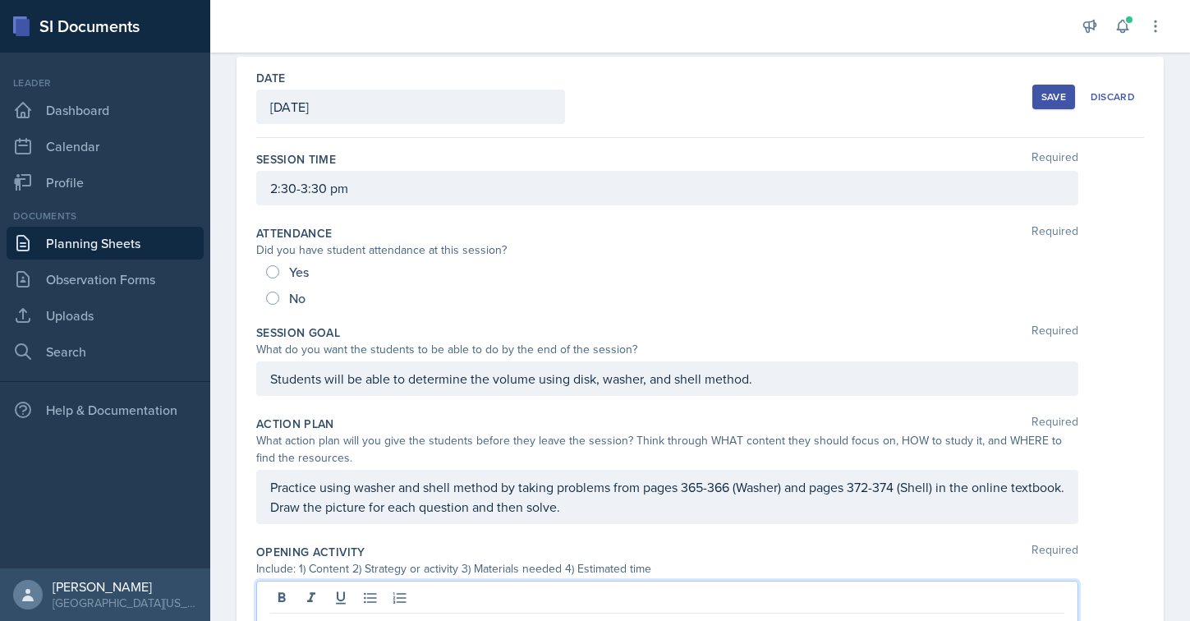
scroll to position [0, 0]
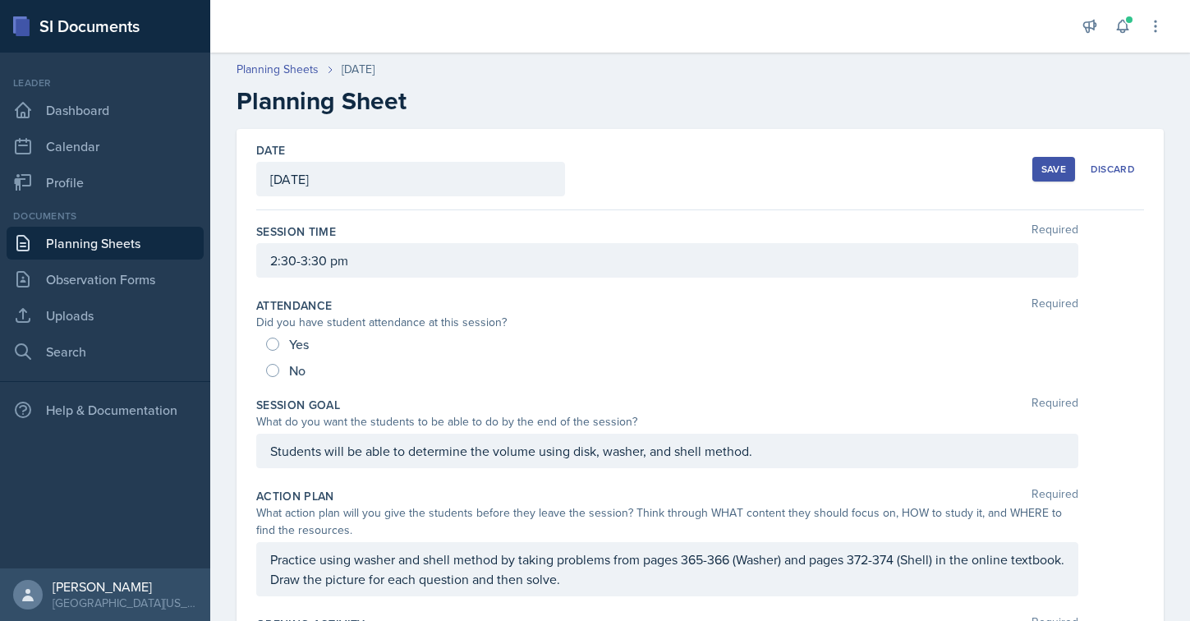
click at [1049, 174] on div "Save" at bounding box center [1053, 169] width 25 height 13
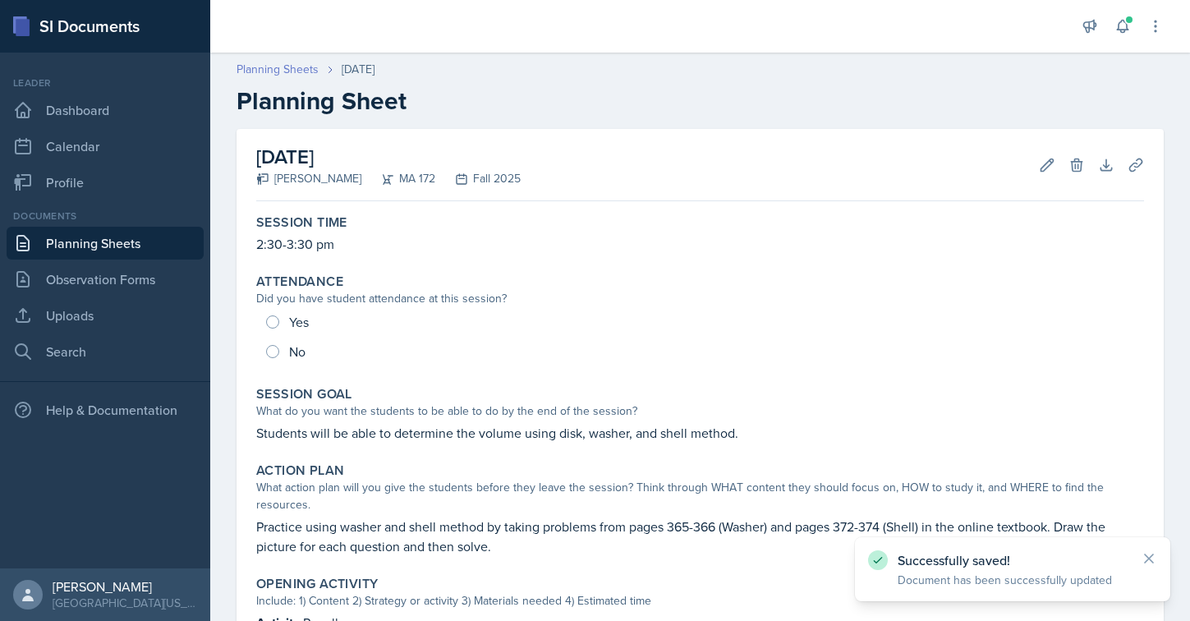
click at [279, 62] on link "Planning Sheets" at bounding box center [277, 69] width 82 height 17
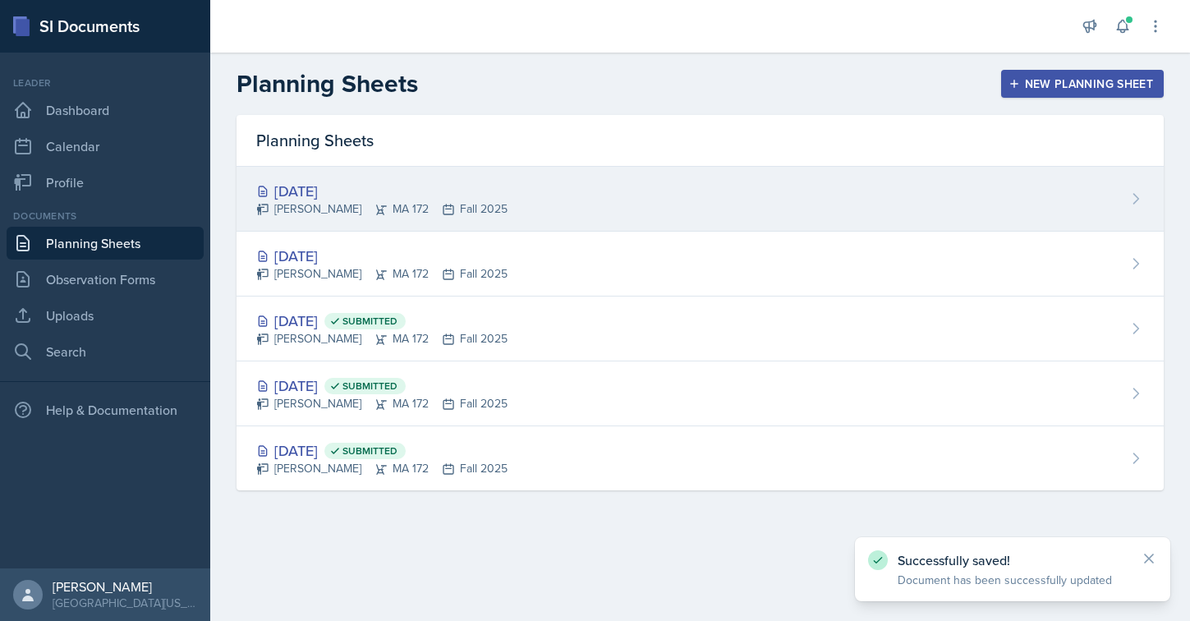
click at [346, 197] on div "[DATE]" at bounding box center [381, 191] width 251 height 22
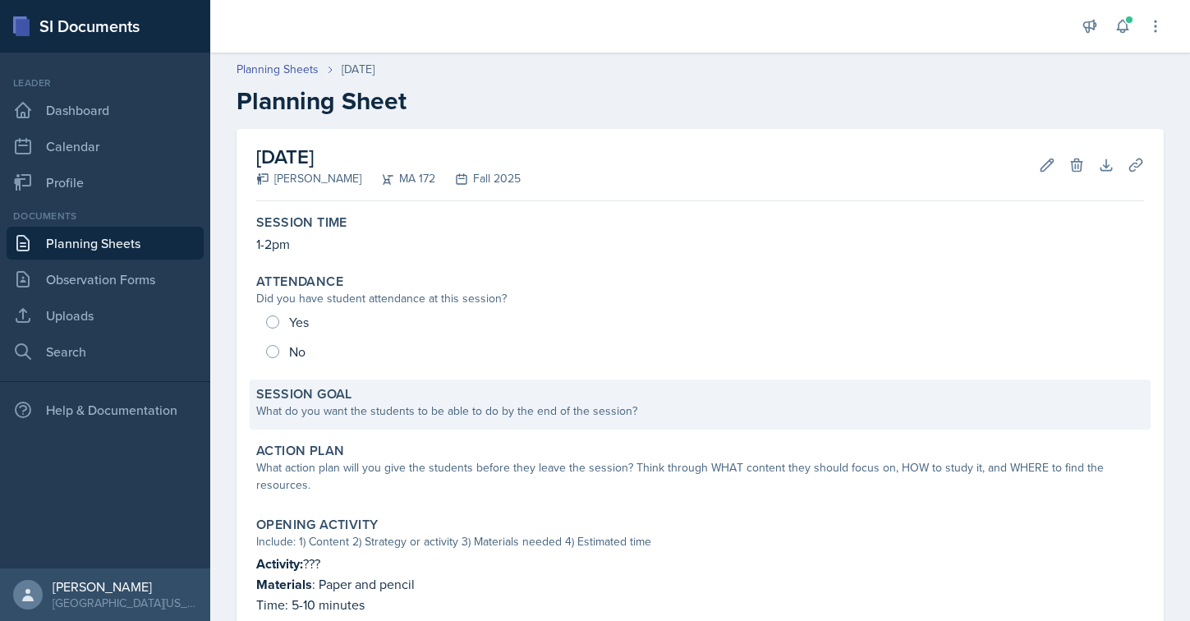
click at [358, 402] on div "What do you want the students to be able to do by the end of the session?" at bounding box center [700, 410] width 888 height 17
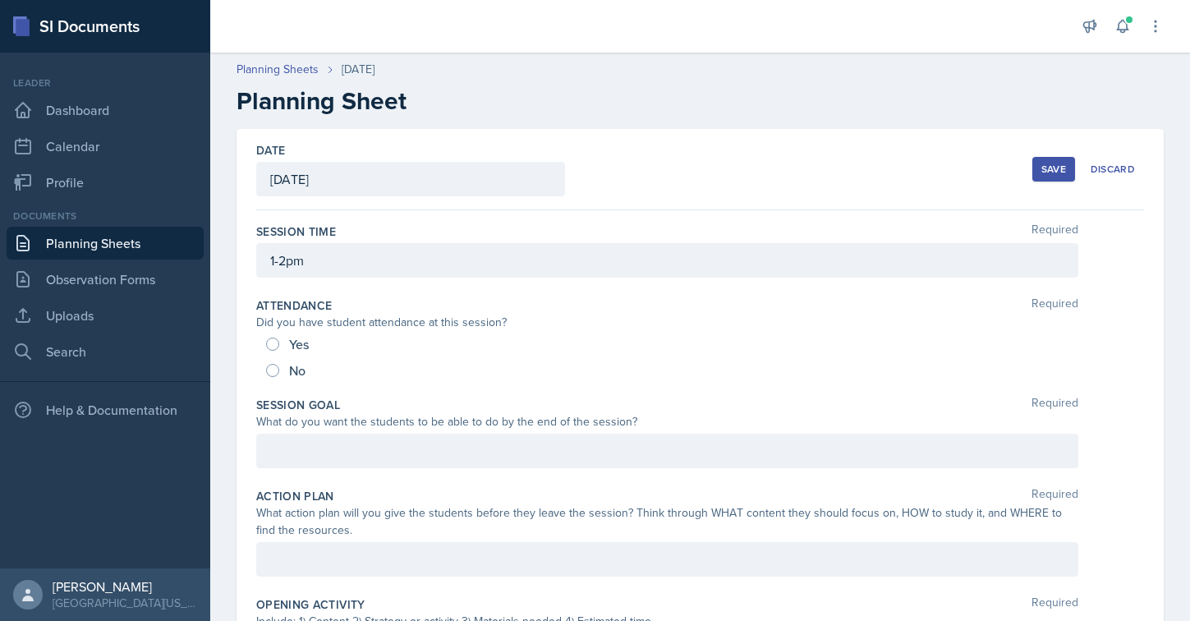
click at [342, 441] on div at bounding box center [667, 451] width 822 height 34
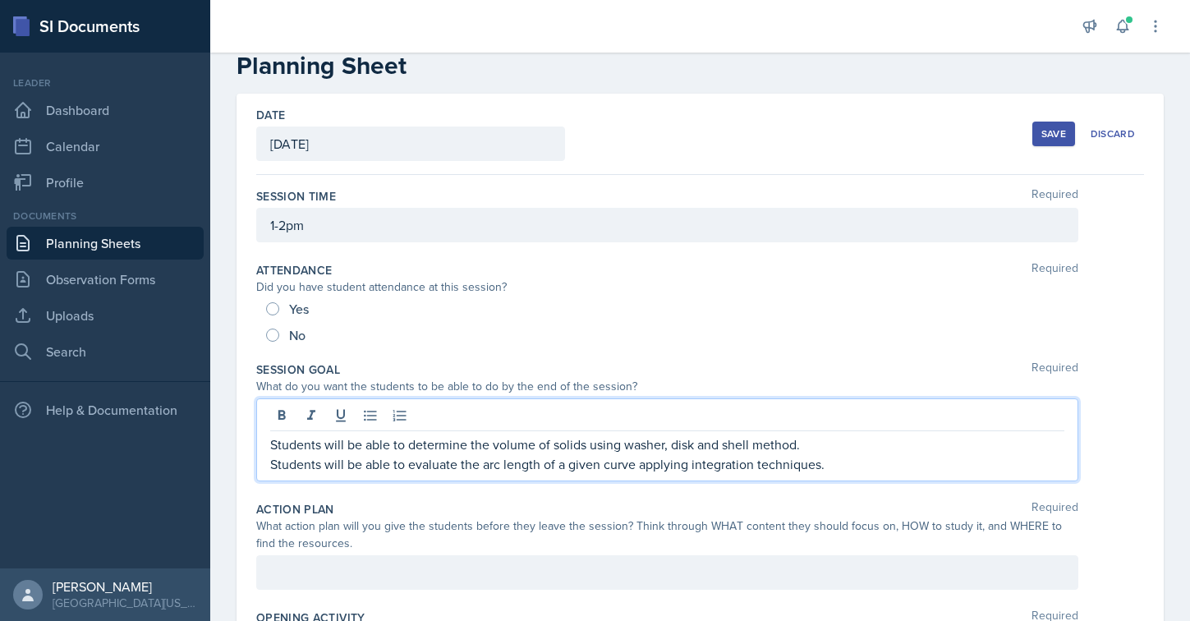
scroll to position [39, 0]
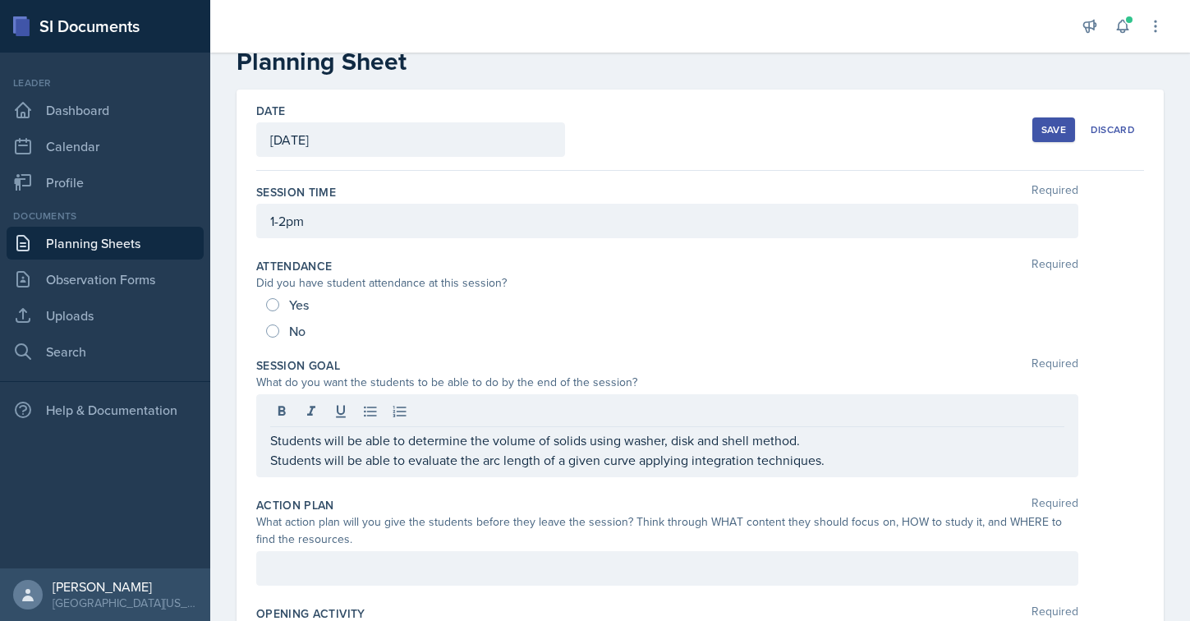
click at [265, 468] on div "Students will be able to determine the volume of solids using washer, disk and …" at bounding box center [667, 435] width 822 height 83
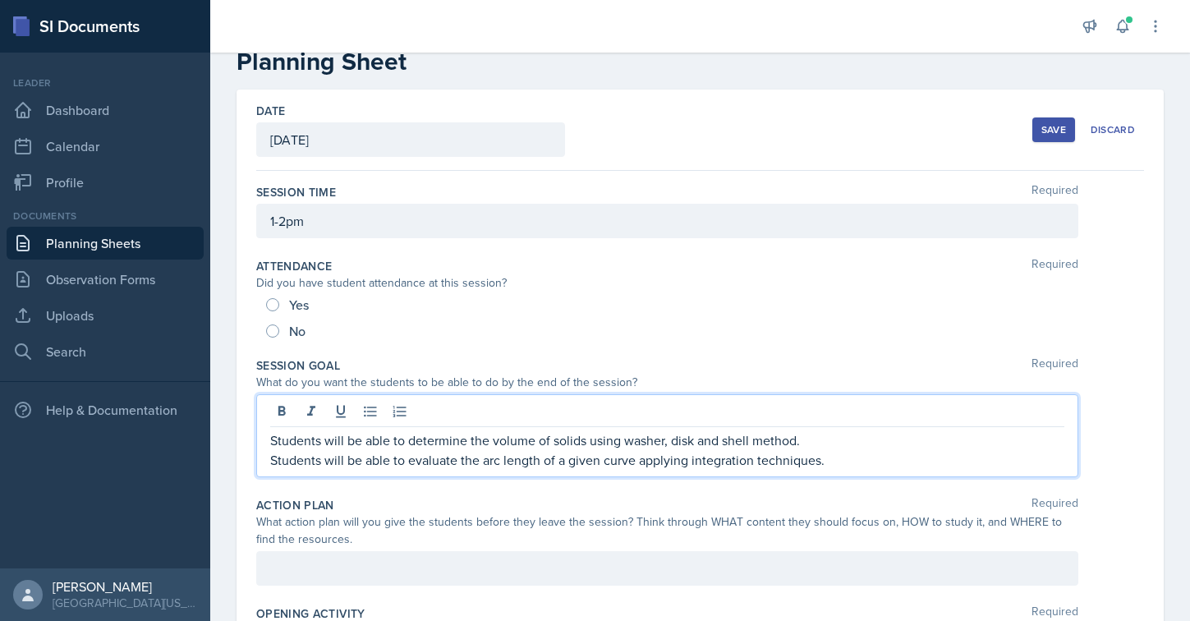
click at [273, 459] on p "Students will be able to evaluate the arc length of a given curve applying inte…" at bounding box center [667, 460] width 794 height 20
click at [272, 459] on p "Students will be able to evaluate the arc length of a given curve applying inte…" at bounding box center [667, 460] width 794 height 20
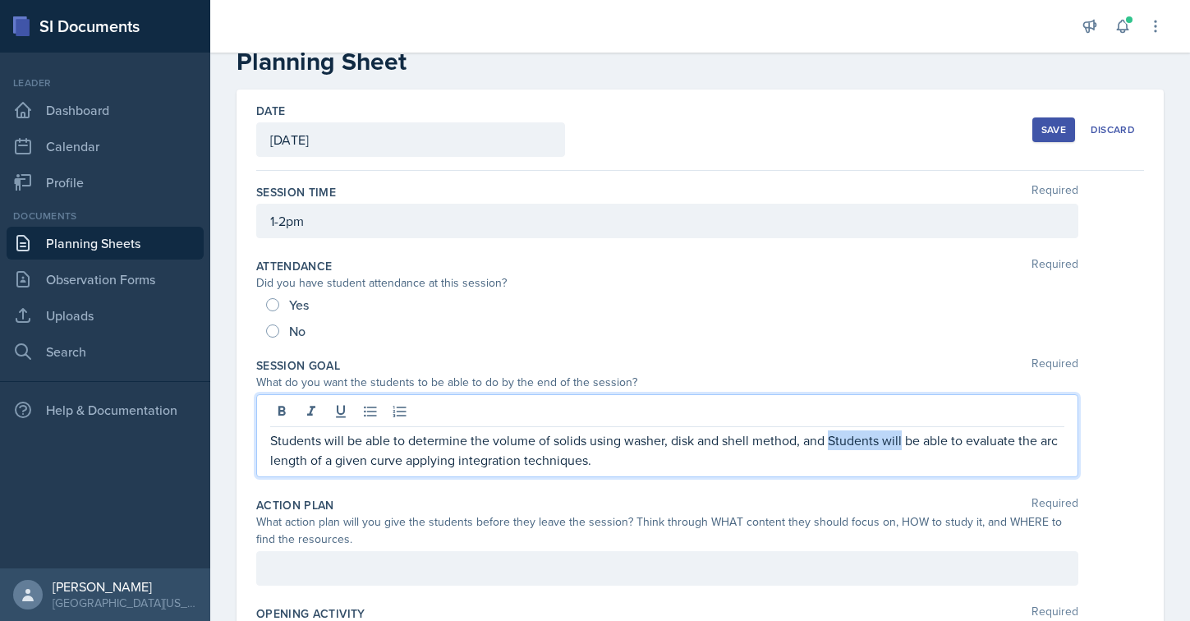
drag, startPoint x: 899, startPoint y: 443, endPoint x: 828, endPoint y: 442, distance: 71.4
click at [828, 442] on p "Students will be able to determine the volume of solids using washer, disk and …" at bounding box center [667, 449] width 794 height 39
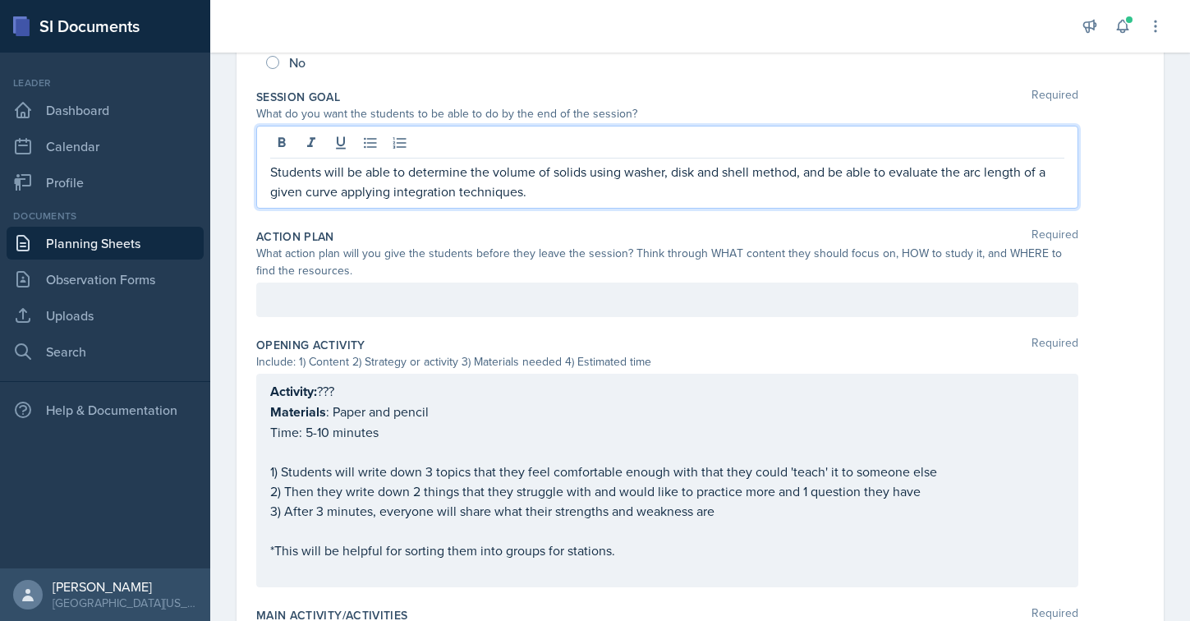
scroll to position [0, 0]
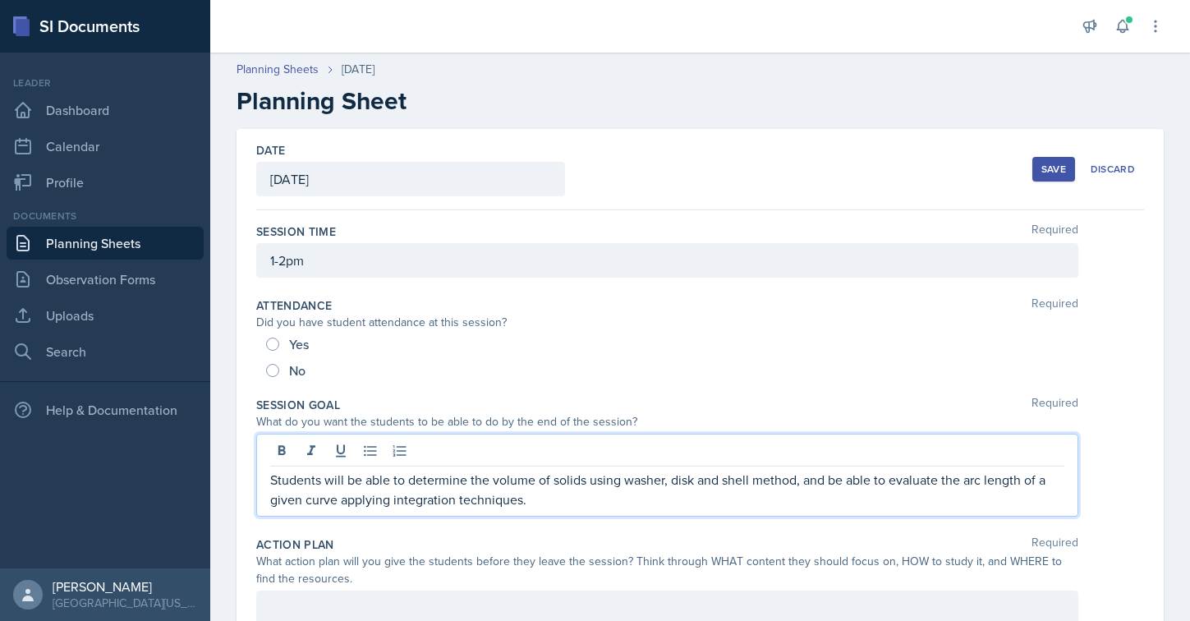
click at [1043, 166] on div "Save" at bounding box center [1053, 169] width 25 height 13
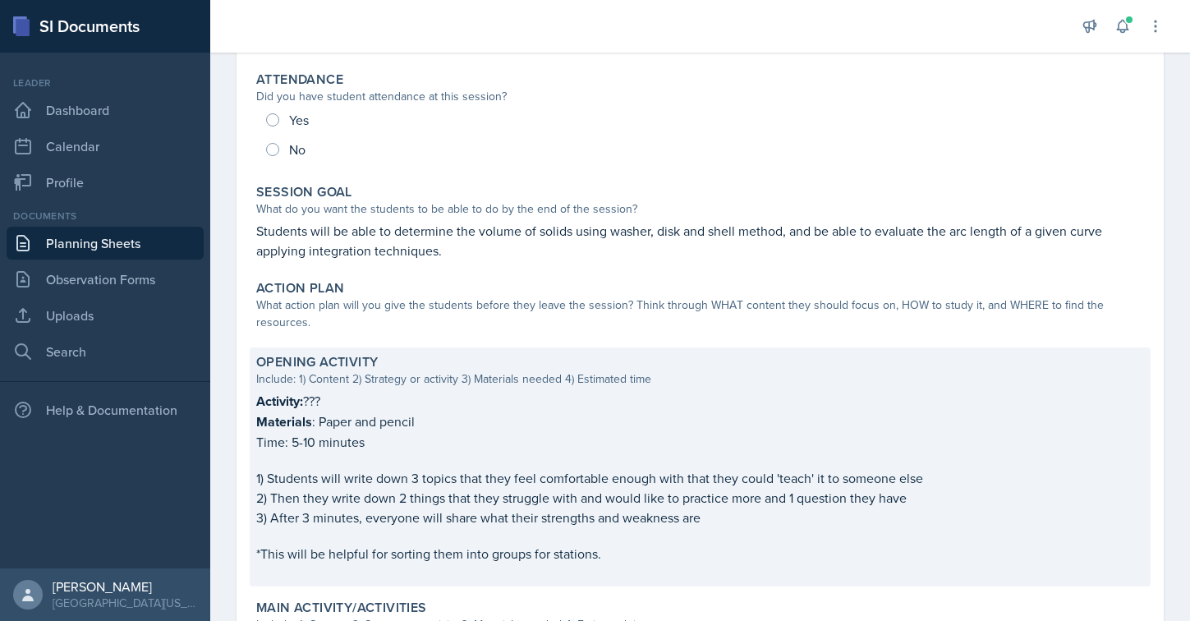
scroll to position [241, 0]
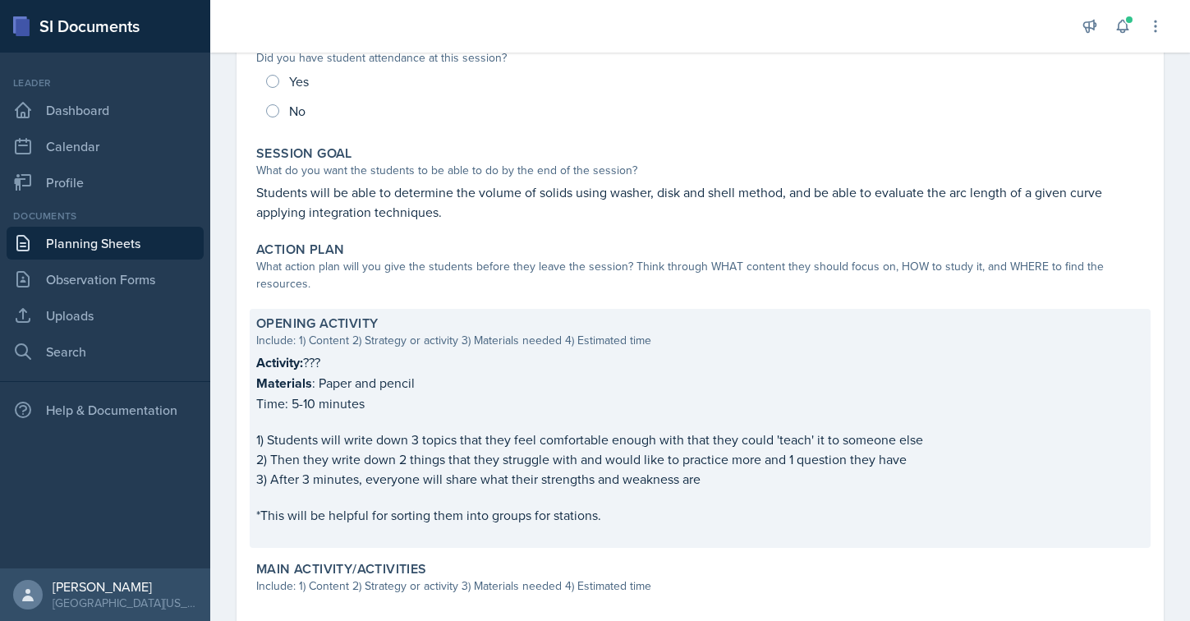
click at [324, 368] on p "Activity: ???" at bounding box center [700, 362] width 888 height 21
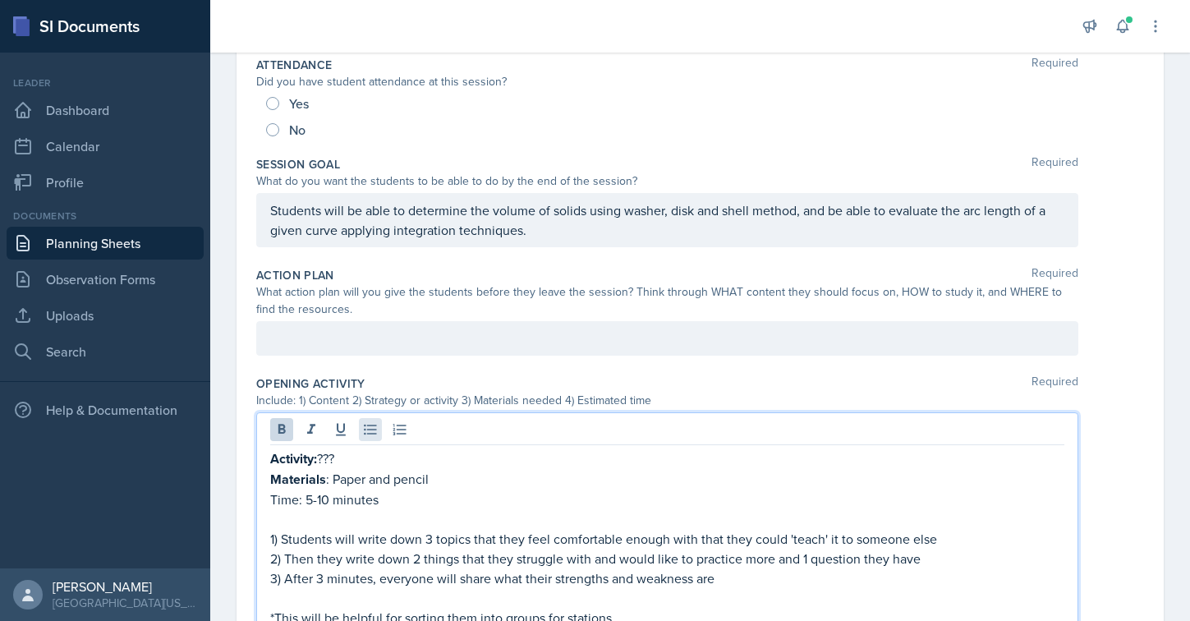
click at [359, 425] on div "Activity: ??? Materials : Paper and pencil Time: 5-10 minutes 1) Students will …" at bounding box center [667, 533] width 822 height 242
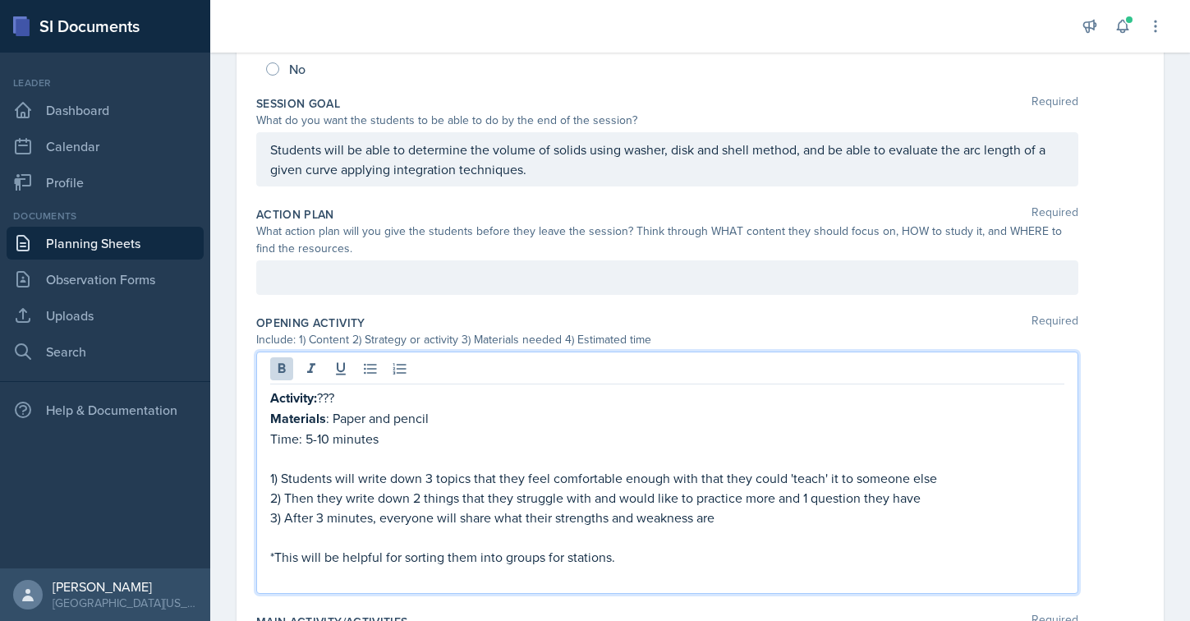
scroll to position [421, 0]
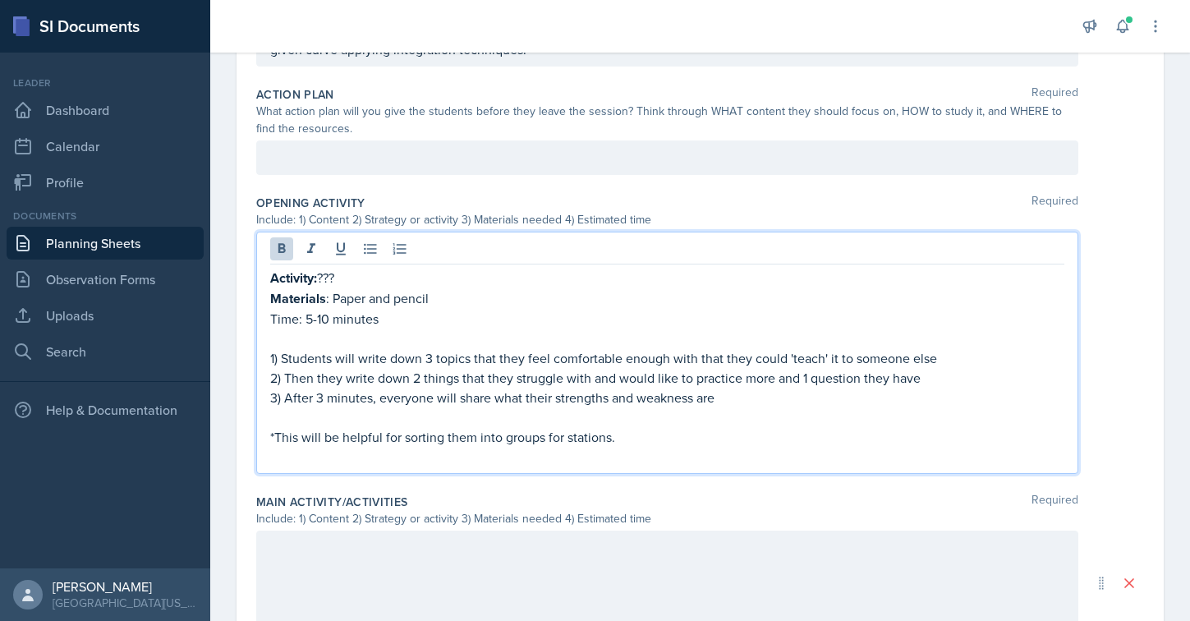
click at [356, 322] on p "Time: 5-10 minutes" at bounding box center [667, 319] width 794 height 20
drag, startPoint x: 366, startPoint y: 319, endPoint x: 251, endPoint y: 280, distance: 121.3
click at [251, 280] on div "Date [DATE] [DATE] 27 28 29 30 31 1 2 3 4 5 6 7 8 9 10 11 12 13 14 15 16 17 18 …" at bounding box center [699, 335] width 927 height 1255
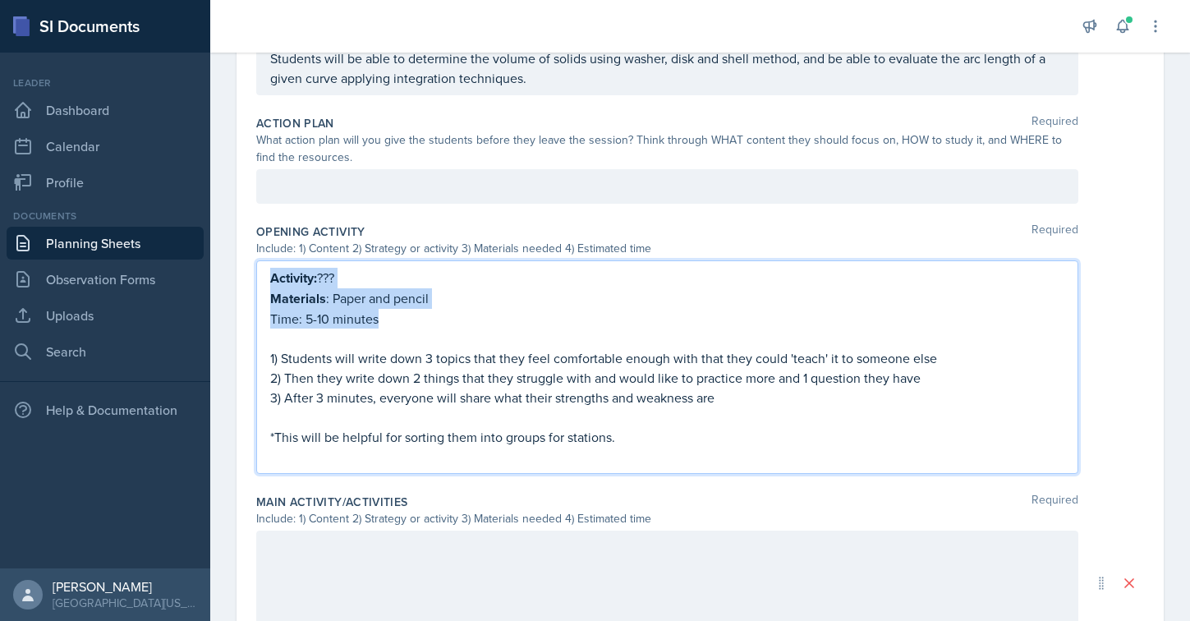
click at [380, 324] on p "Time: 5-10 minutes" at bounding box center [667, 319] width 794 height 20
drag, startPoint x: 391, startPoint y: 324, endPoint x: 264, endPoint y: 286, distance: 132.0
click at [264, 286] on div "Activity: ??? Materials : Paper and pencil Time: 5-10 minutes 1) Students will …" at bounding box center [667, 366] width 822 height 213
copy div "Activity: ??? Materials : Paper and pencil Time: 5-10 minutes"
click at [317, 553] on div at bounding box center [667, 582] width 822 height 105
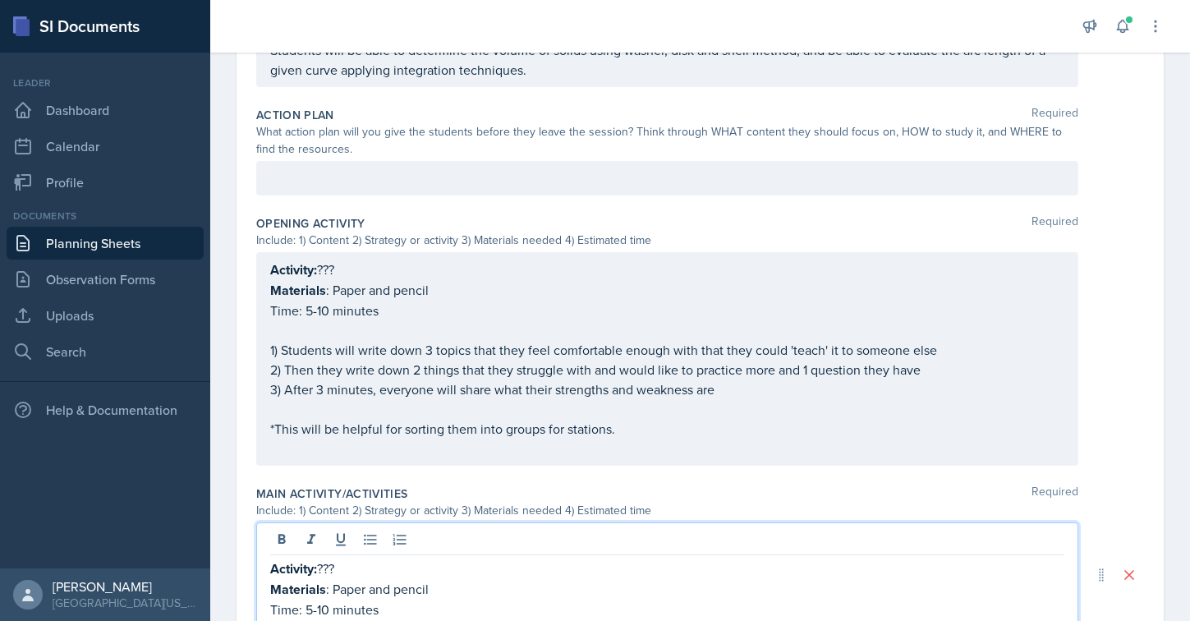
click at [362, 293] on p "Materials : Paper and pencil" at bounding box center [667, 290] width 794 height 21
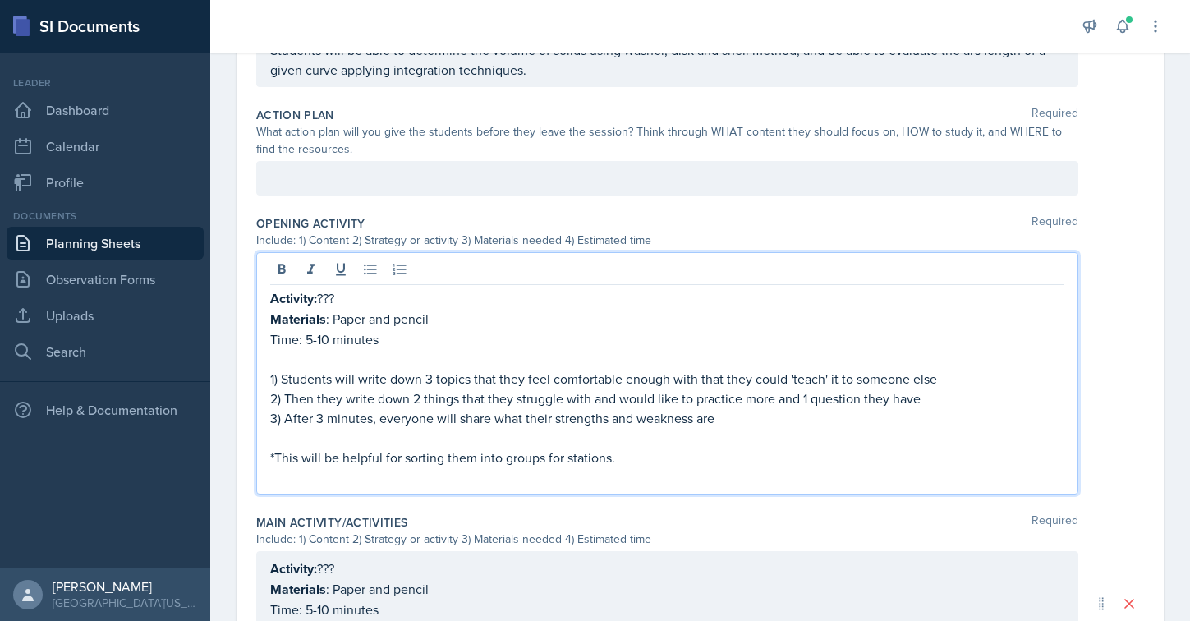
scroll to position [429, 0]
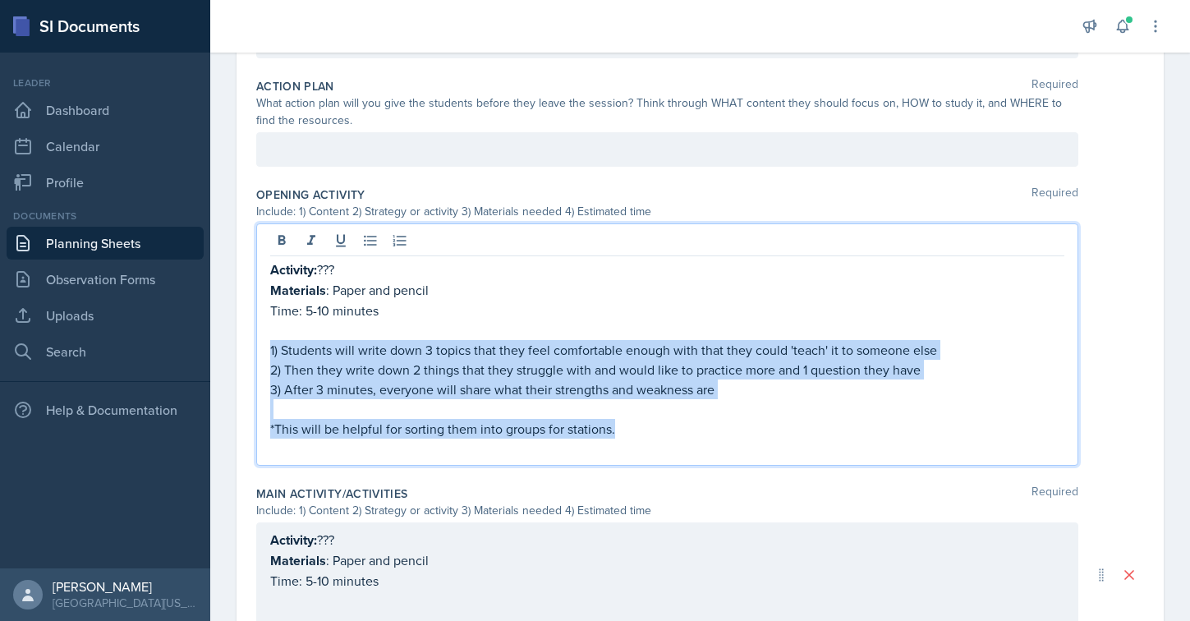
drag, startPoint x: 628, startPoint y: 425, endPoint x: 266, endPoint y: 344, distance: 371.1
click at [266, 344] on div "Activity: ??? Materials : Paper and pencil Time: 5-10 minutes 1) Students will …" at bounding box center [667, 344] width 822 height 242
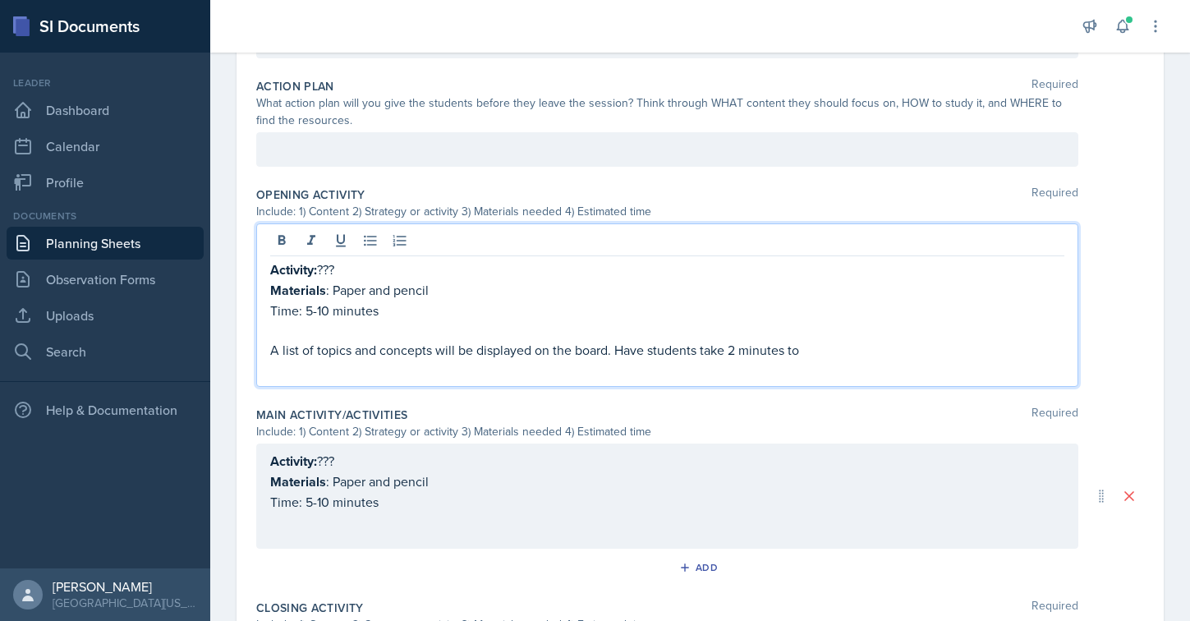
click at [328, 310] on p "Time: 5-10 minutes" at bounding box center [667, 311] width 794 height 20
click at [821, 351] on p "A list of topics and concepts will be displayed on the board. Have students tak…" at bounding box center [667, 350] width 794 height 20
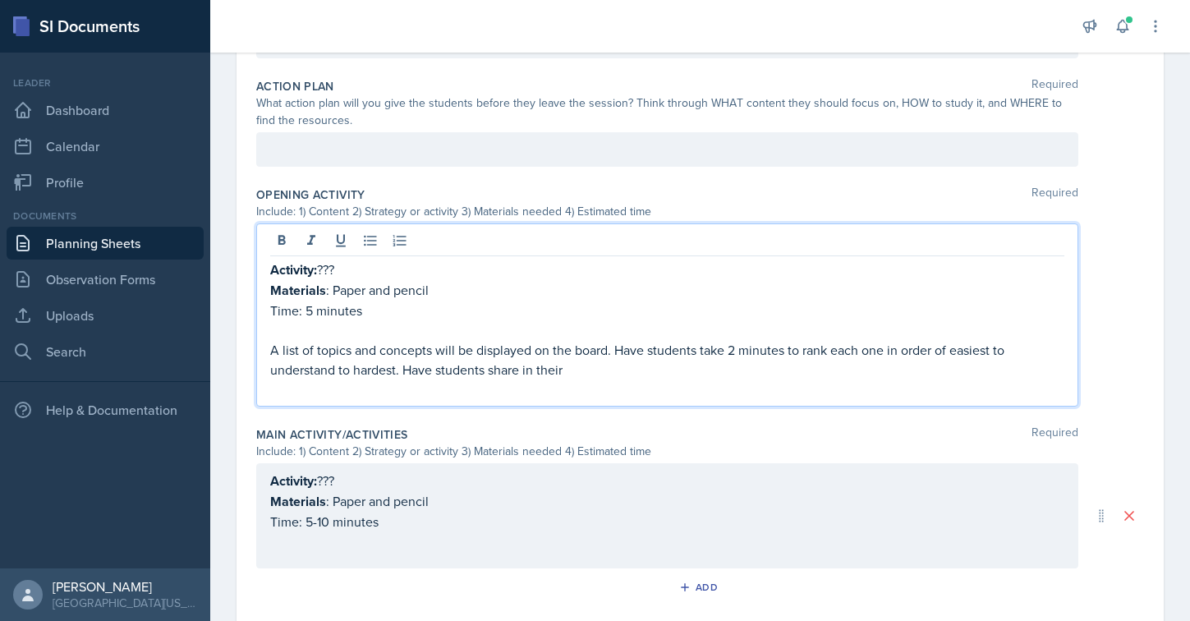
click at [333, 271] on p "Activity: ???" at bounding box center [667, 269] width 794 height 21
click at [333, 269] on p "Activity: ???" at bounding box center [667, 269] width 794 height 21
click at [325, 272] on p "Activity: ???" at bounding box center [667, 269] width 794 height 21
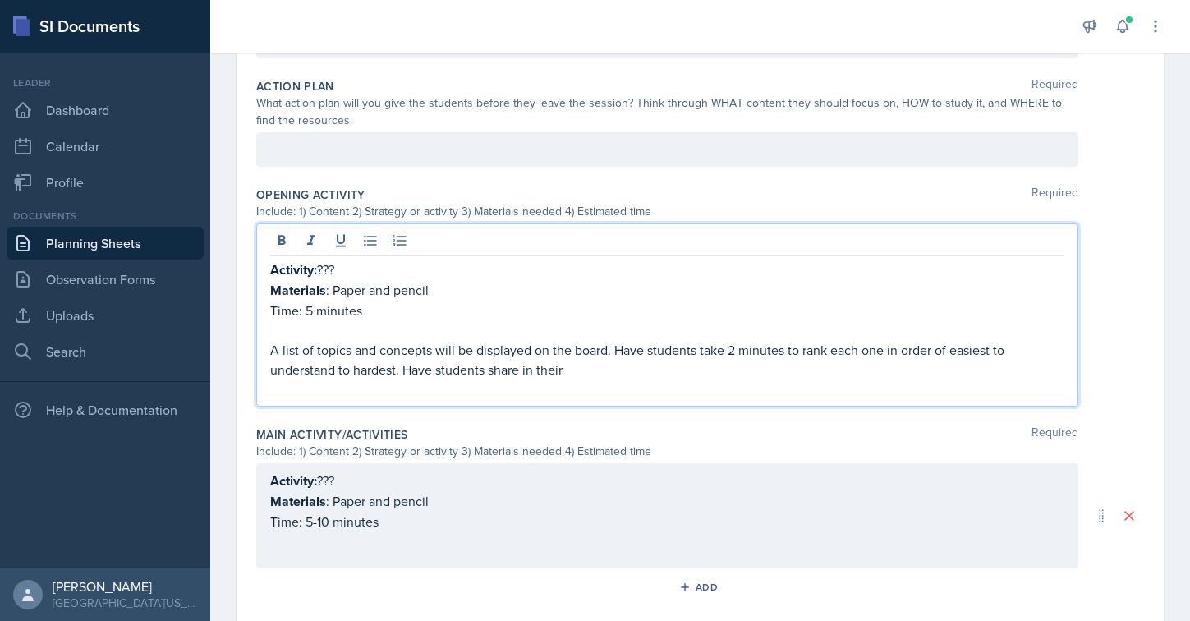
drag, startPoint x: 342, startPoint y: 272, endPoint x: 322, endPoint y: 272, distance: 19.7
click at [322, 272] on p "Activity: ???" at bounding box center [667, 269] width 794 height 21
click at [574, 361] on p "A list of topics and concepts will be displayed on the board. Have students tak…" at bounding box center [667, 359] width 794 height 39
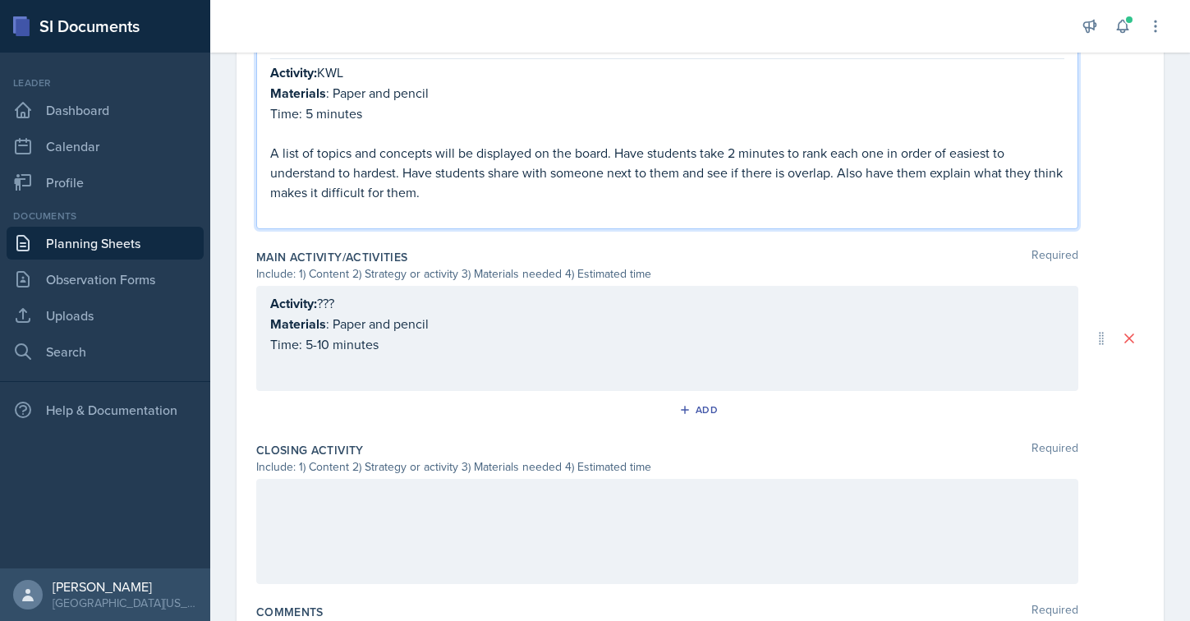
click at [475, 337] on p "Time: 5-10 minutes" at bounding box center [667, 344] width 794 height 20
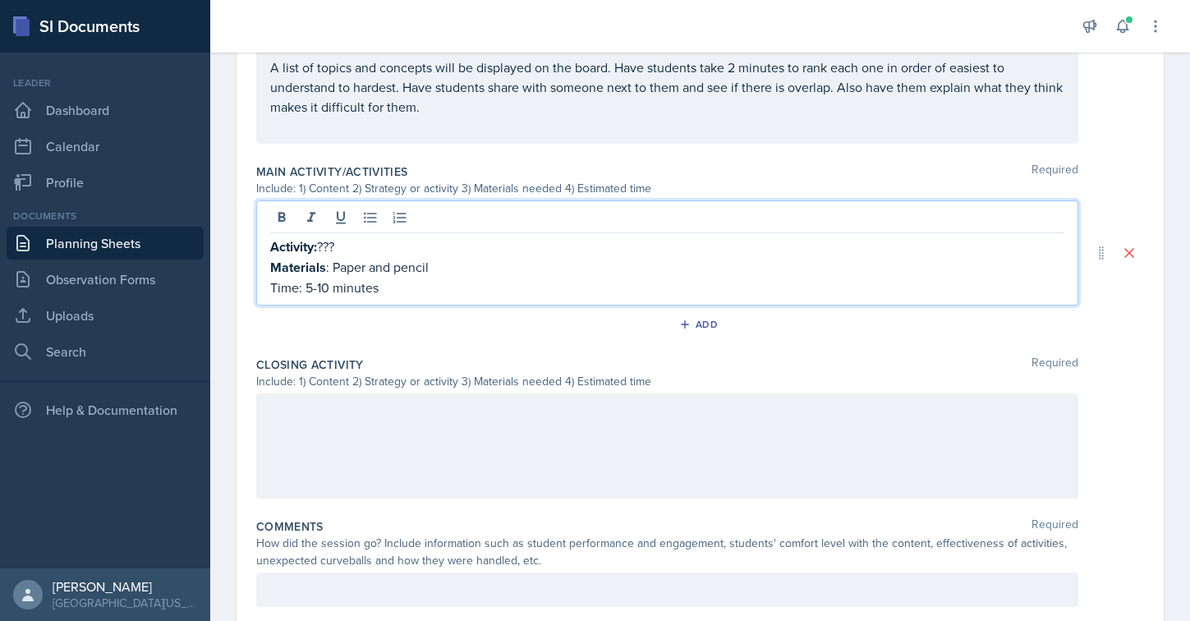
scroll to position [712, 0]
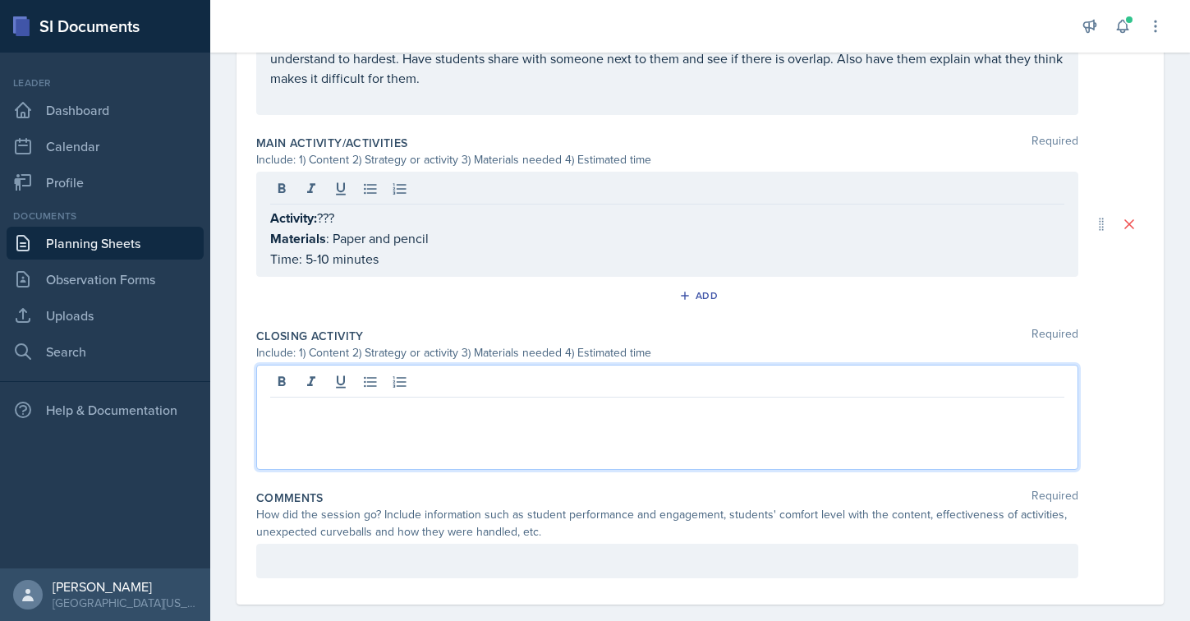
click at [345, 383] on div at bounding box center [667, 417] width 822 height 105
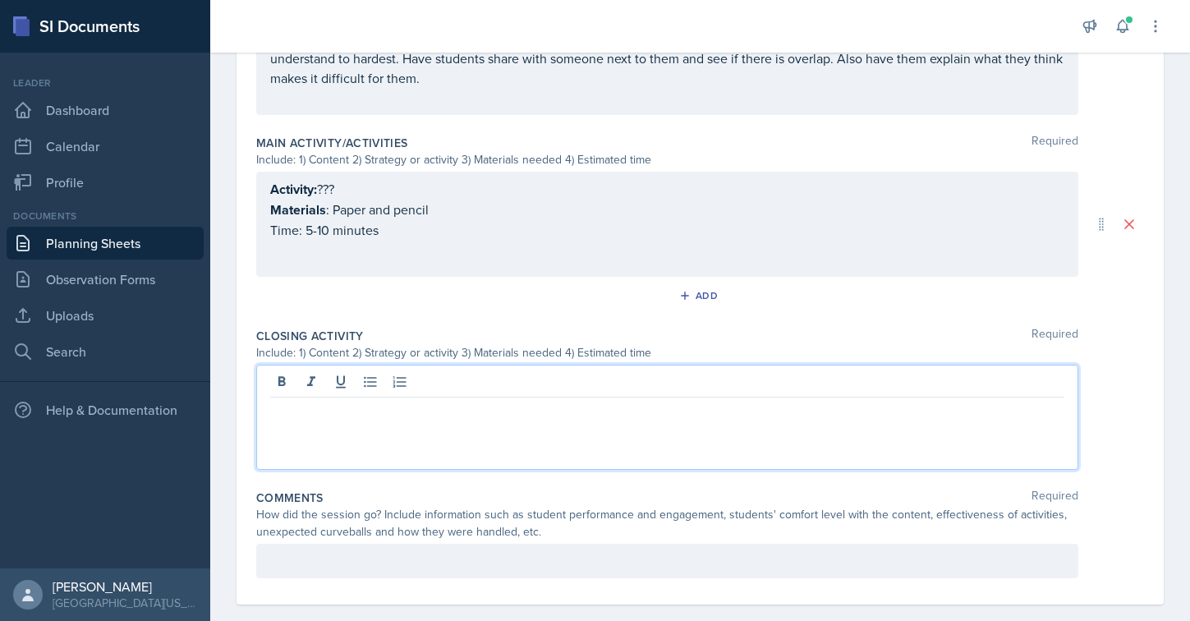
click at [319, 235] on div "Activity: ??? Materials : Paper and pencil Time: 5-10 minutes" at bounding box center [667, 209] width 794 height 61
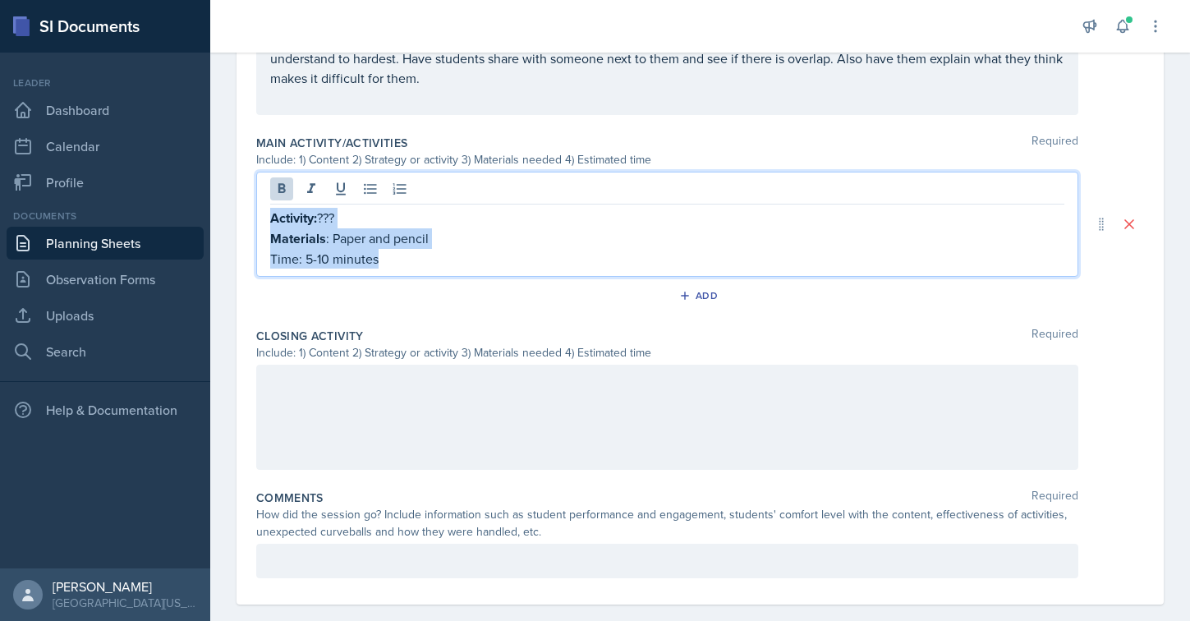
drag, startPoint x: 394, startPoint y: 251, endPoint x: 243, endPoint y: 222, distance: 154.0
click at [243, 222] on div "Date [DATE] [DATE] 27 28 29 30 31 1 2 3 4 5 6 7 8 9 10 11 12 13 14 15 16 17 18 …" at bounding box center [699, 10] width 927 height 1187
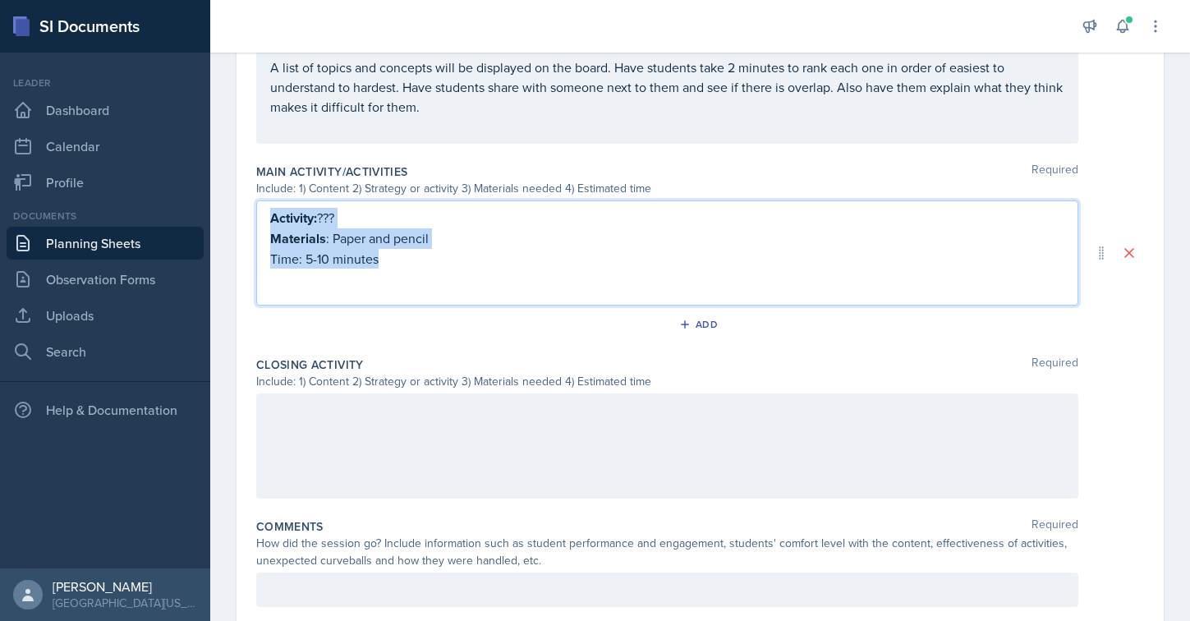
copy div "Activity: ??? Materials : Paper and pencil Time: 5-10 minutes"
click at [379, 441] on div at bounding box center [667, 445] width 822 height 105
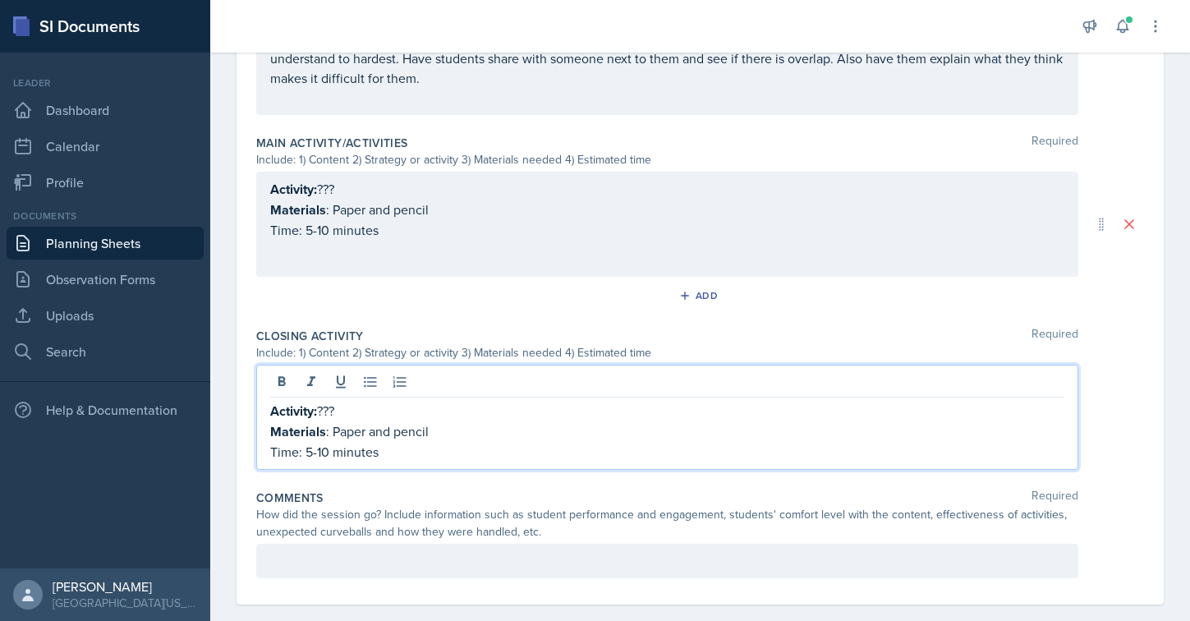
click at [344, 226] on div "Activity: ??? Materials : Paper and pencil Time: 5-10 minutes" at bounding box center [667, 209] width 794 height 61
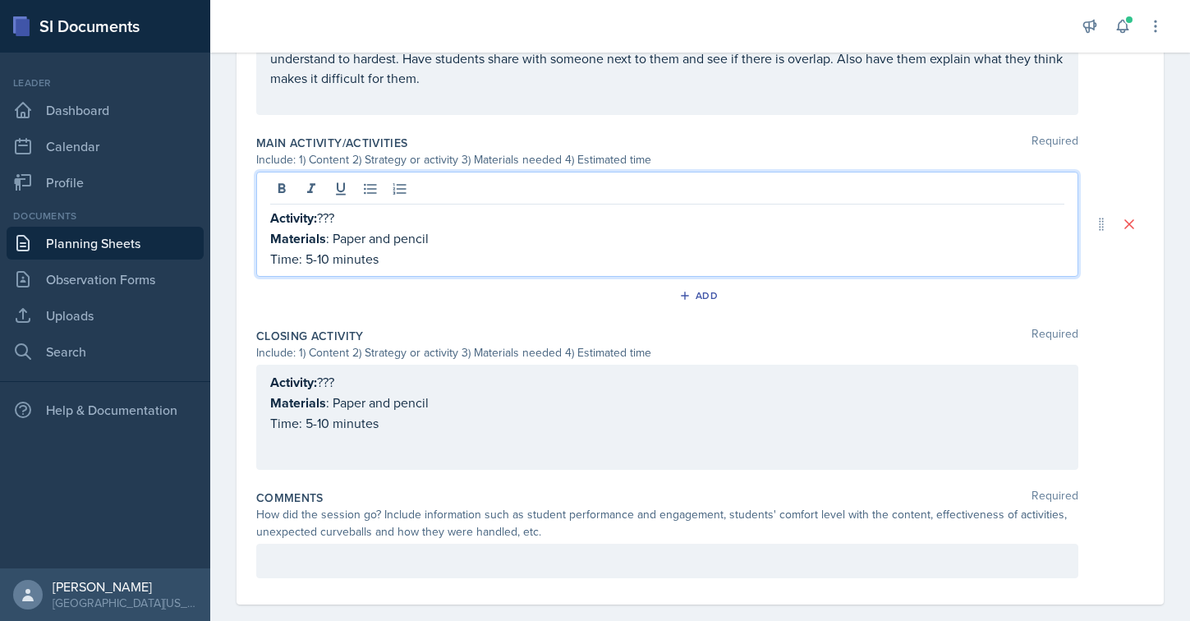
click at [336, 214] on p "Activity: ???" at bounding box center [667, 218] width 794 height 21
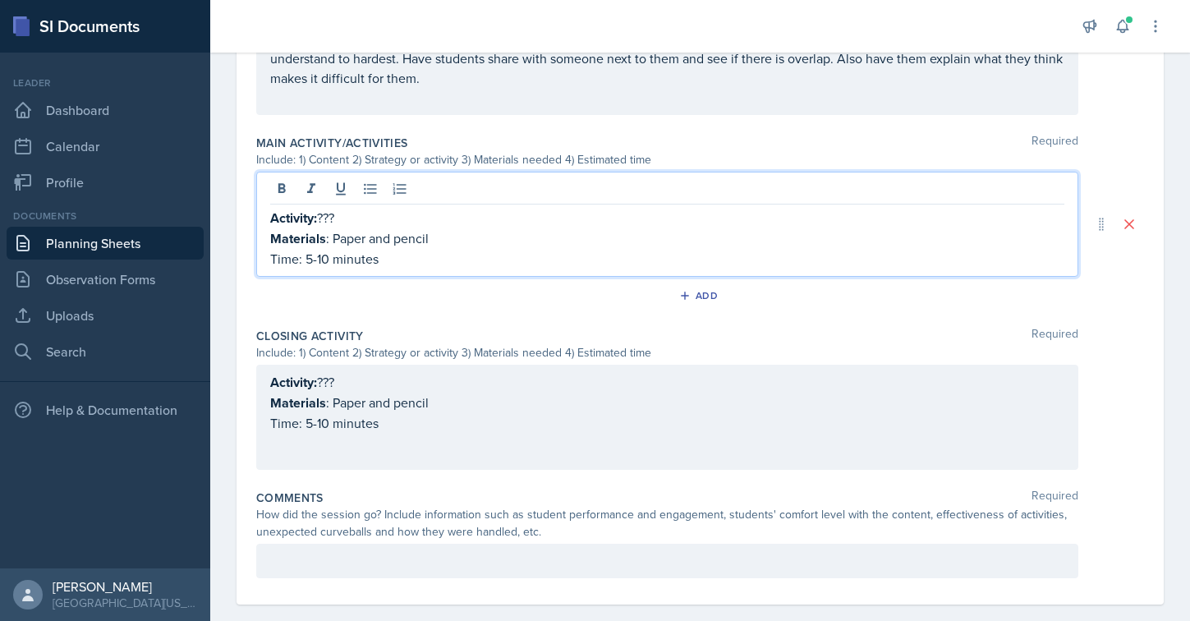
drag, startPoint x: 346, startPoint y: 214, endPoint x: 323, endPoint y: 214, distance: 23.0
click at [323, 214] on p "Activity: ???" at bounding box center [667, 218] width 794 height 21
click at [434, 236] on p "Materials : Paper and pencil" at bounding box center [667, 238] width 794 height 21
click at [377, 237] on p "Materials : Paper and pencil" at bounding box center [667, 238] width 794 height 21
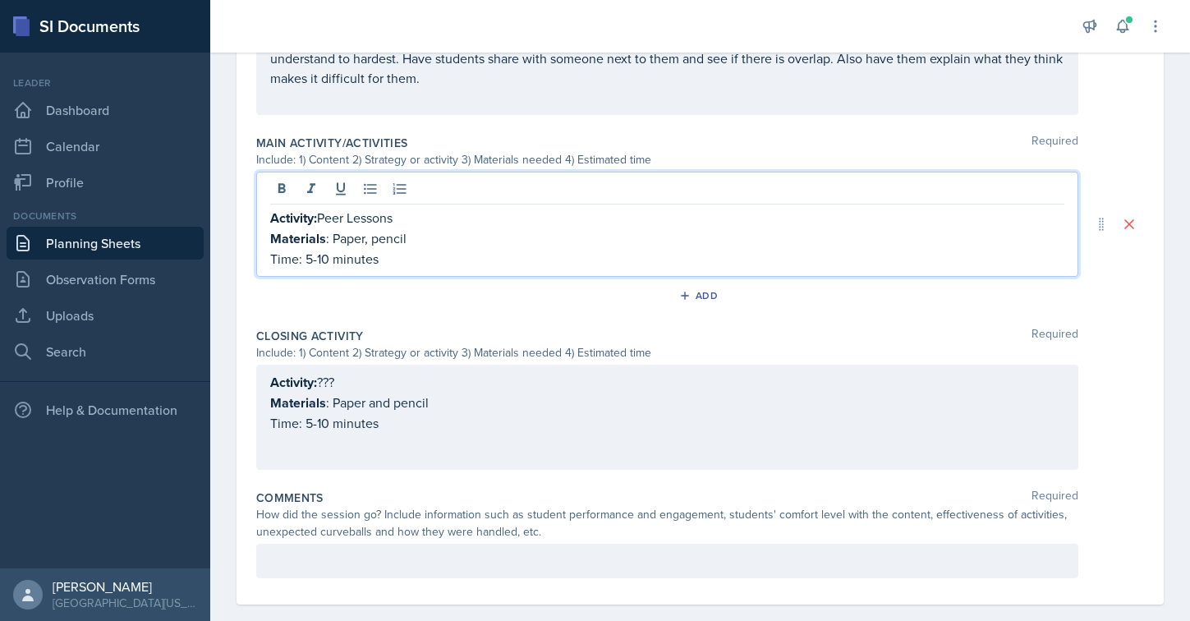
click at [417, 242] on p "Materials : Paper, pencil" at bounding box center [667, 238] width 794 height 21
drag, startPoint x: 305, startPoint y: 256, endPoint x: 381, endPoint y: 257, distance: 75.5
click at [381, 257] on p "Time: 5-10 minutes" at bounding box center [667, 259] width 794 height 20
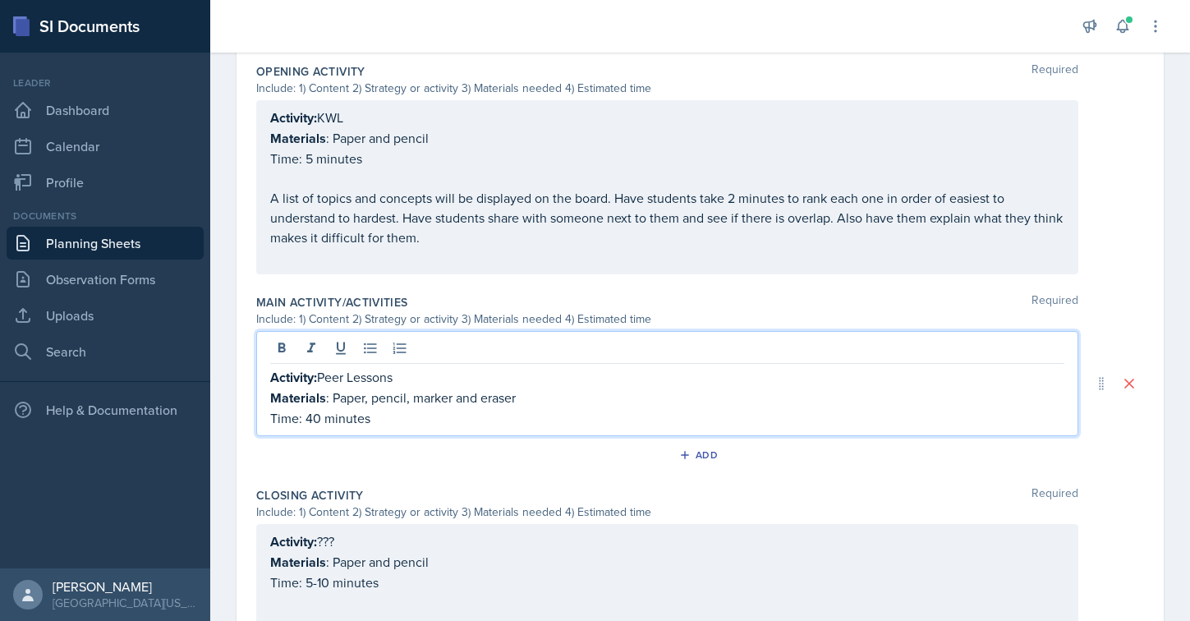
scroll to position [562, 0]
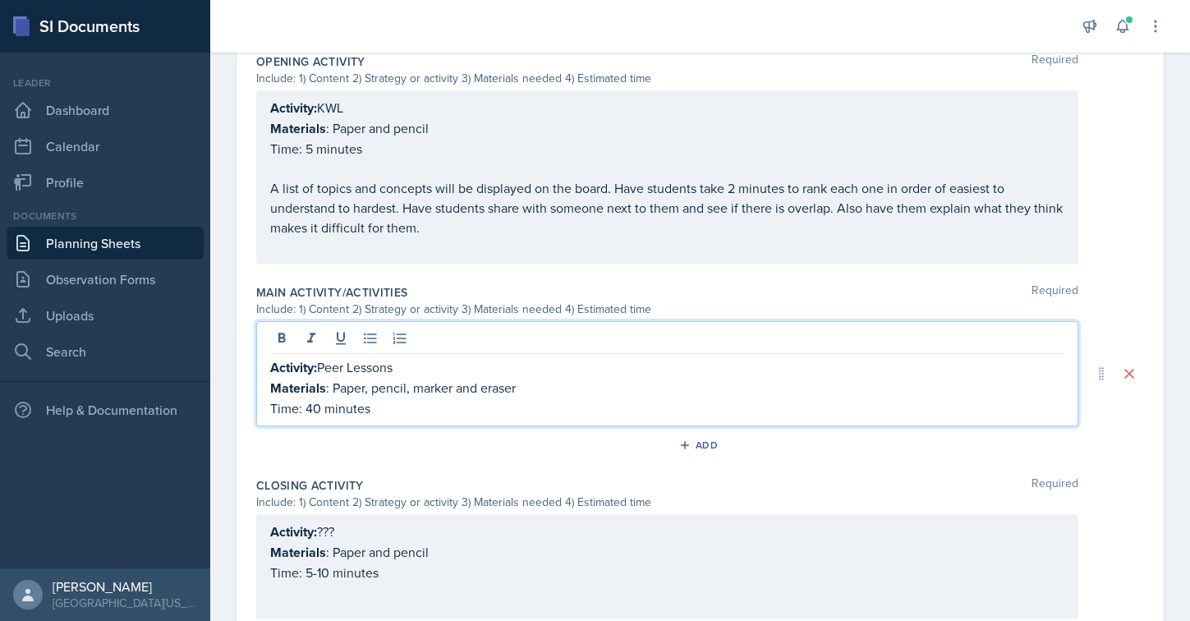
click at [318, 408] on p "Time: 40 minutes" at bounding box center [667, 408] width 794 height 20
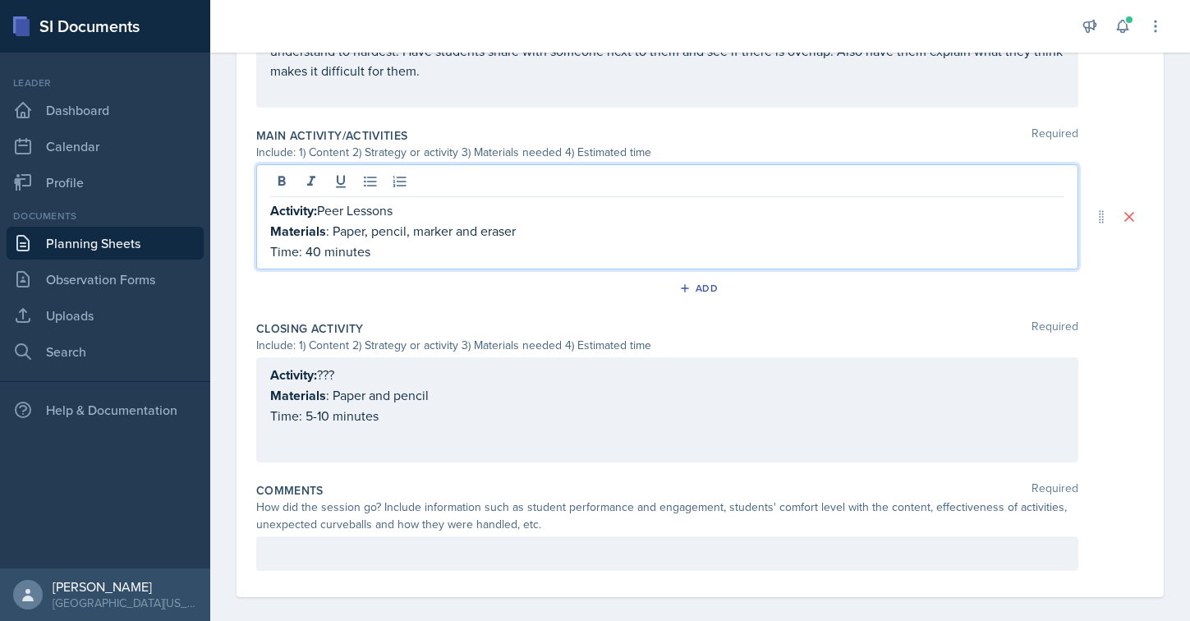
scroll to position [728, 0]
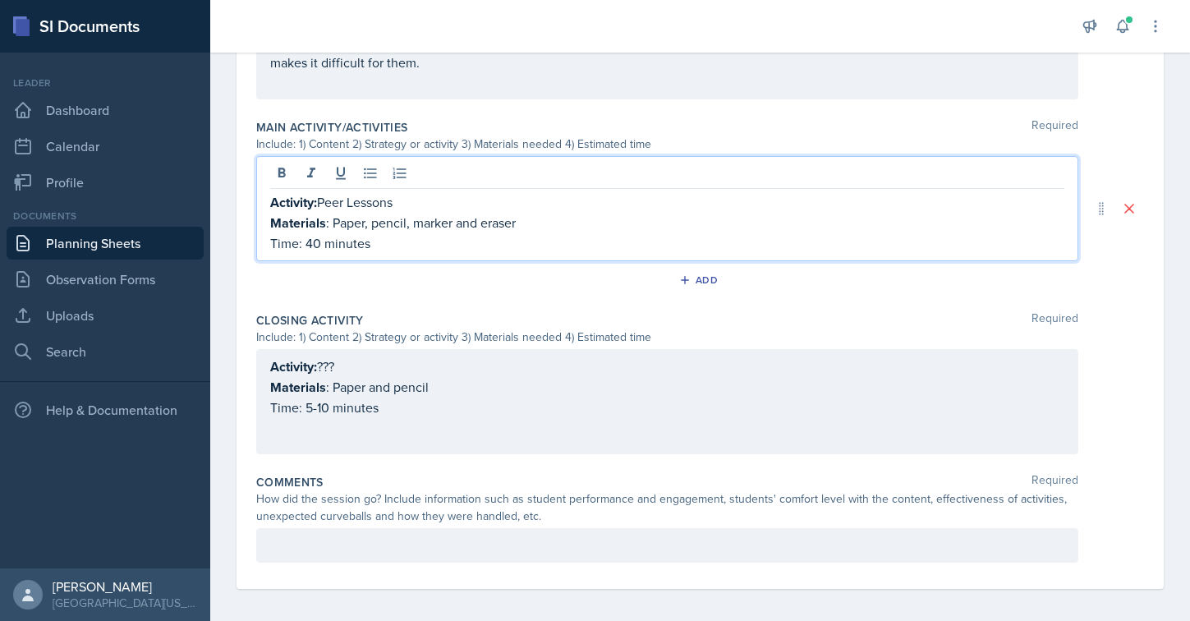
click at [394, 242] on p "Time: 40 minutes" at bounding box center [667, 243] width 794 height 20
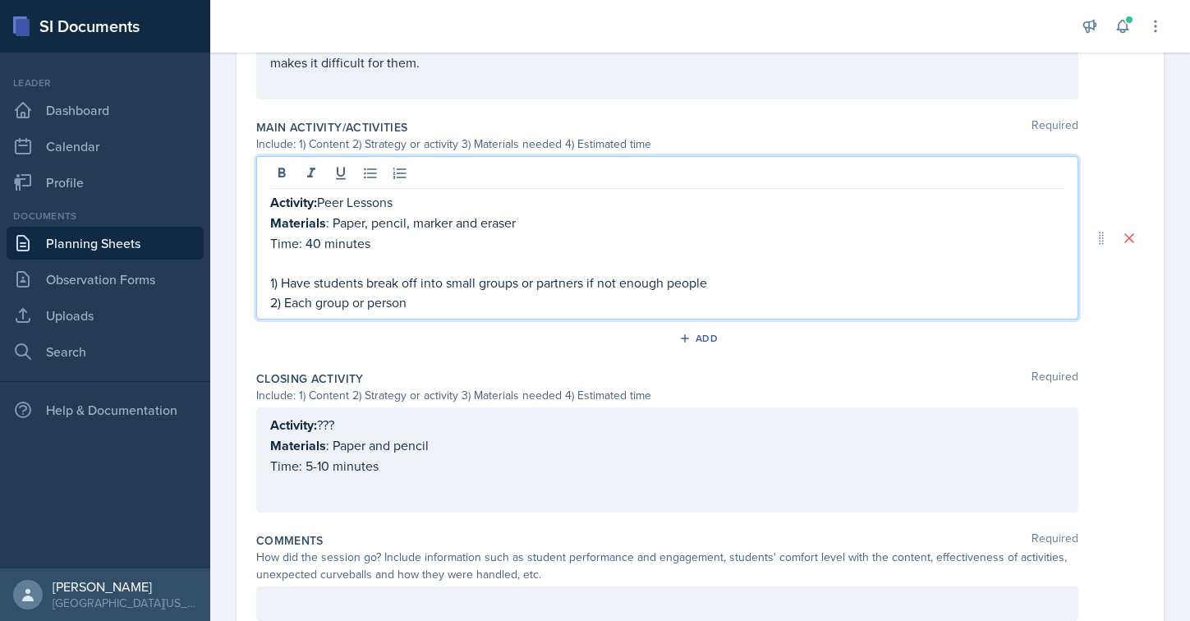
click at [353, 307] on p "2) Each group or person" at bounding box center [667, 302] width 794 height 20
click at [411, 309] on p "2) Each group (or person" at bounding box center [667, 302] width 794 height 20
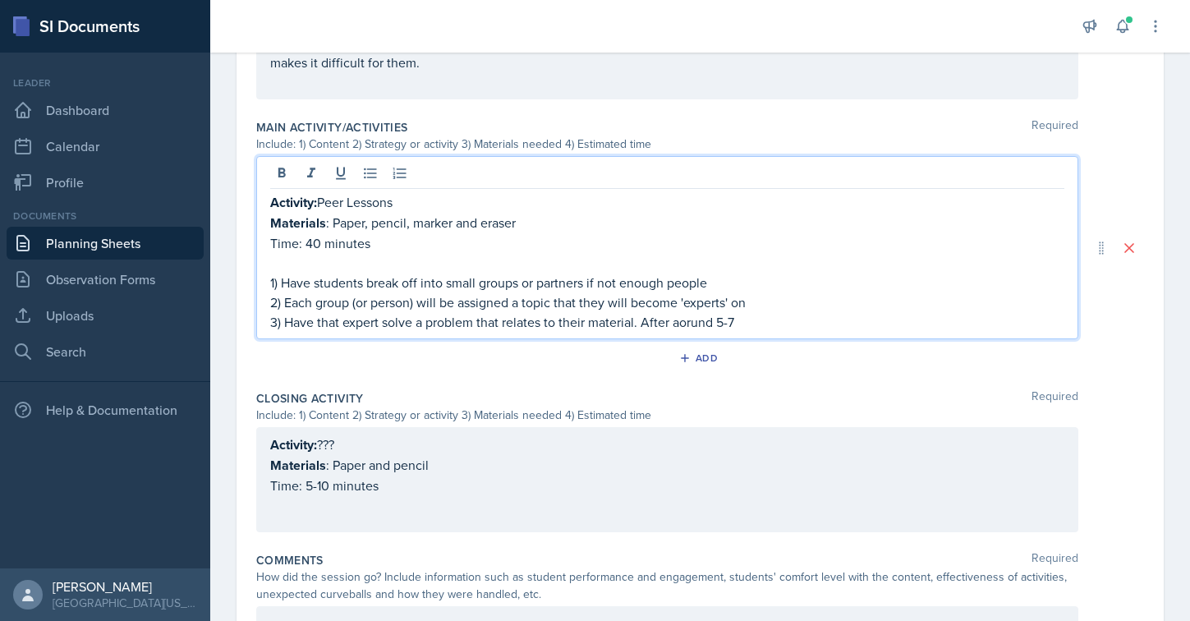
click at [690, 315] on p "3) Have that expert solve a problem that relates to their material. After aorun…" at bounding box center [667, 322] width 794 height 20
click at [686, 318] on p "3) Have that expert solve a problem that relates to their material. After arund…" at bounding box center [667, 322] width 794 height 20
click at [718, 322] on p "3) Have that expert solve a problem that relates to their material. After 5-7" at bounding box center [667, 322] width 794 height 20
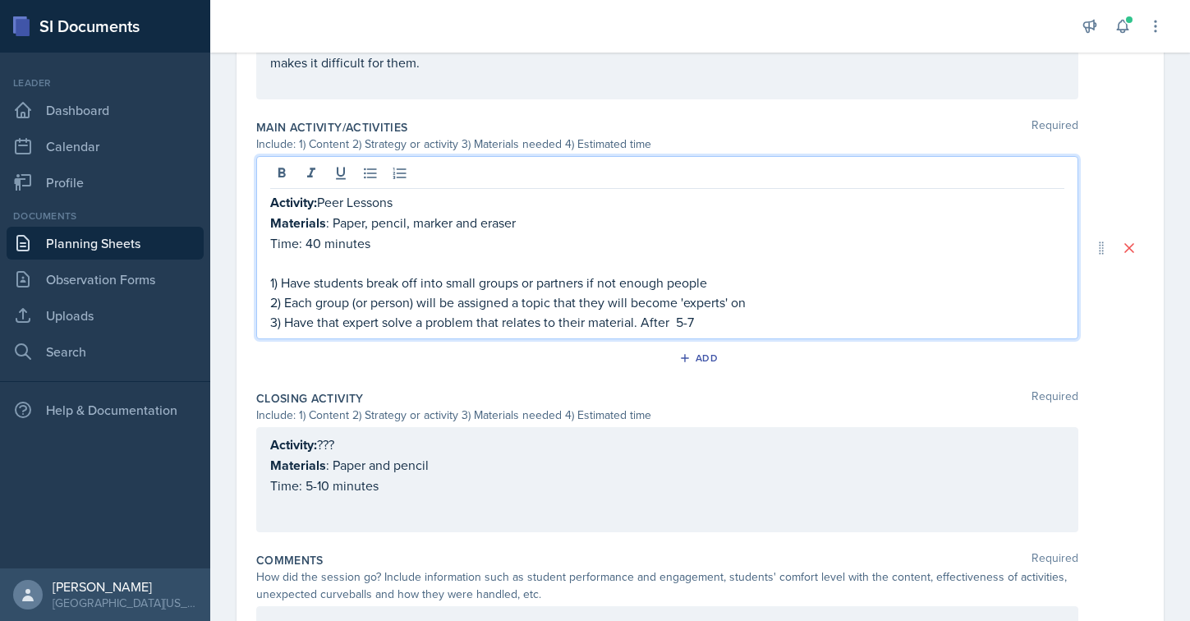
click at [677, 319] on p "3) Have that expert solve a problem that relates to their material. After 5-7" at bounding box center [667, 322] width 794 height 20
click at [709, 320] on p "3) Have that expert solve a problem that relates to their material. After 5-7" at bounding box center [667, 322] width 794 height 20
click at [287, 320] on p "3) Have that expert solve a problem that relates to their material. After 5-7 m…" at bounding box center [667, 322] width 794 height 20
click at [324, 319] on p "2) Each group (or person) will be assigned a topic that they will become 'exper…" at bounding box center [667, 311] width 794 height 39
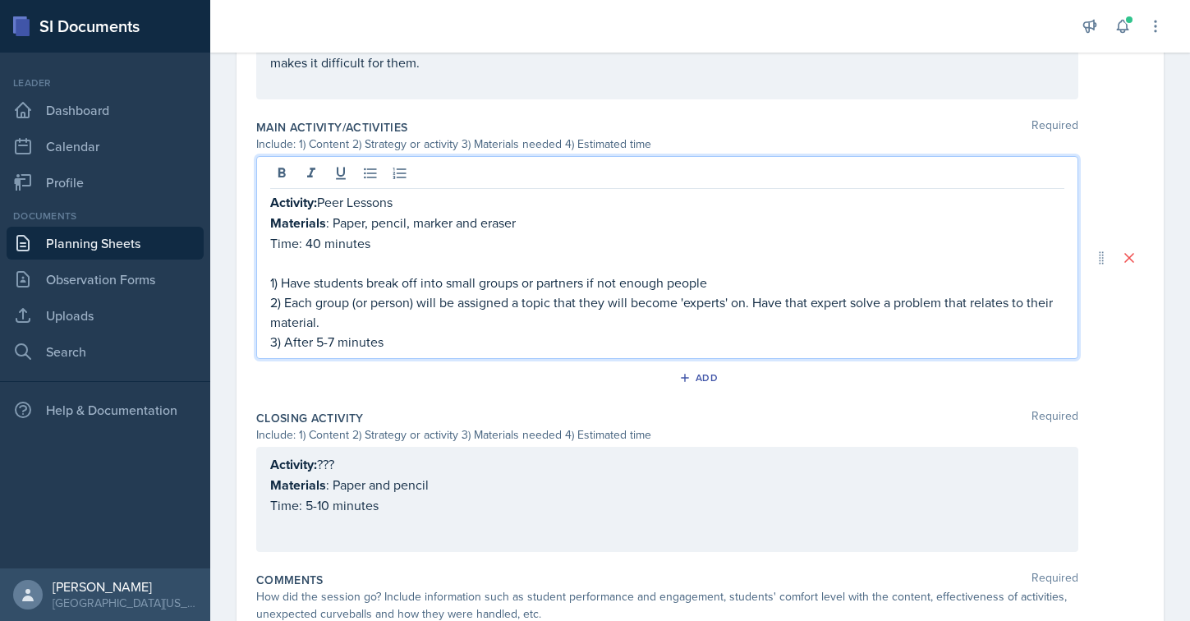
click at [402, 341] on p "3) After 5-7 minutes" at bounding box center [667, 342] width 794 height 20
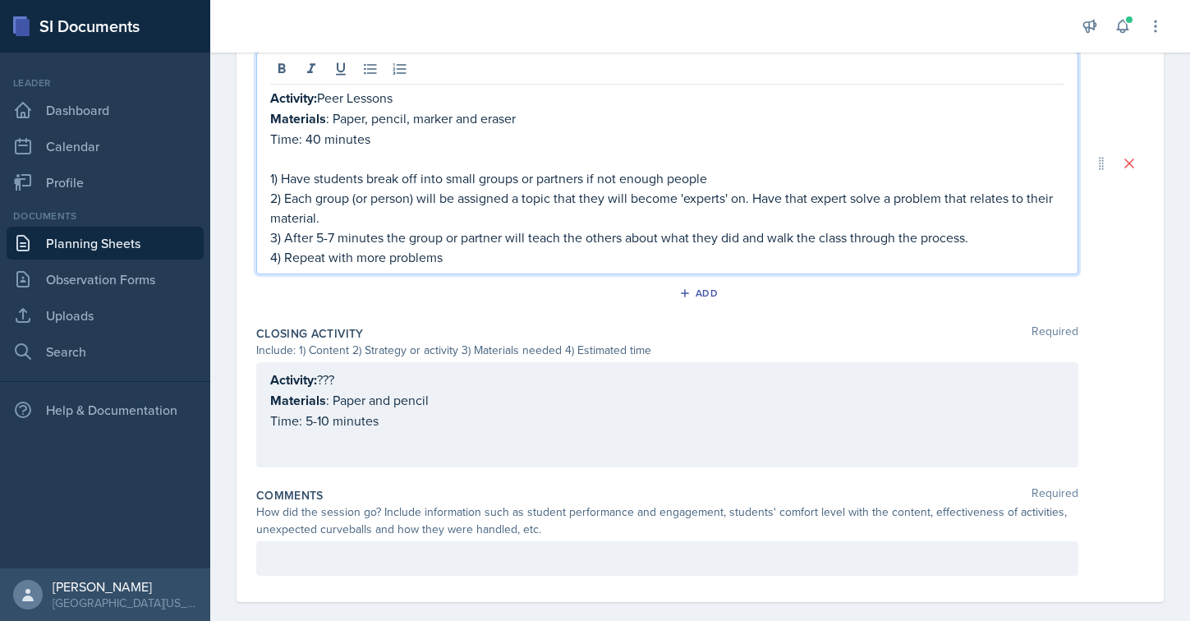
click at [478, 413] on div "Activity: ??? Materials : Paper and pencil Time: 5-10 minutes" at bounding box center [667, 400] width 794 height 61
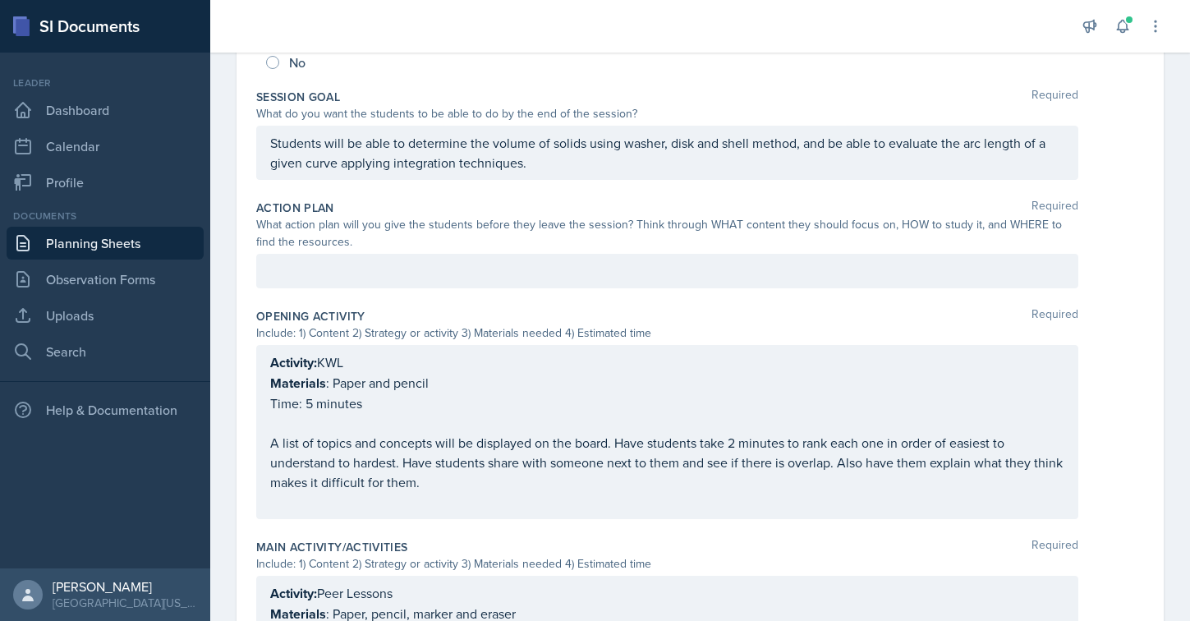
scroll to position [0, 0]
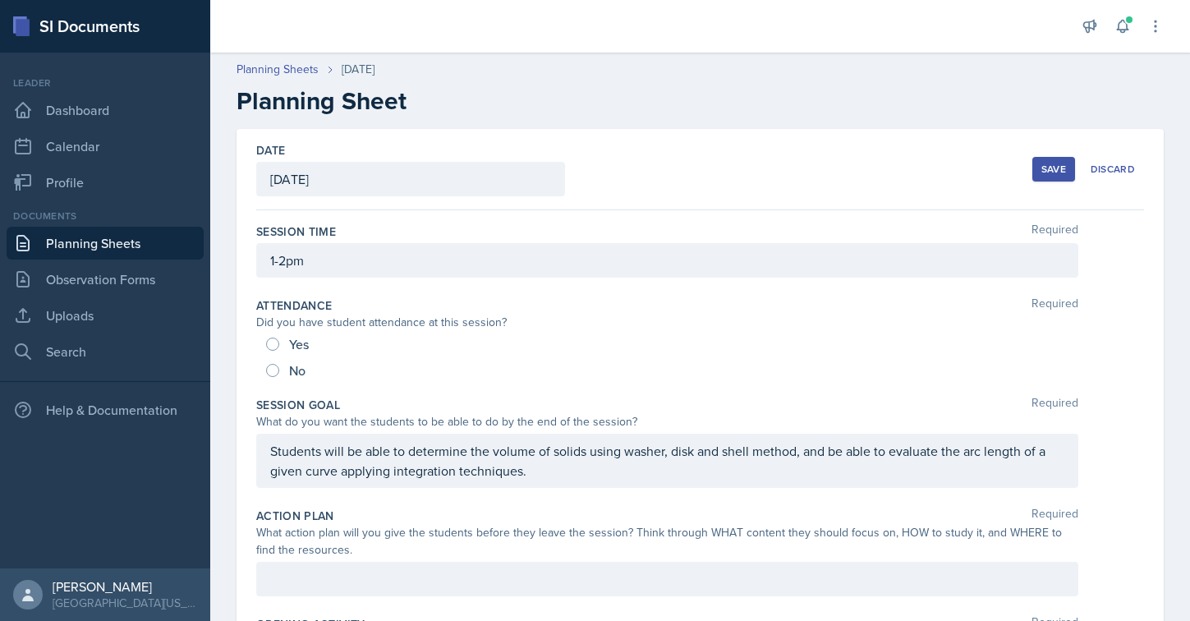
click at [1051, 167] on div "Save" at bounding box center [1053, 169] width 25 height 13
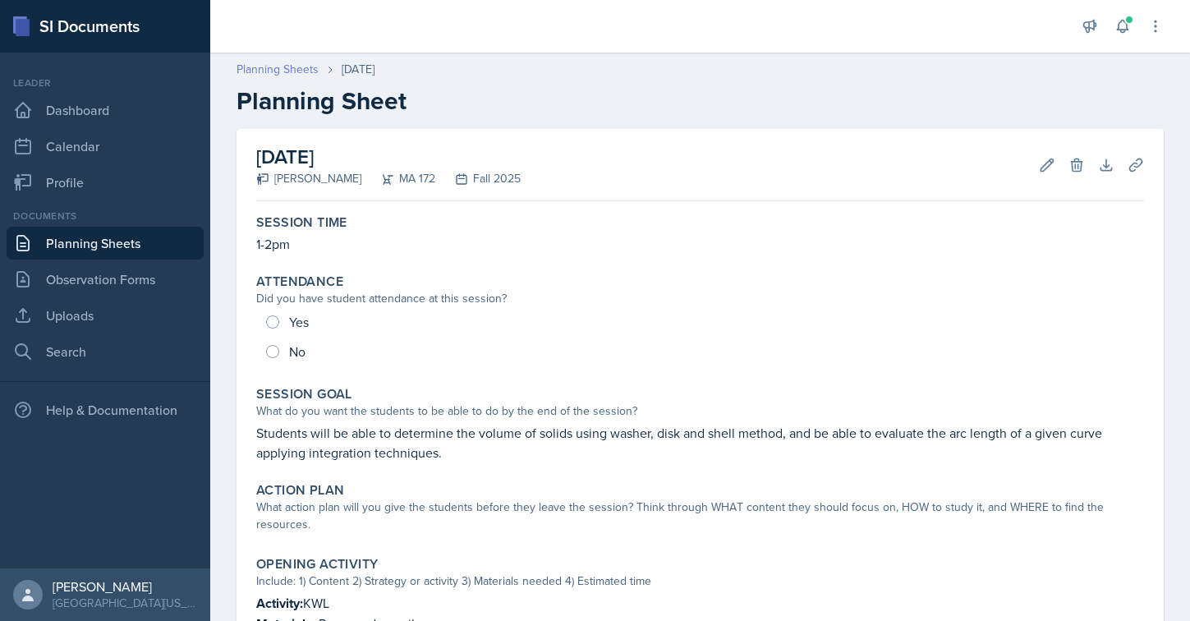
click at [268, 76] on link "Planning Sheets" at bounding box center [277, 69] width 82 height 17
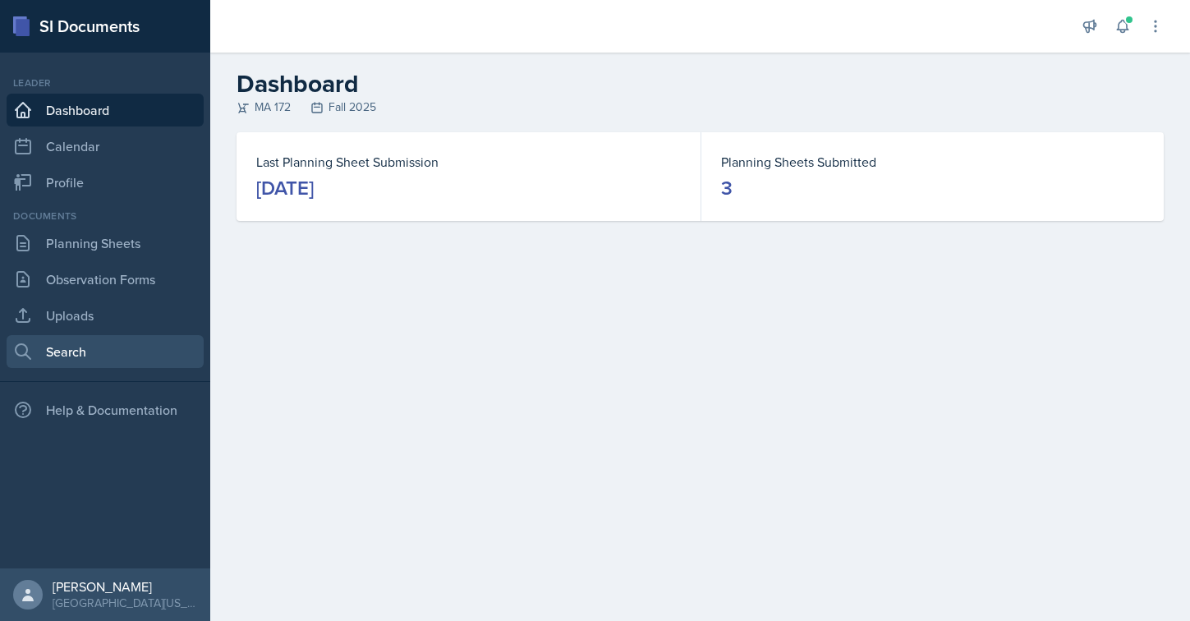
click at [92, 341] on link "Search" at bounding box center [105, 351] width 197 height 33
select select "all"
select select "1"
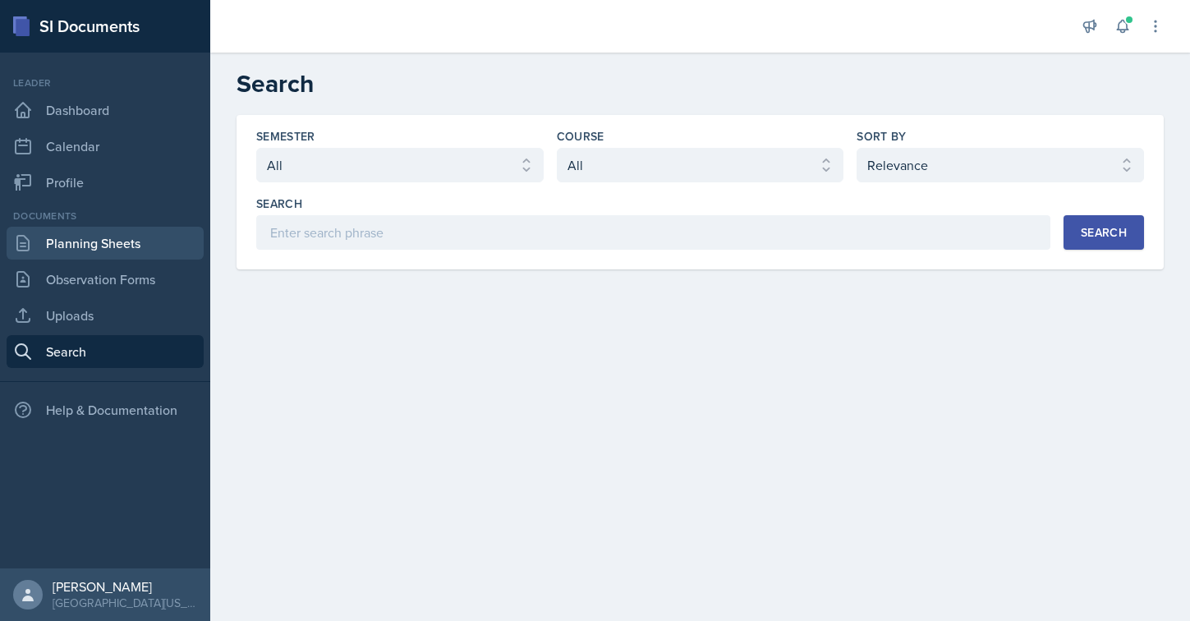
click at [102, 246] on link "Planning Sheets" at bounding box center [105, 243] width 197 height 33
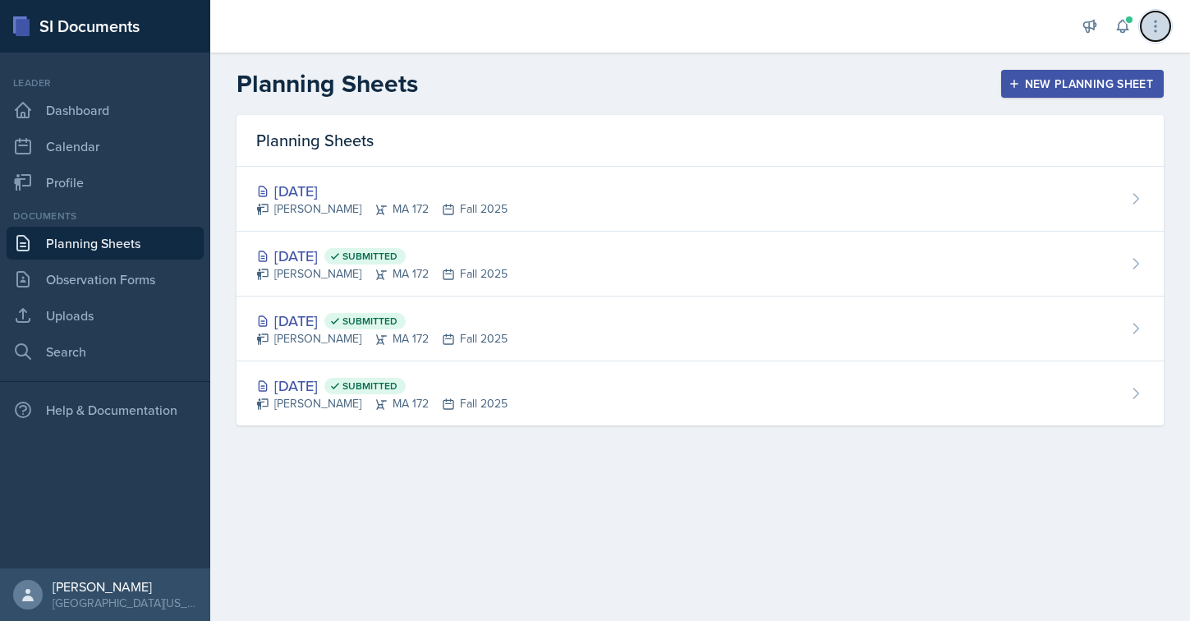
click at [1154, 18] on icon at bounding box center [1155, 26] width 16 height 16
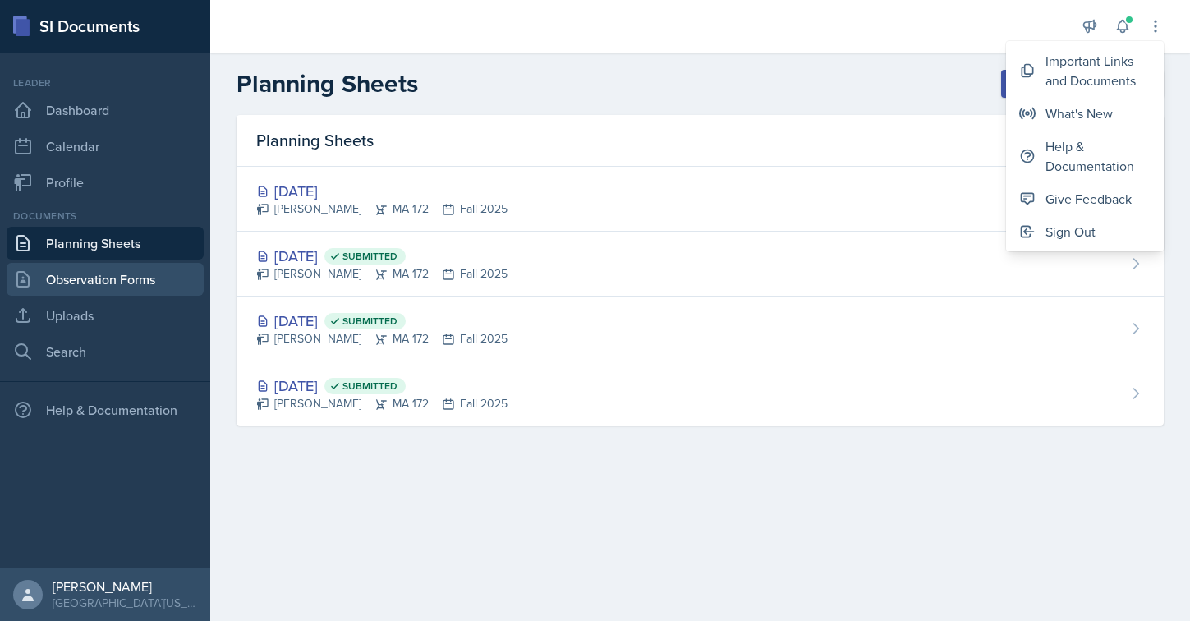
click at [93, 269] on link "Observation Forms" at bounding box center [105, 279] width 197 height 33
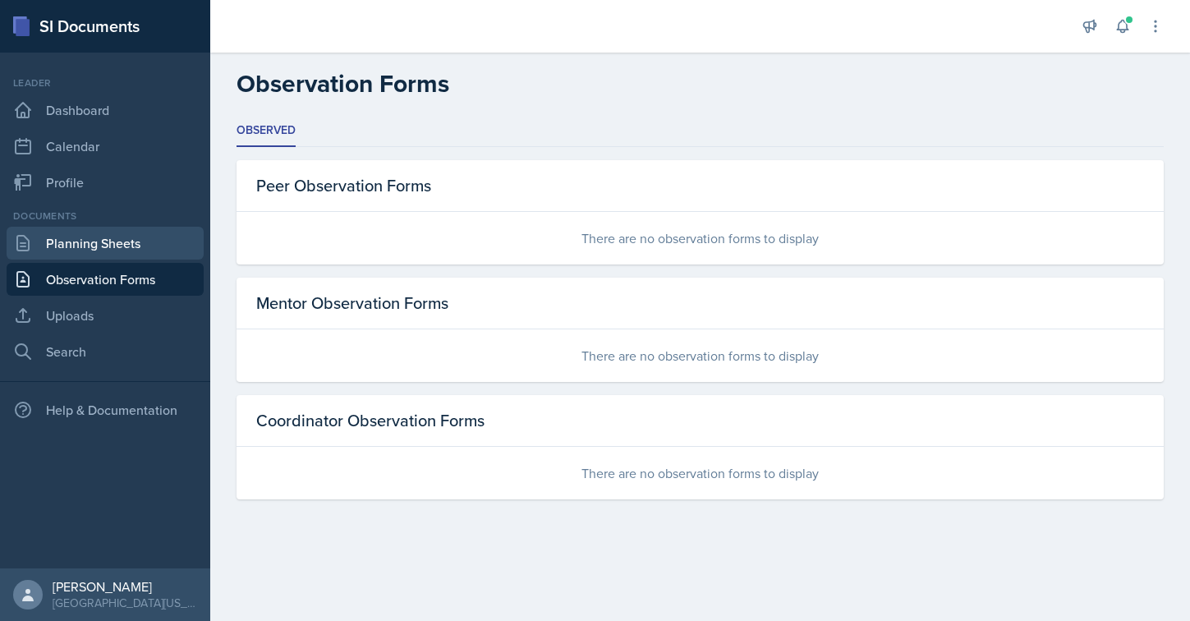
click at [86, 254] on link "Planning Sheets" at bounding box center [105, 243] width 197 height 33
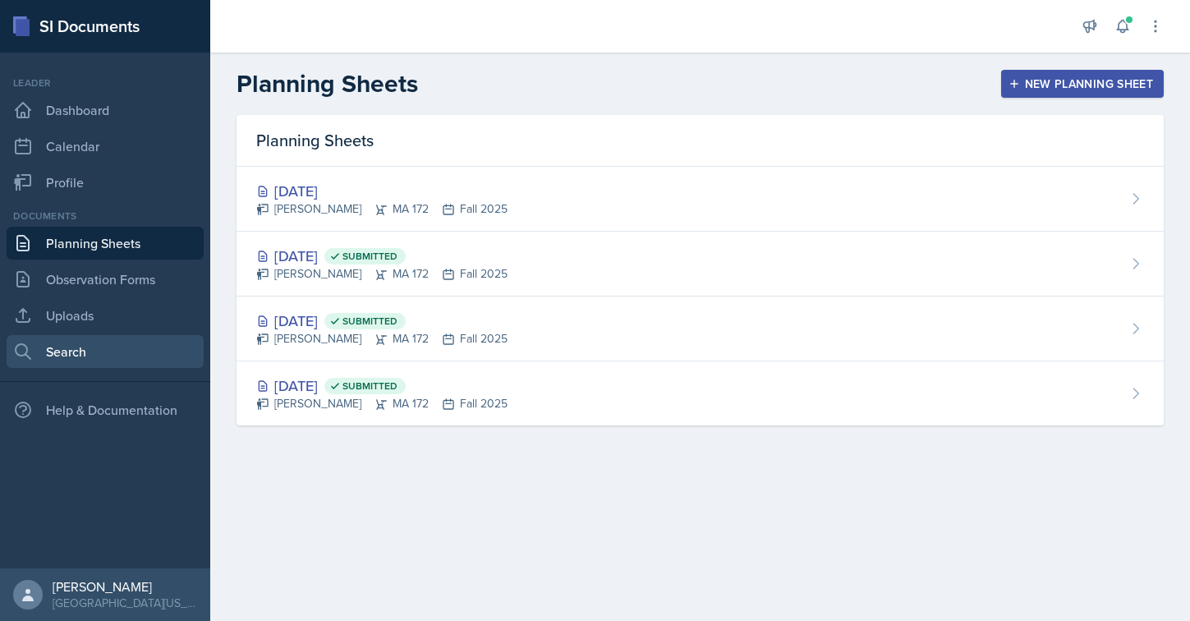
click at [84, 344] on link "Search" at bounding box center [105, 351] width 197 height 33
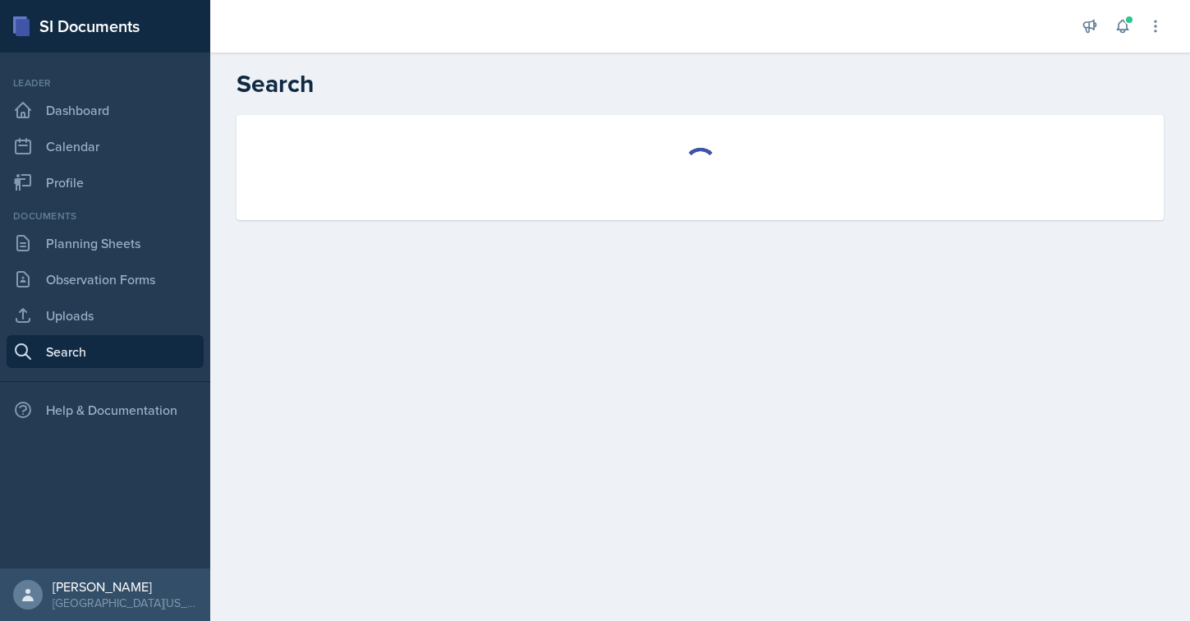
select select "all"
select select "1"
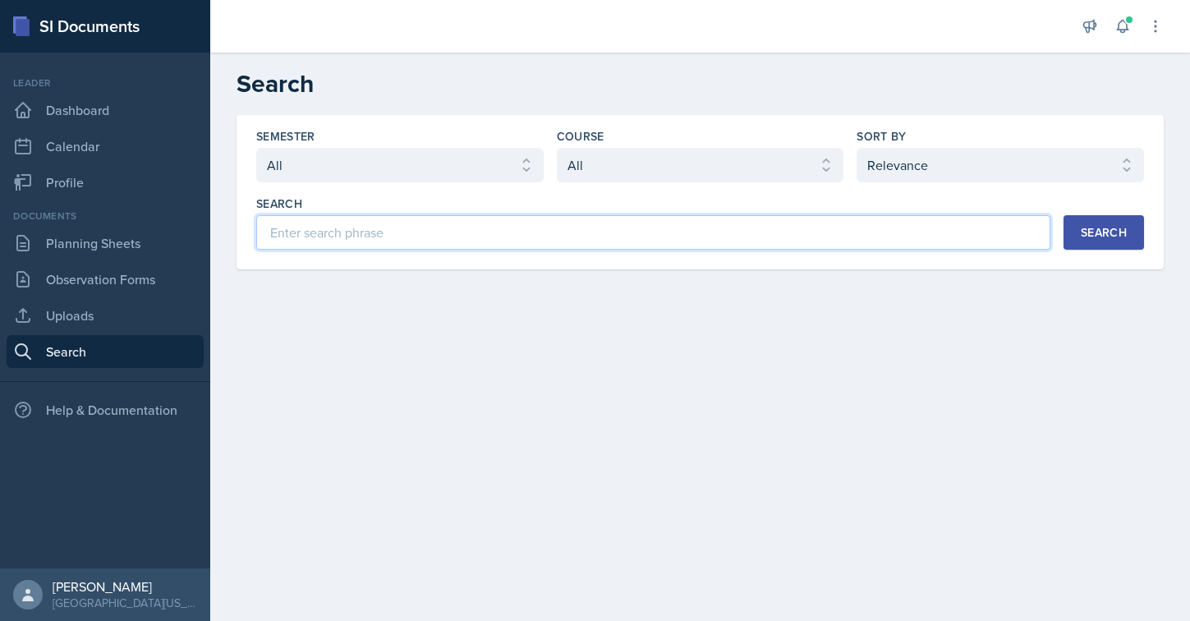
click at [333, 243] on input at bounding box center [653, 232] width 794 height 34
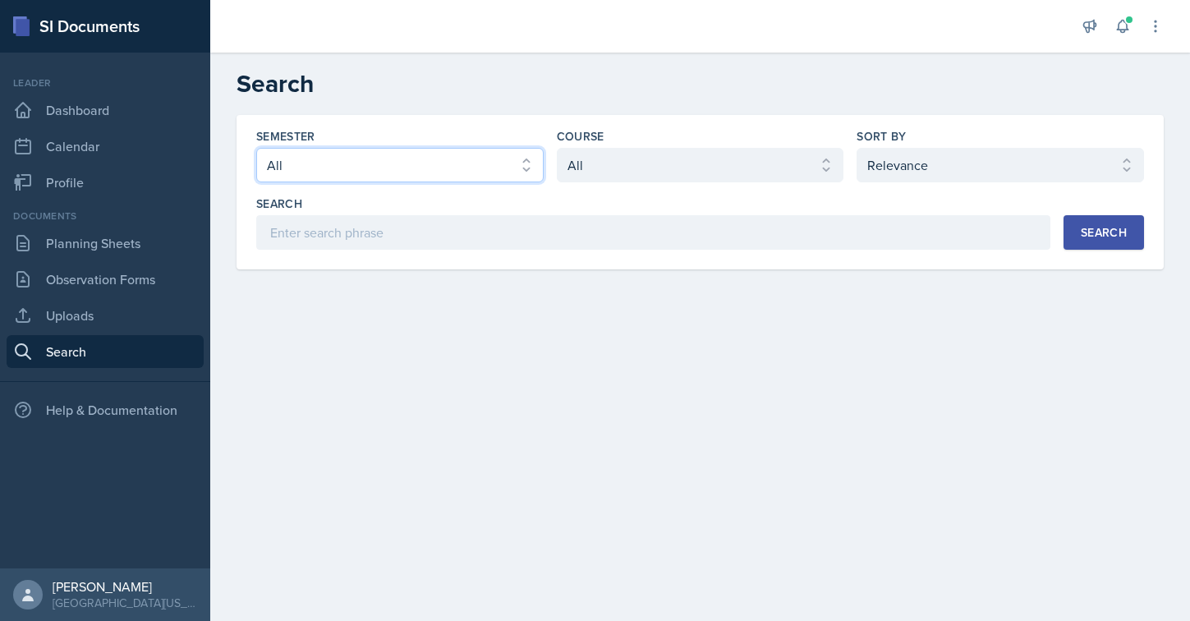
click at [337, 152] on select "Select semester All Fall 2025 Spring 2025 Fall 2024 Spring 2024 Fall 2023 Sprin…" at bounding box center [399, 165] width 287 height 34
select select "8a5eadef-2755-4ca9-bae1-c8a1437b7a0c"
click at [256, 148] on select "Select semester All Fall 2025 Spring 2025 Fall 2024 Spring 2024 Fall 2023 Sprin…" at bounding box center [399, 165] width 287 height 34
click at [613, 146] on div "Course Select course All ACC 211 ACC 212 ACC 307 BYS 119 BYS 215 BYS 300 CH 101…" at bounding box center [700, 155] width 287 height 54
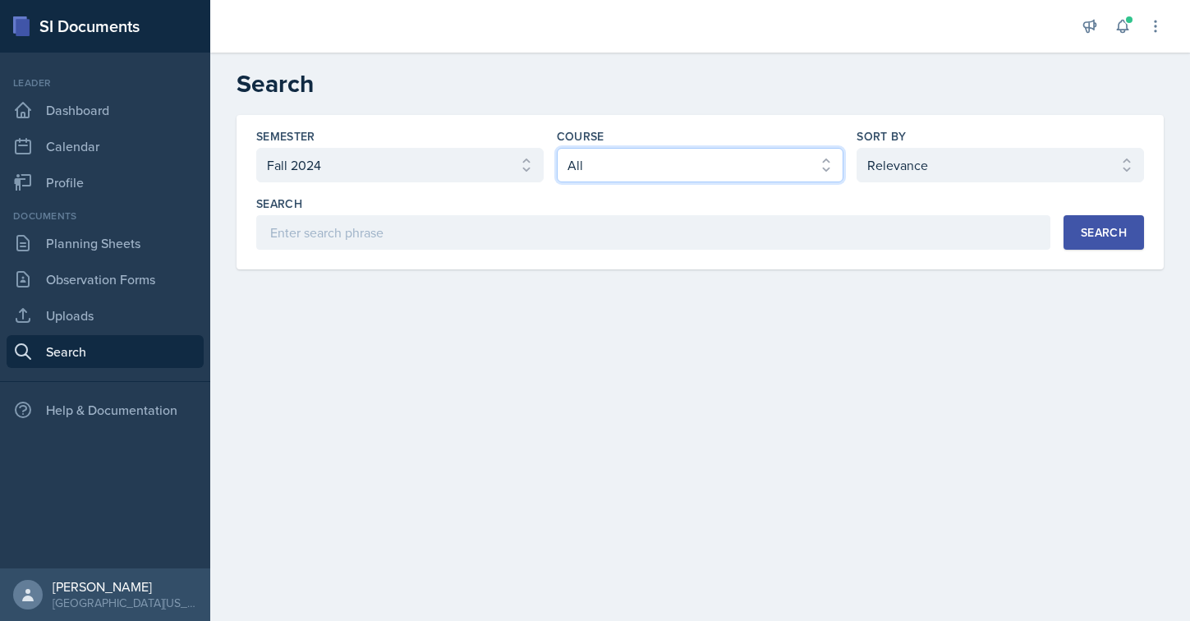
click at [609, 157] on select "Select course All ACC 211 ACC 212 ACC 307 BYS 119 BYS 215 BYS 300 CH 101 CH 121…" at bounding box center [700, 165] width 287 height 34
select select "b86fb2d2-23e3-43a7-aacc-a78edbe2eb67"
click at [557, 148] on select "Select course All ACC 211 ACC 212 ACC 307 BYS 119 BYS 215 BYS 300 CH 101 CH 121…" at bounding box center [700, 165] width 287 height 34
click at [1087, 239] on div "Search" at bounding box center [1104, 232] width 46 height 13
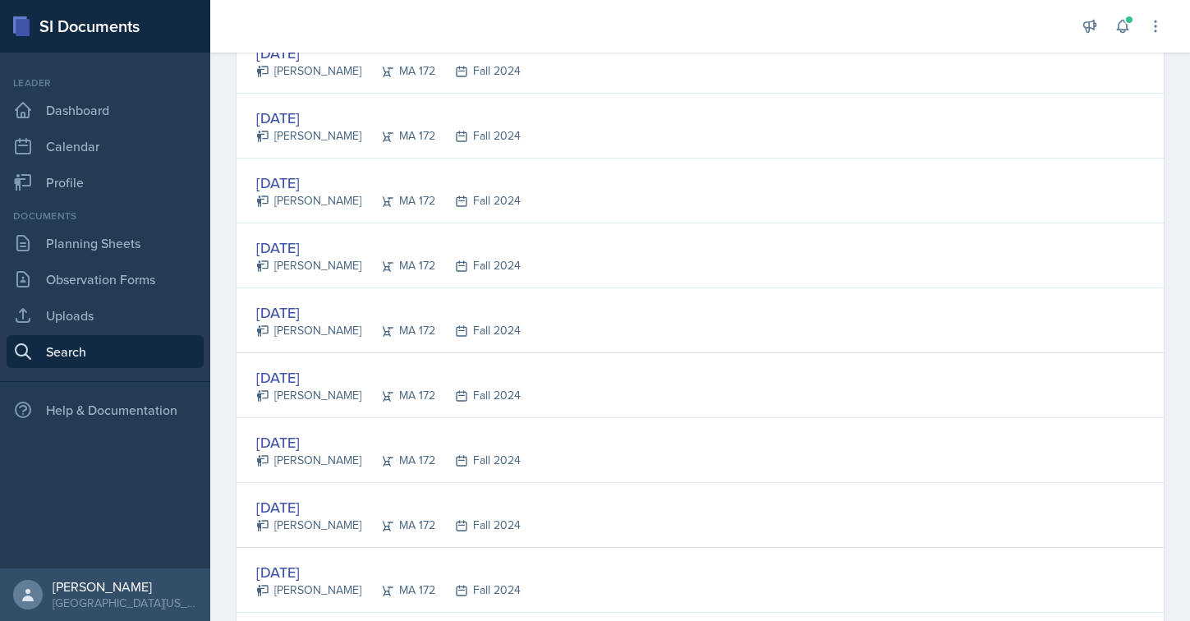
scroll to position [756, 0]
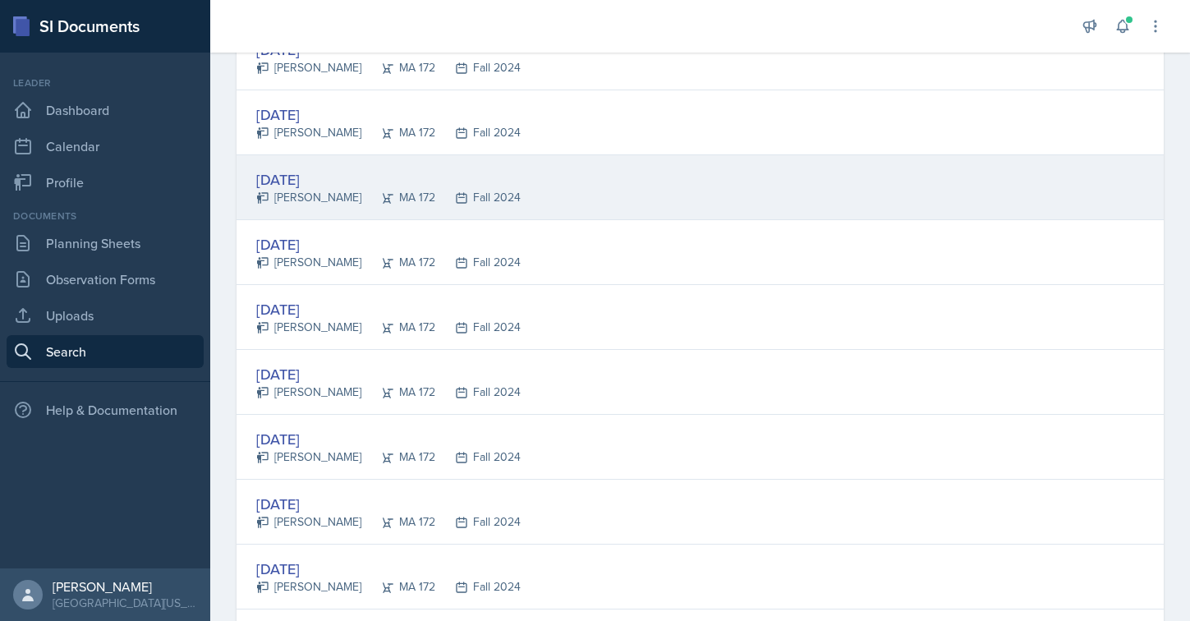
click at [297, 184] on div "Sep 12th, 2024" at bounding box center [388, 179] width 264 height 22
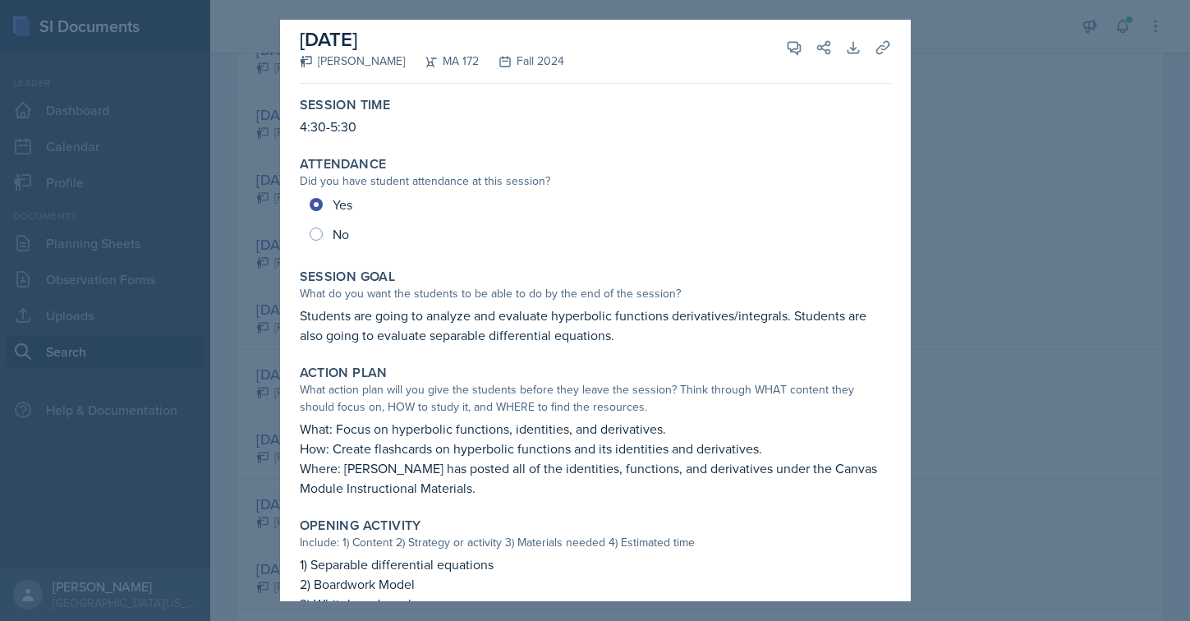
scroll to position [12, 0]
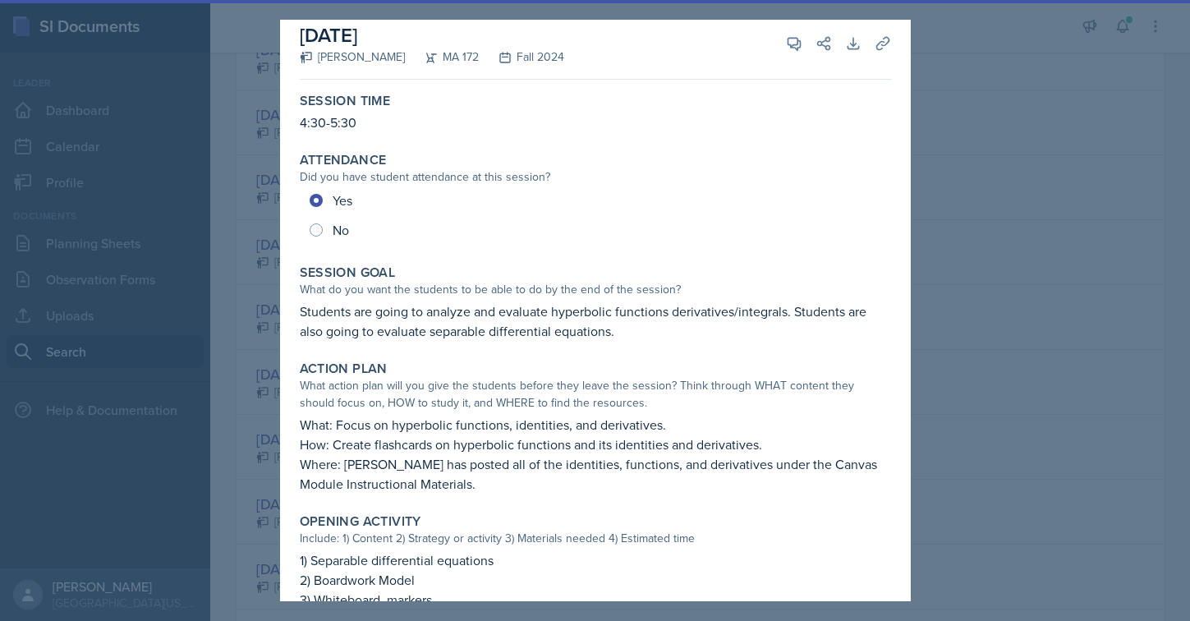
click at [1024, 202] on div at bounding box center [595, 310] width 1190 height 621
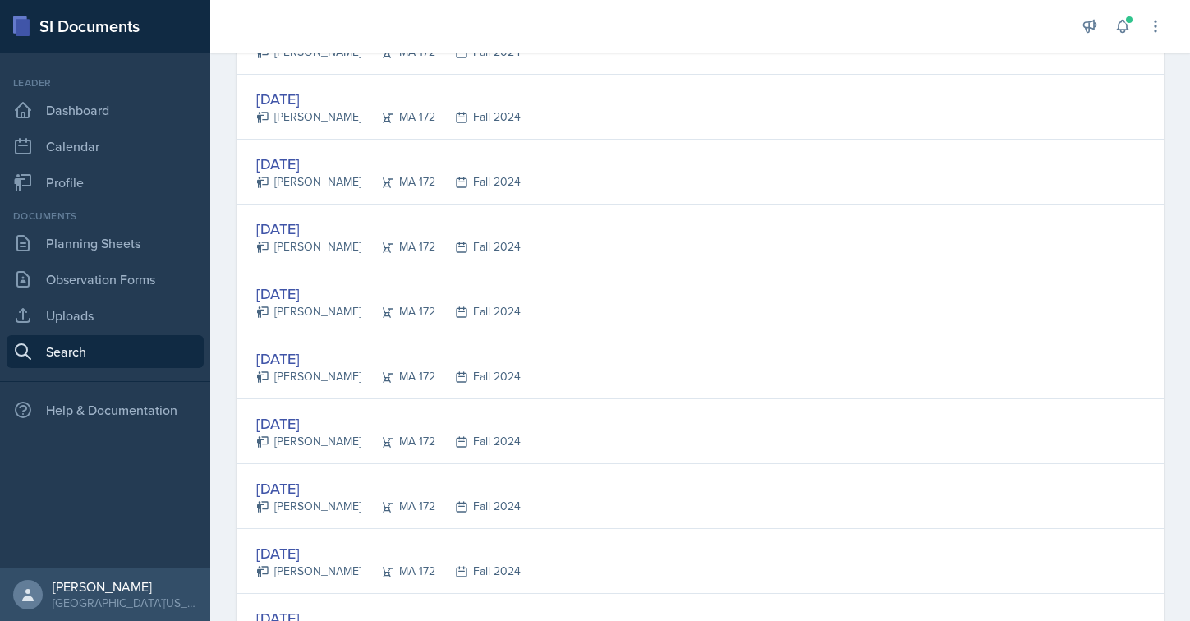
scroll to position [2177, 0]
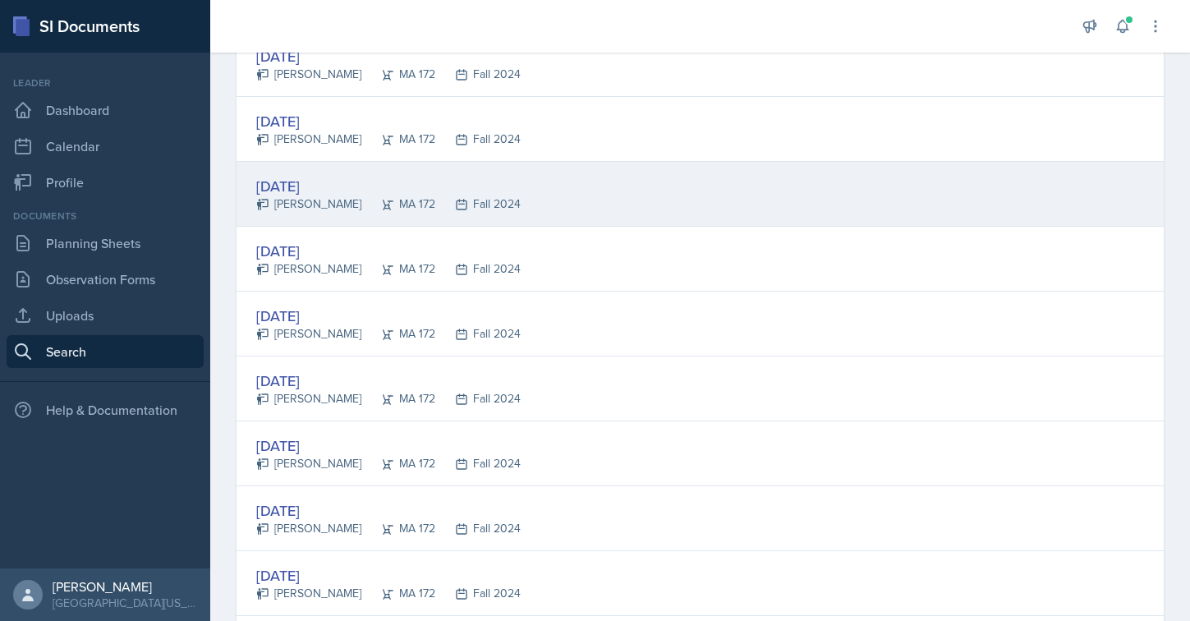
click at [305, 183] on div "Sep 12th, 2024" at bounding box center [388, 186] width 264 height 22
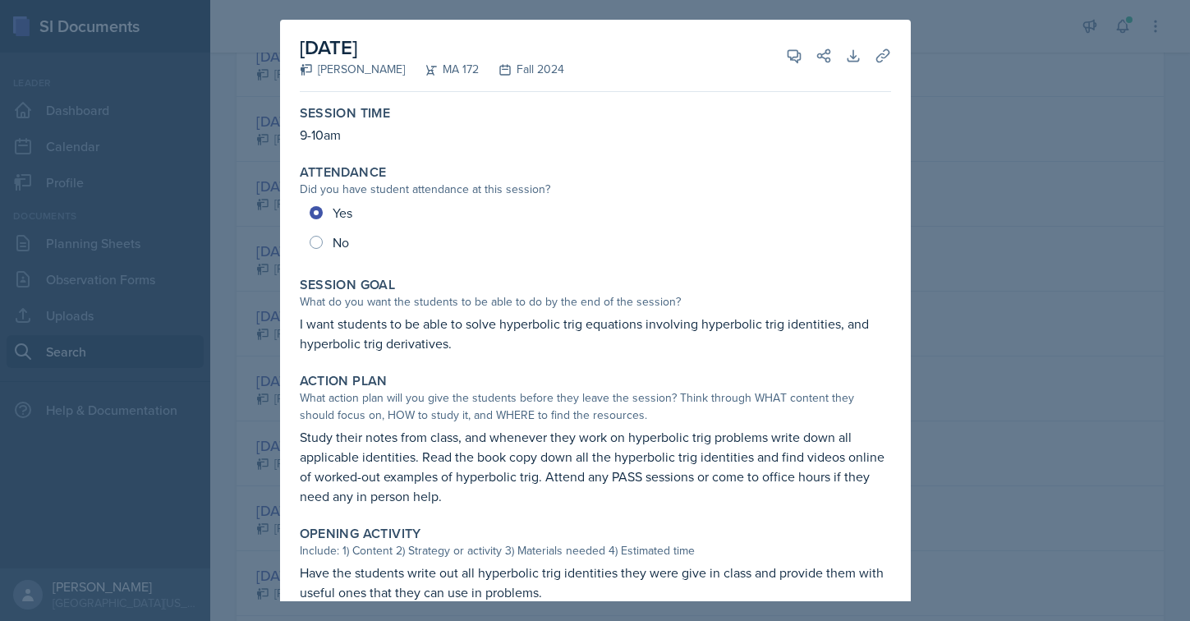
click at [995, 158] on div at bounding box center [595, 310] width 1190 height 621
